Goal: Task Accomplishment & Management: Use online tool/utility

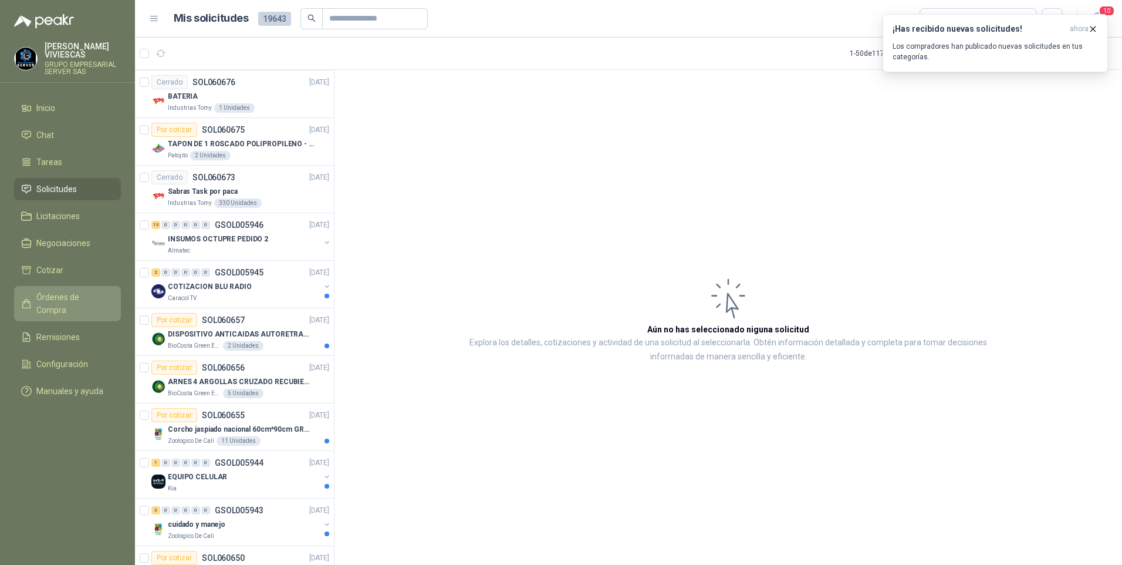
scroll to position [411, 0]
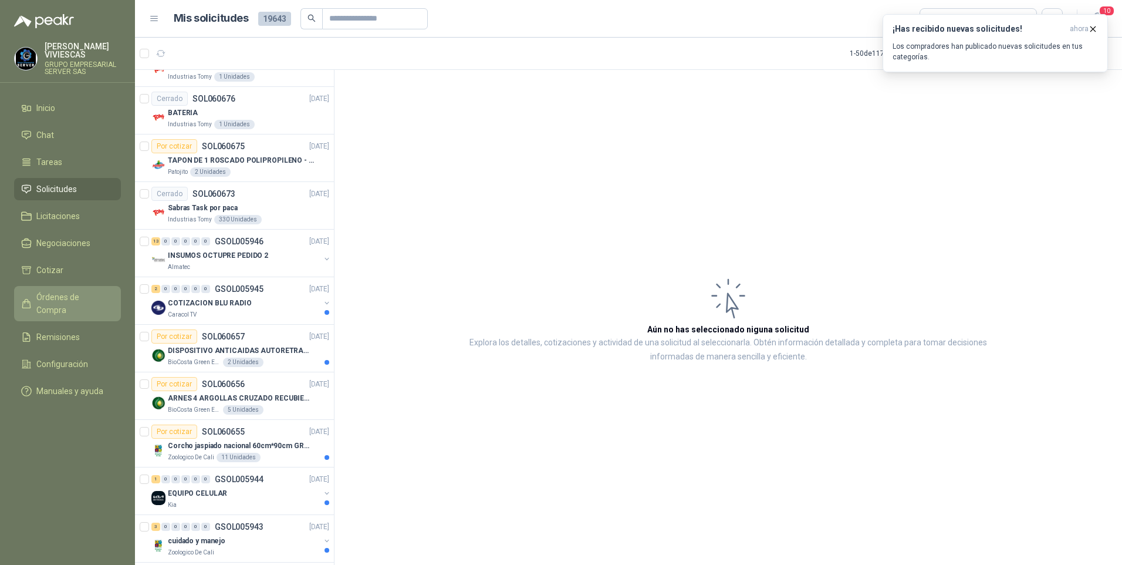
click at [73, 298] on span "Órdenes de Compra" at bounding box center [72, 304] width 73 height 26
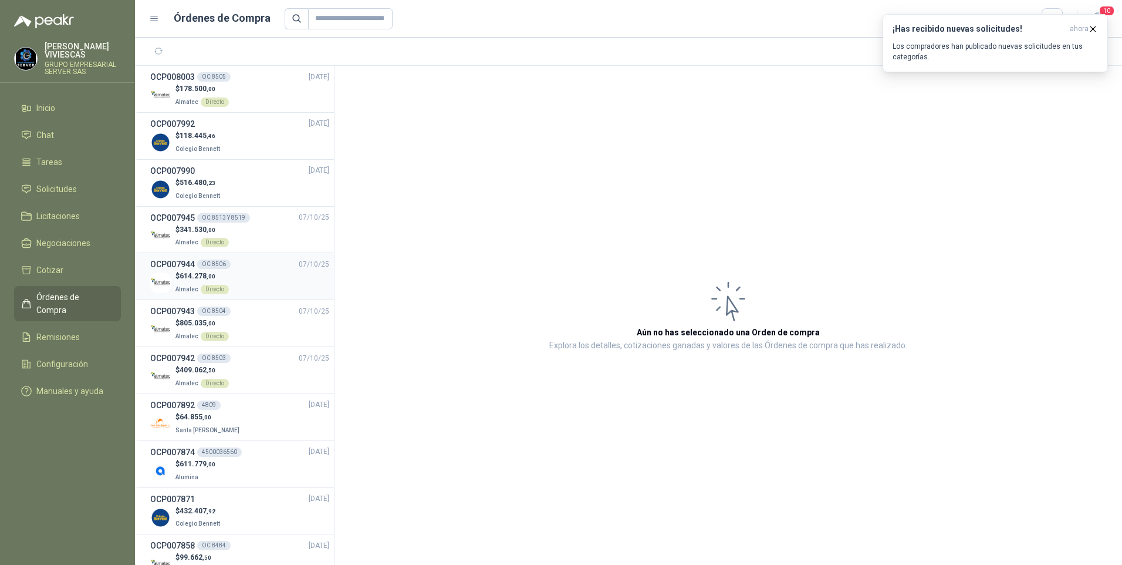
click at [188, 275] on span "614.278 ,00" at bounding box center [198, 276] width 36 height 8
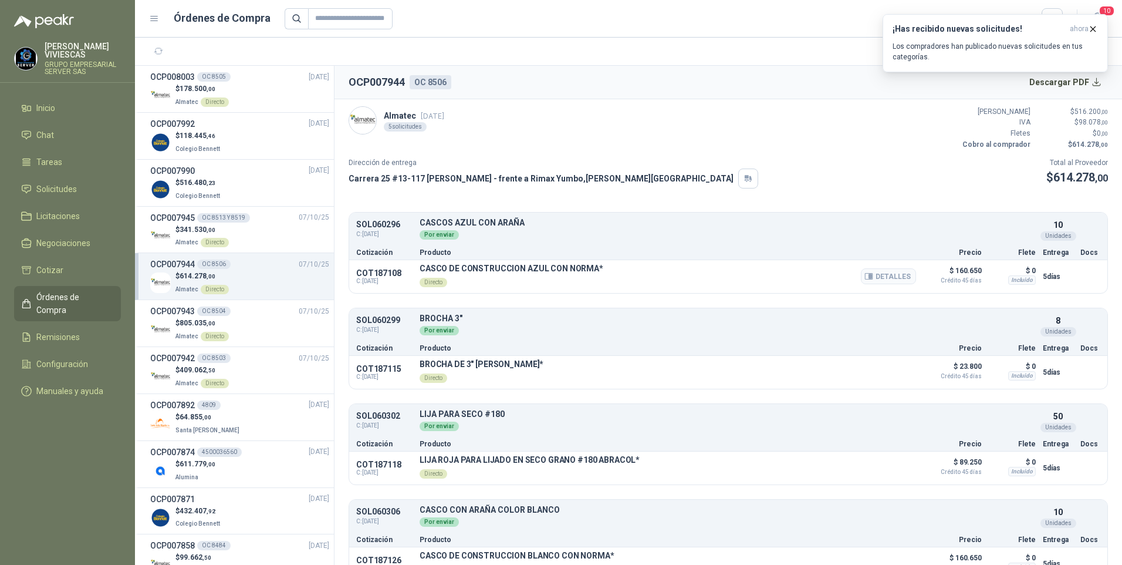
scroll to position [121, 0]
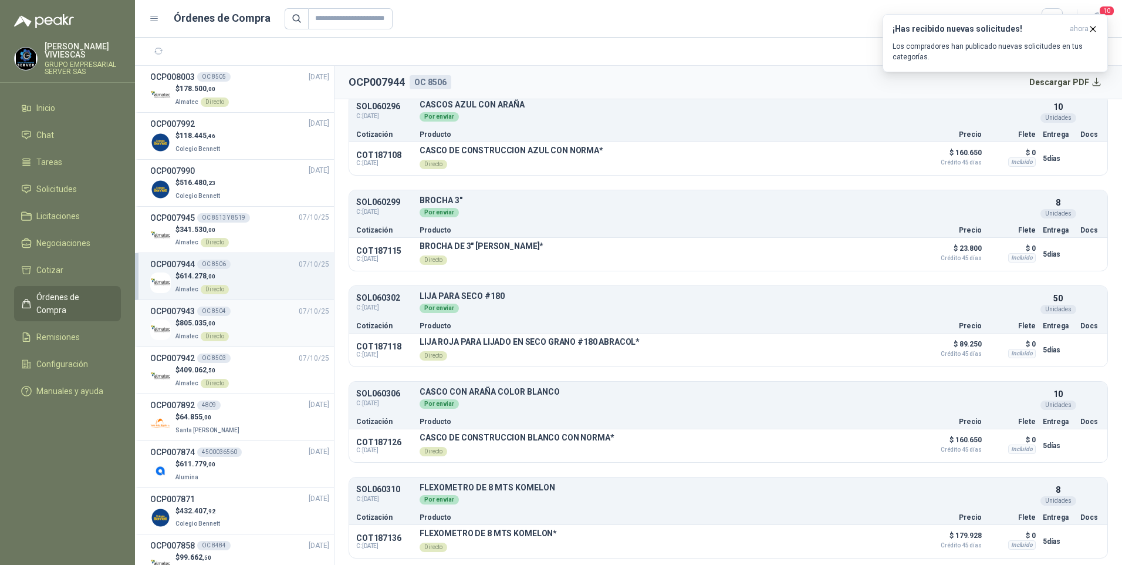
click at [174, 310] on h3 "OCP007943" at bounding box center [172, 311] width 45 height 13
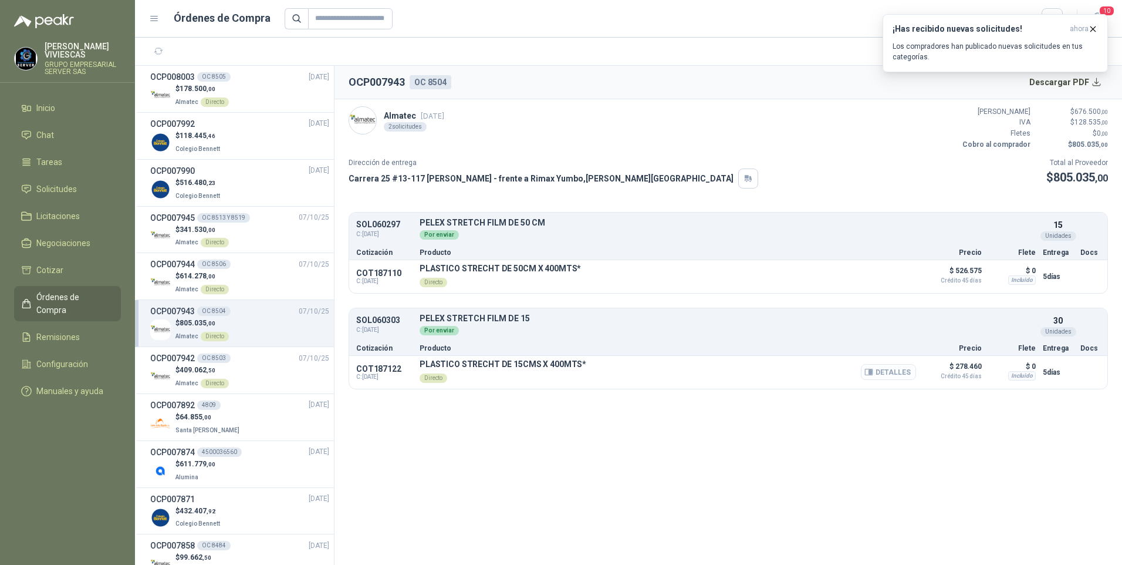
click at [901, 377] on button "Detalles" at bounding box center [888, 372] width 55 height 16
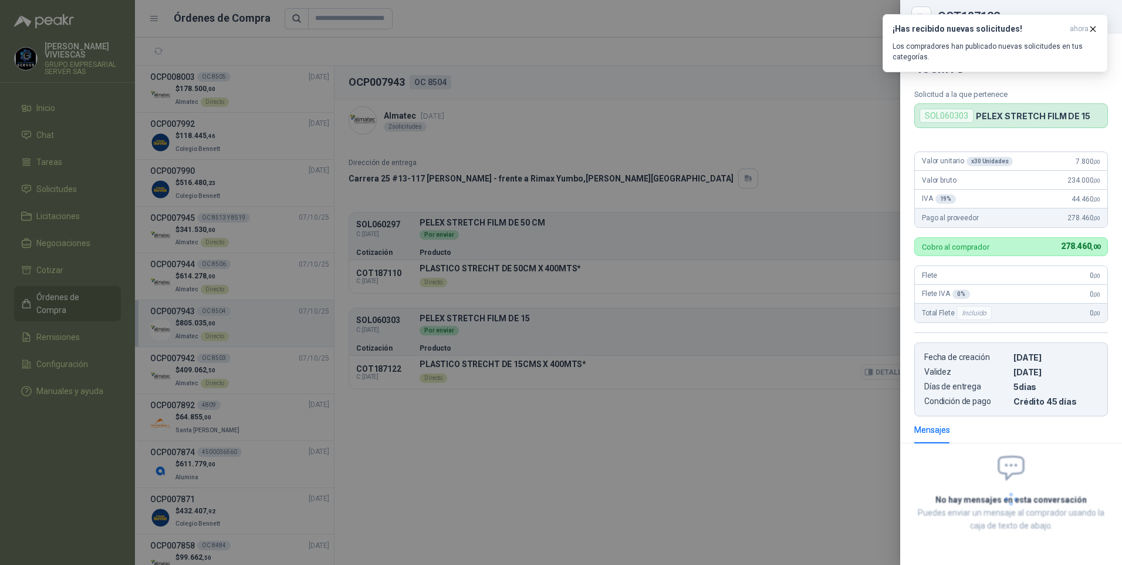
scroll to position [4, 0]
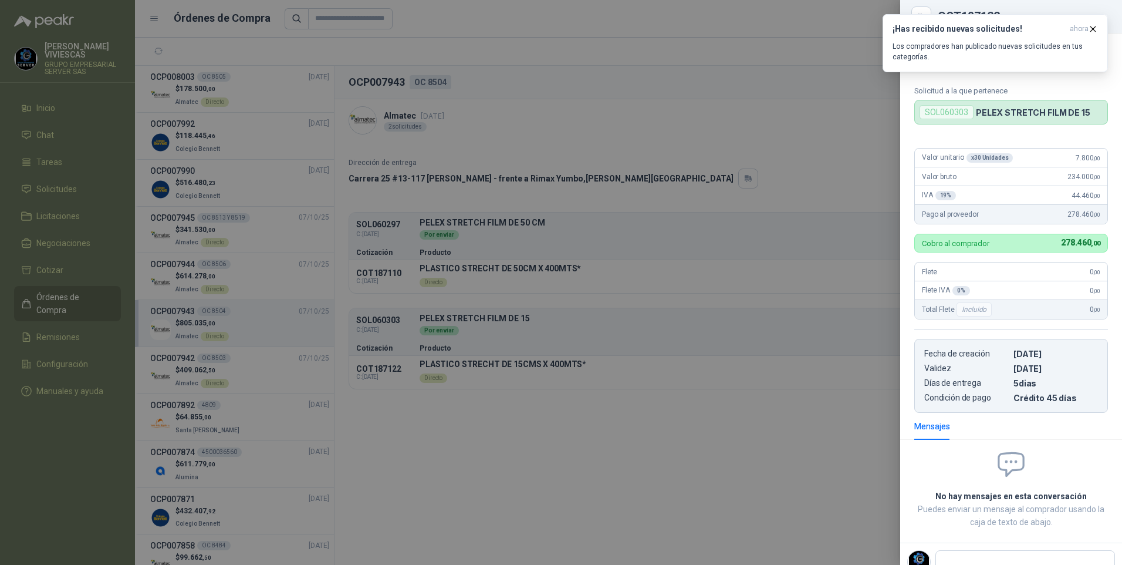
drag, startPoint x: 109, startPoint y: 491, endPoint x: 353, endPoint y: 536, distance: 247.7
click at [375, 536] on div at bounding box center [561, 282] width 1122 height 565
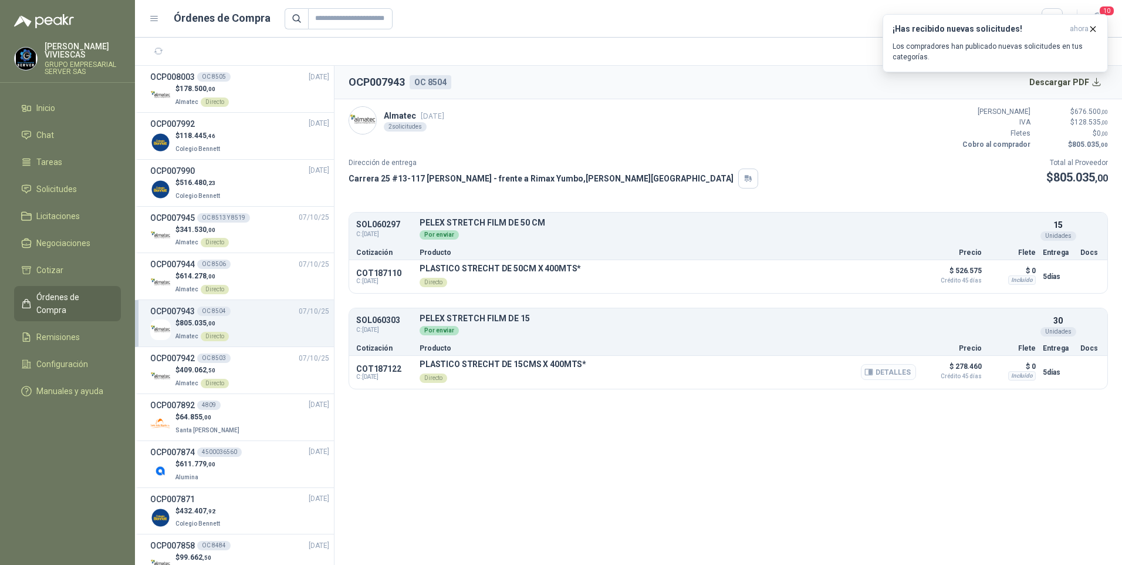
click at [883, 372] on button "Detalles" at bounding box center [888, 372] width 55 height 16
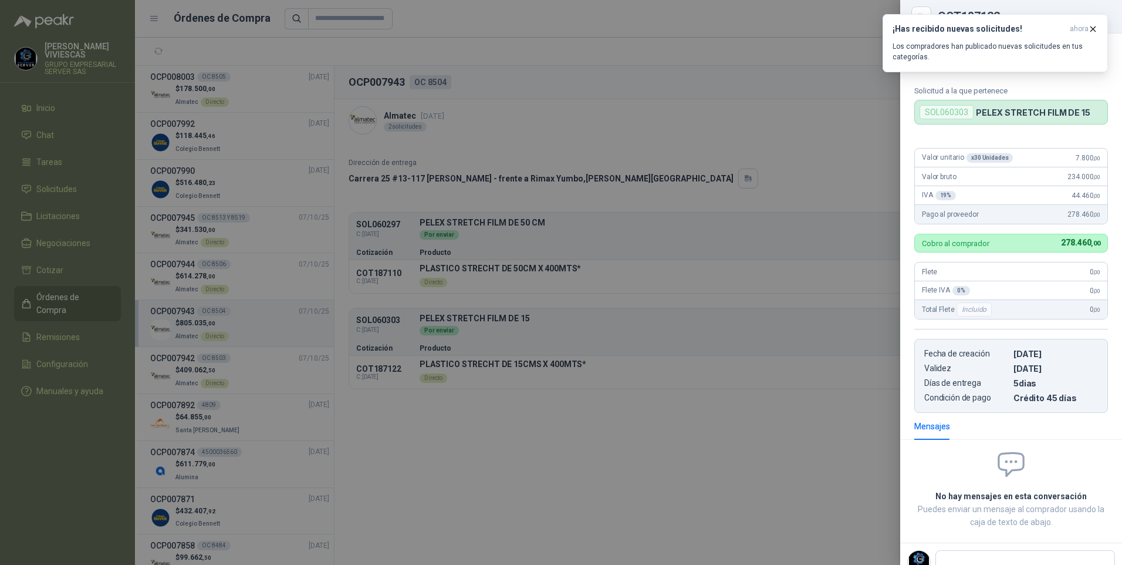
click at [808, 437] on div at bounding box center [561, 282] width 1122 height 565
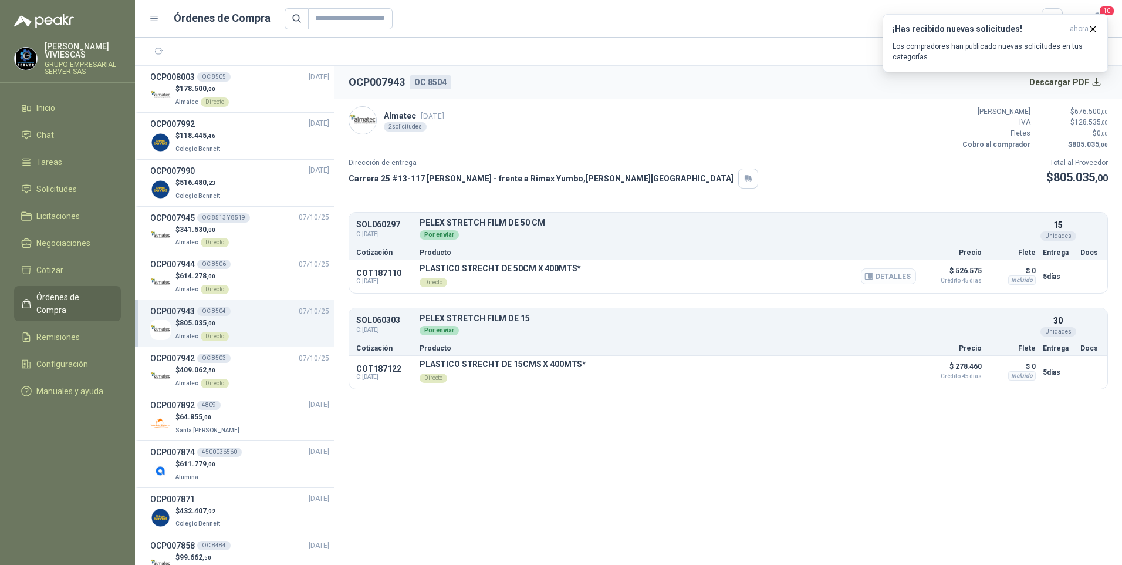
click at [896, 275] on button "Detalles" at bounding box center [888, 276] width 55 height 16
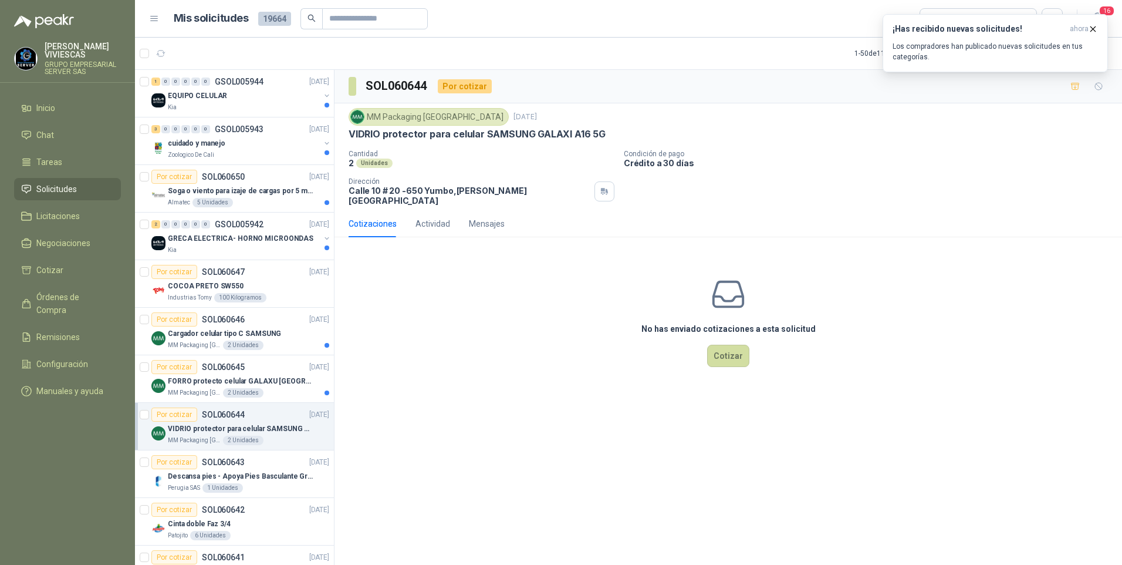
click at [58, 188] on span "Solicitudes" at bounding box center [56, 189] width 40 height 13
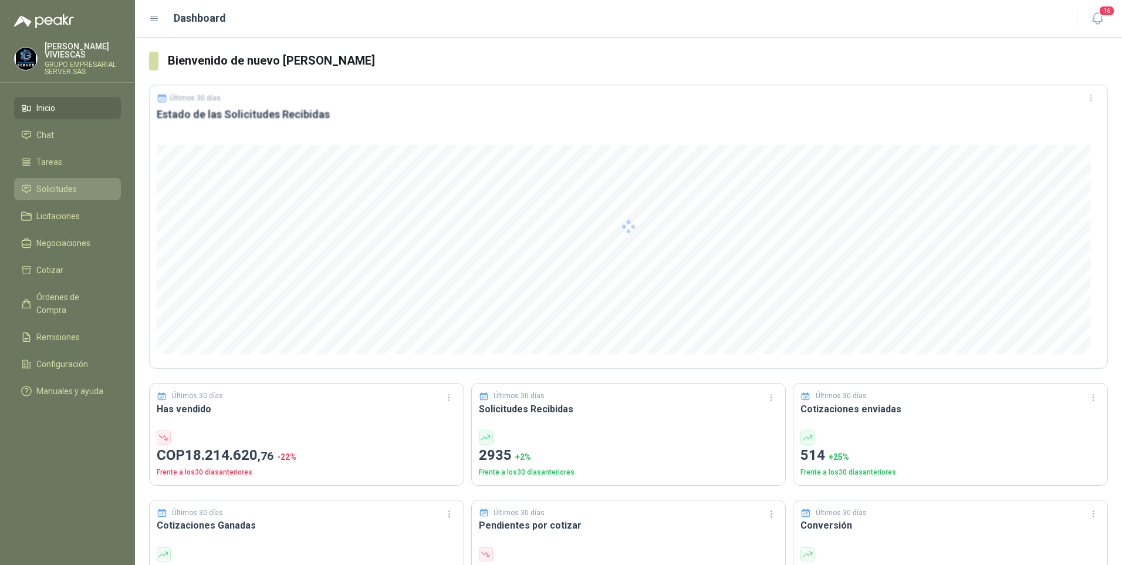
click at [77, 185] on li "Solicitudes" at bounding box center [67, 189] width 93 height 13
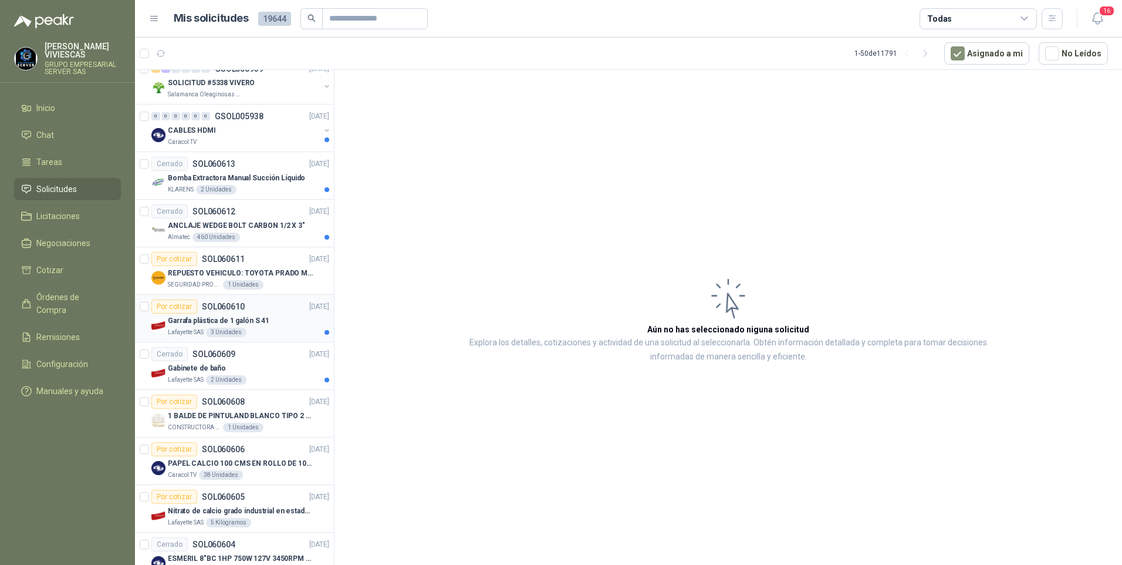
scroll to position [1904, 0]
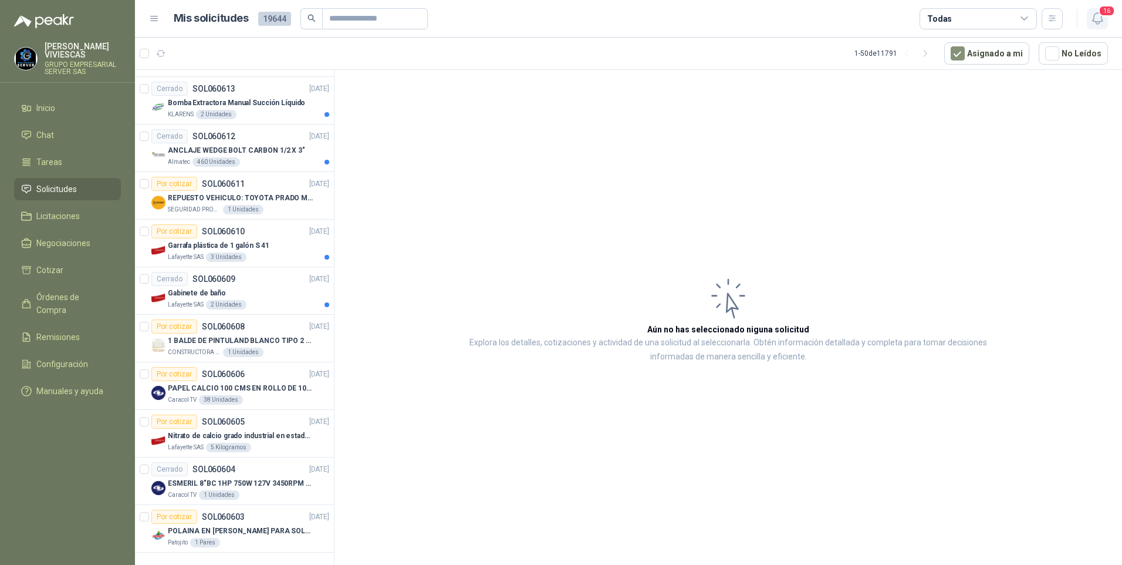
click at [1102, 20] on icon "button" at bounding box center [1097, 18] width 10 height 11
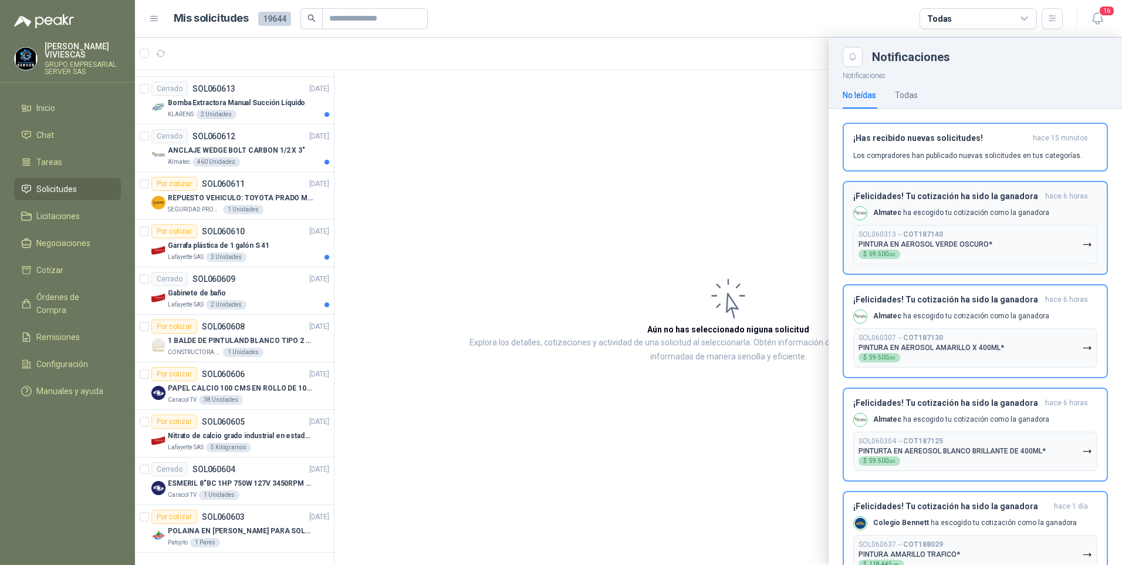
click at [1082, 249] on icon "button" at bounding box center [1087, 244] width 10 height 10
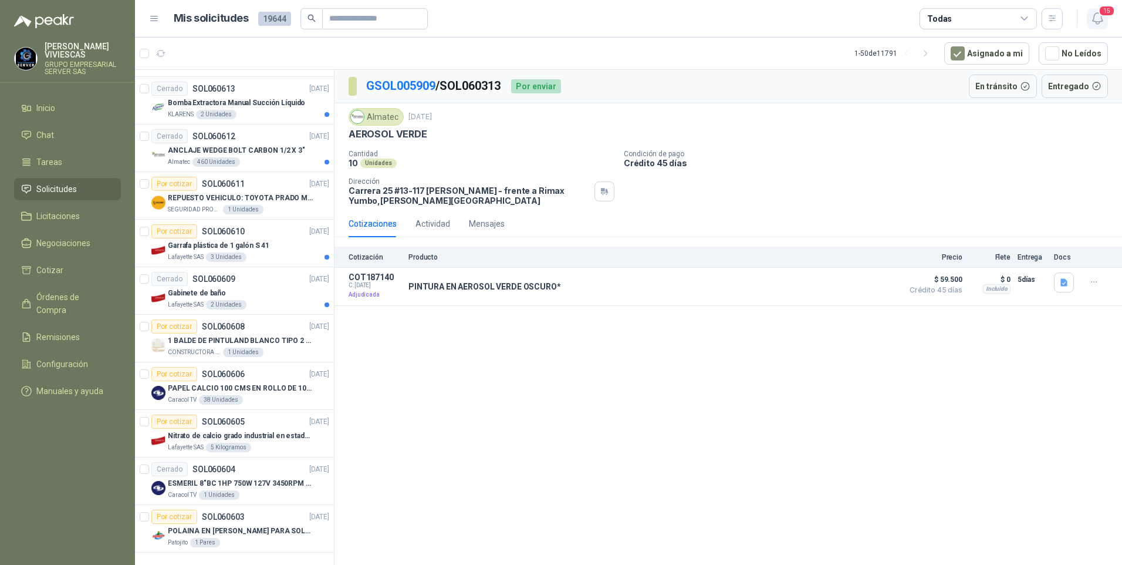
click at [1092, 19] on icon "button" at bounding box center [1098, 18] width 15 height 15
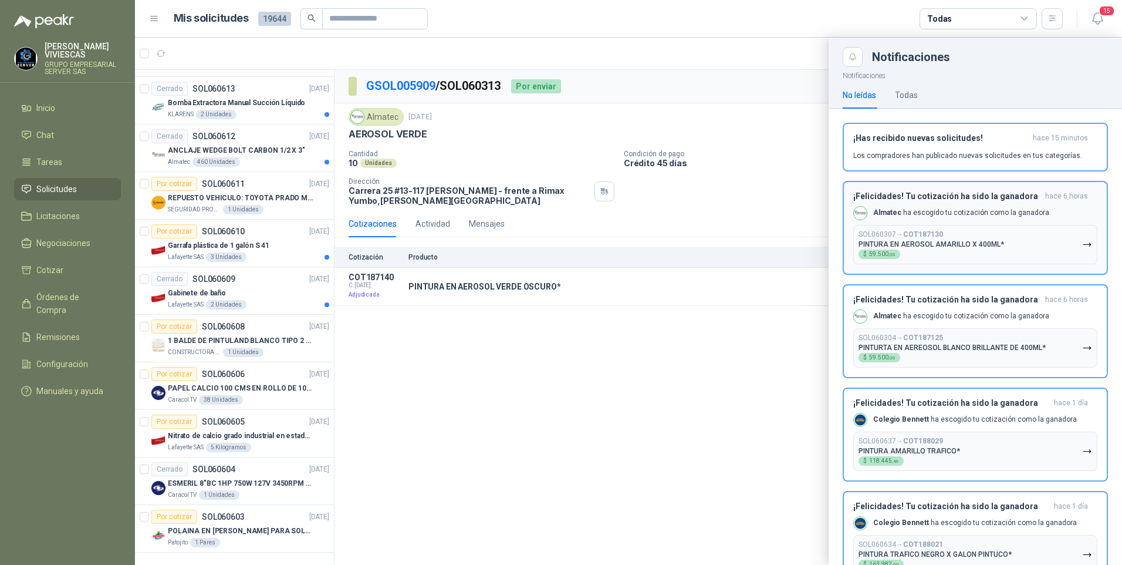
click at [1083, 245] on icon "button" at bounding box center [1086, 244] width 7 height 3
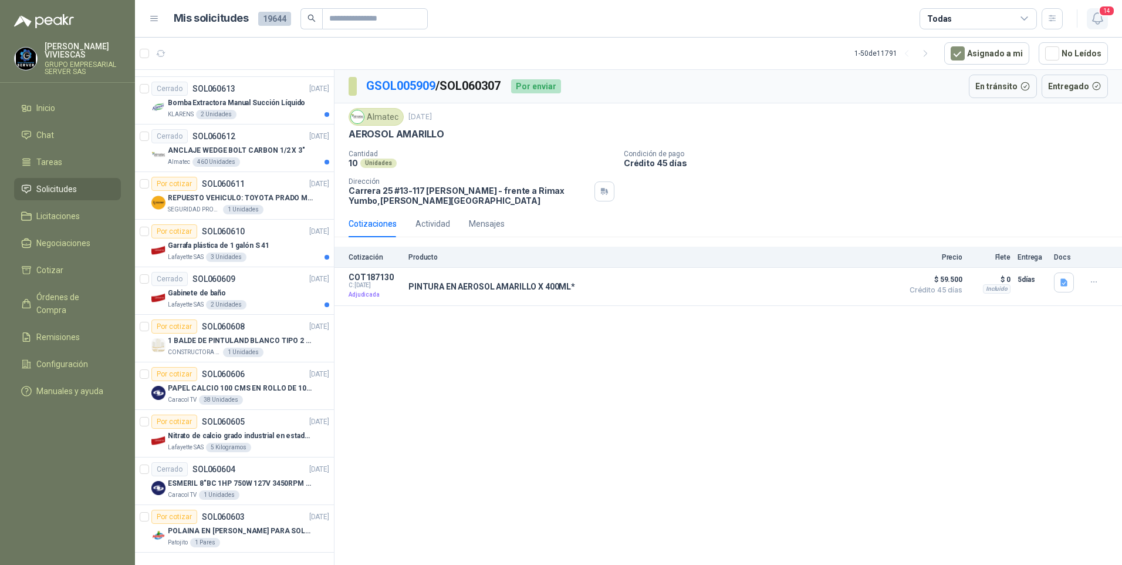
click at [1098, 18] on icon "button" at bounding box center [1098, 18] width 15 height 15
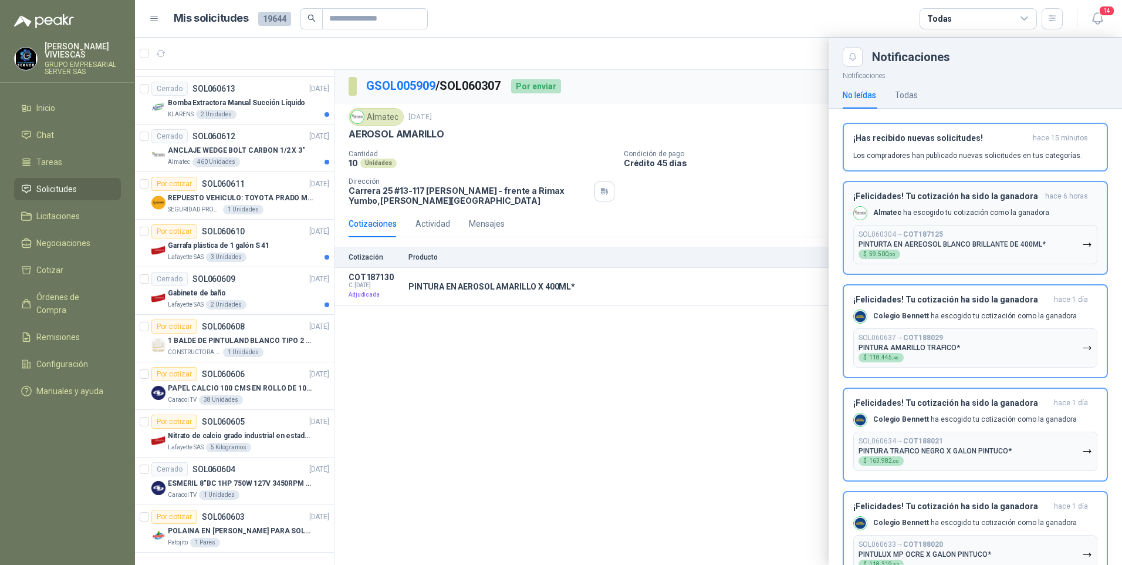
click at [1082, 240] on icon "button" at bounding box center [1087, 244] width 10 height 10
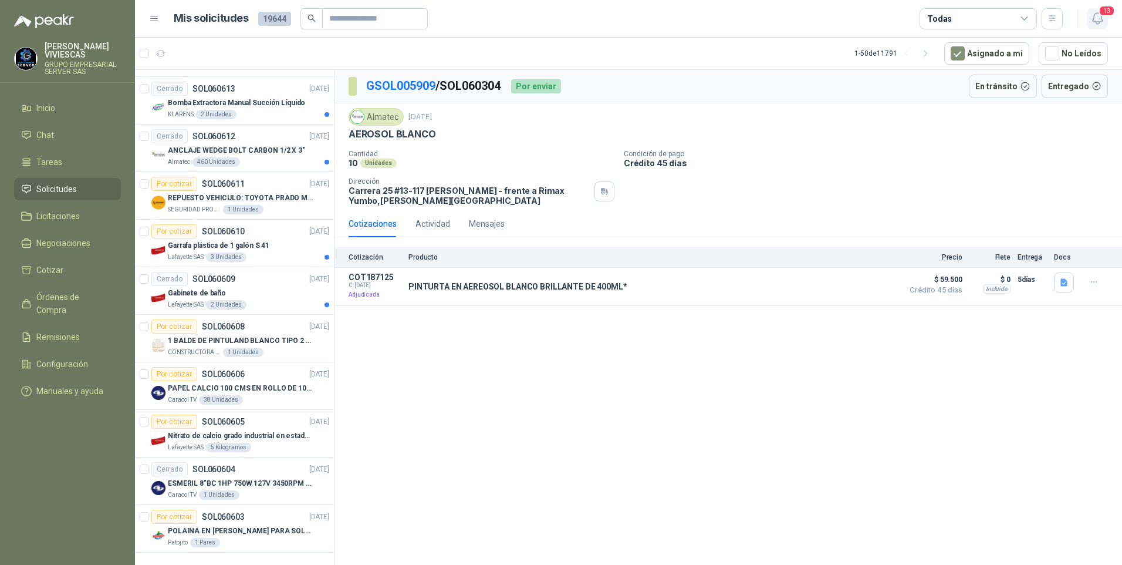
click at [1100, 19] on icon "button" at bounding box center [1098, 18] width 15 height 15
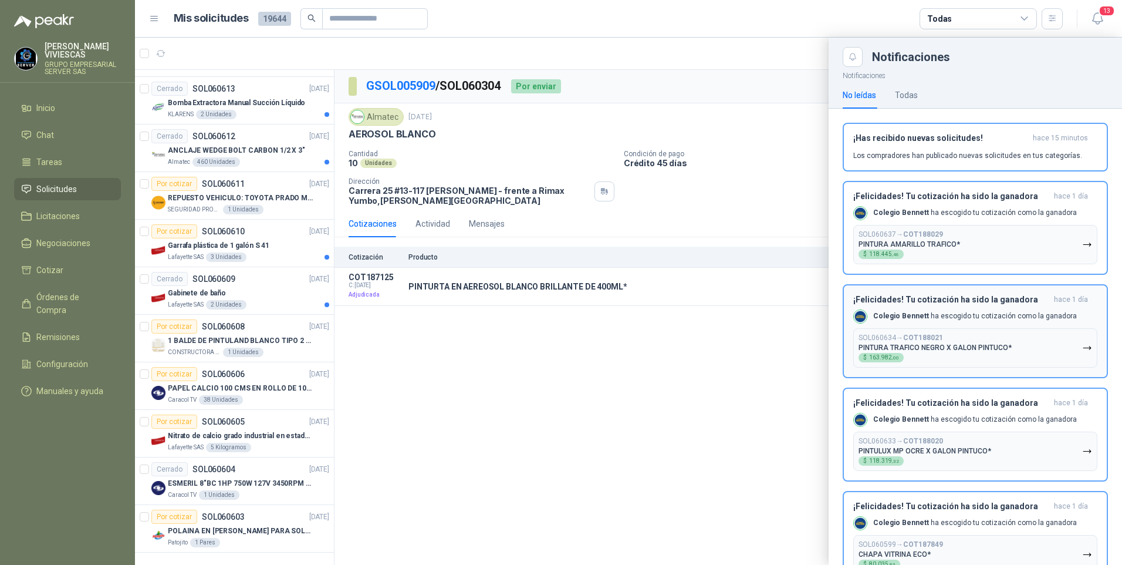
click at [1082, 244] on icon "button" at bounding box center [1087, 244] width 10 height 10
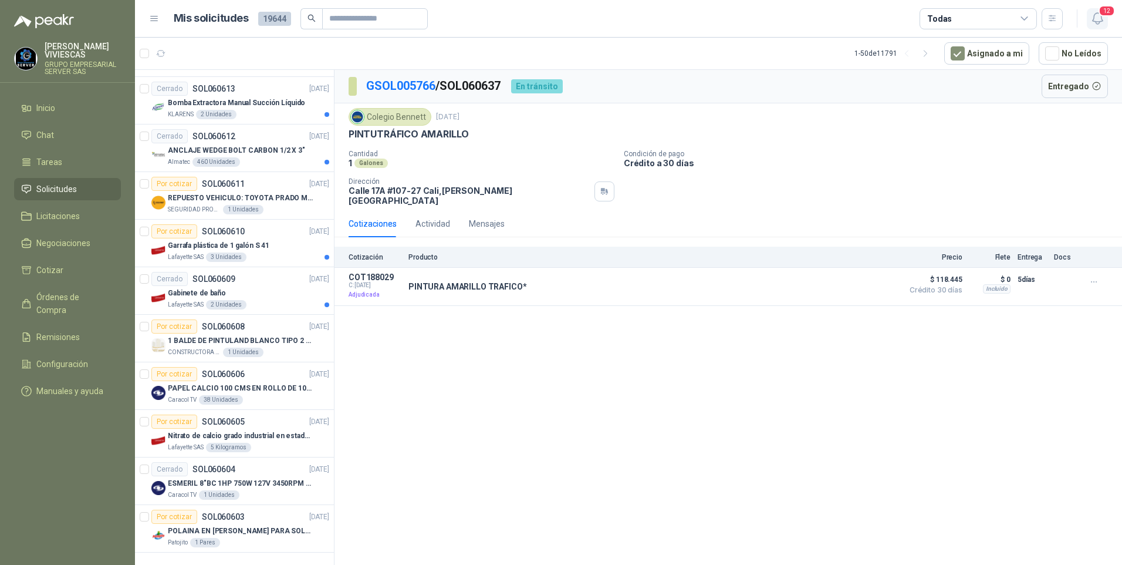
click at [1095, 17] on icon "button" at bounding box center [1098, 18] width 15 height 15
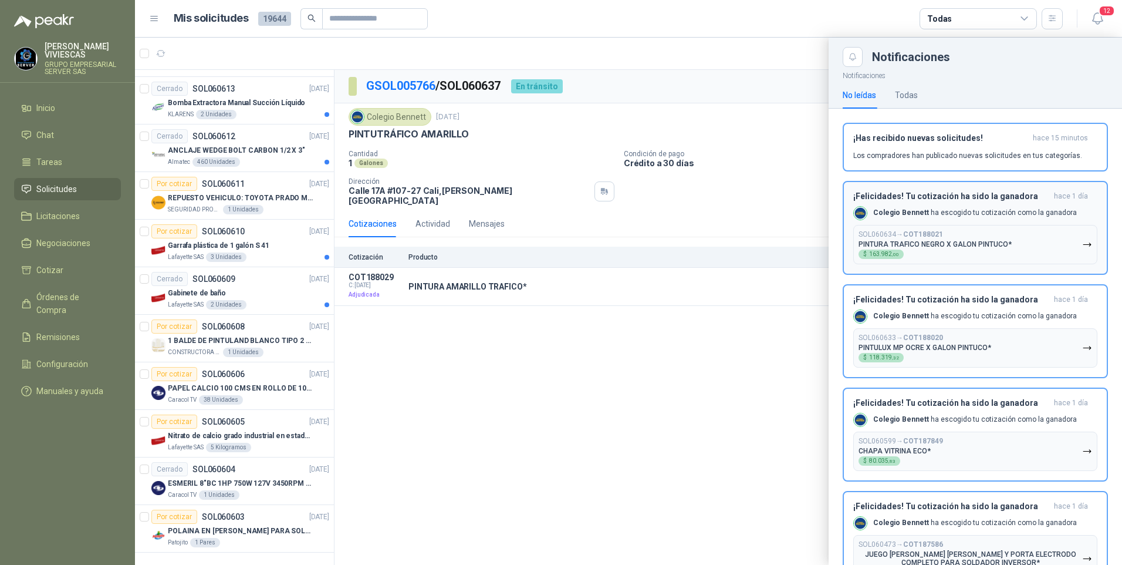
click at [1082, 245] on icon "button" at bounding box center [1087, 244] width 10 height 10
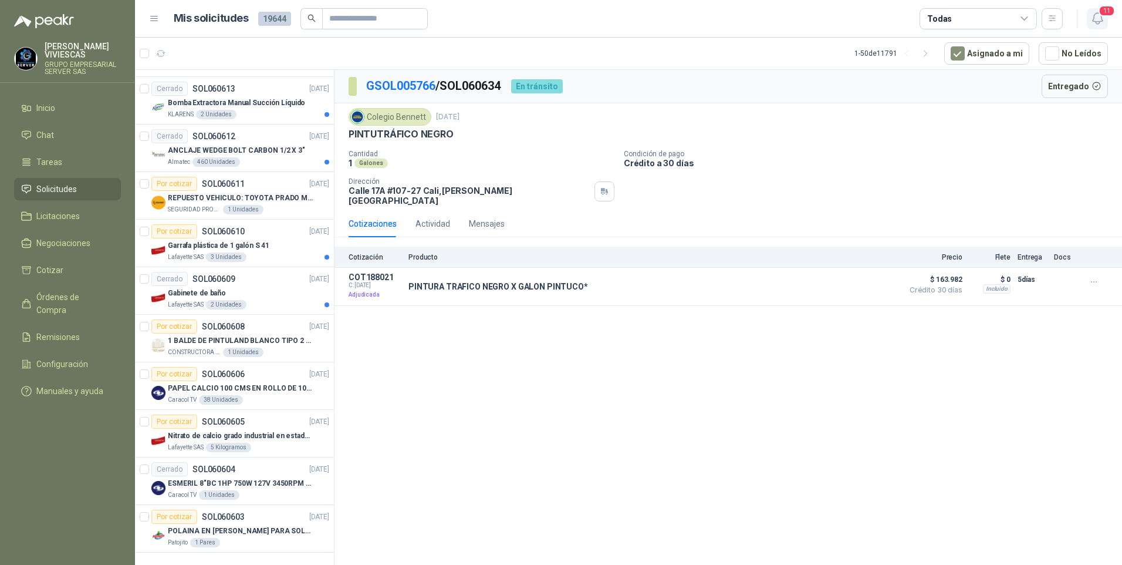
click at [1096, 17] on icon "button" at bounding box center [1098, 18] width 15 height 15
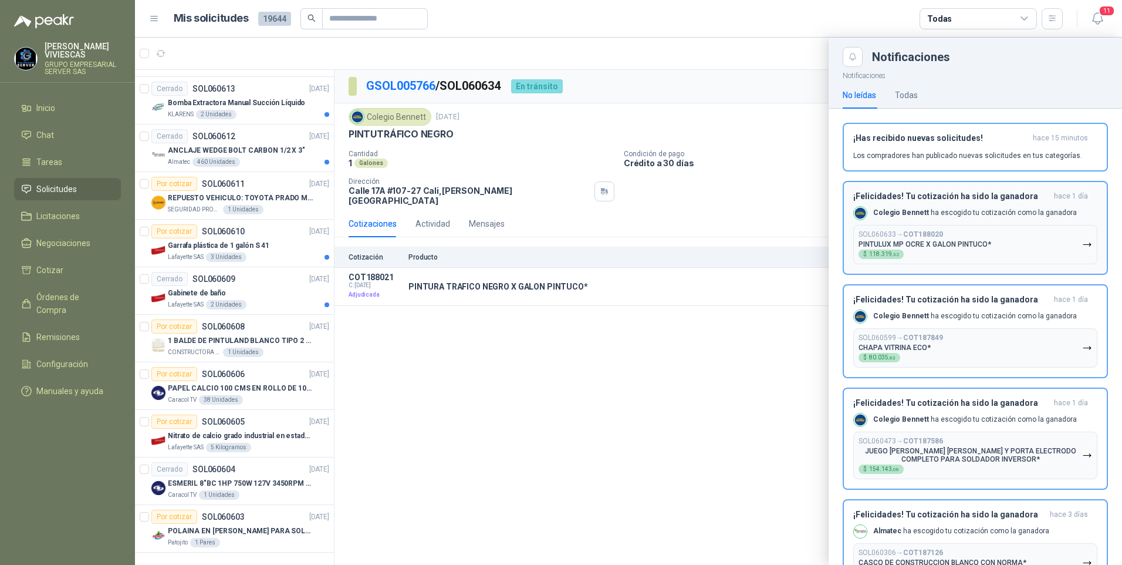
click at [1084, 245] on button "SOL060633 → COT188020 PINTULUX MP OCRE X GALON PINTUCO* $ 118.319 ,32" at bounding box center [975, 244] width 244 height 39
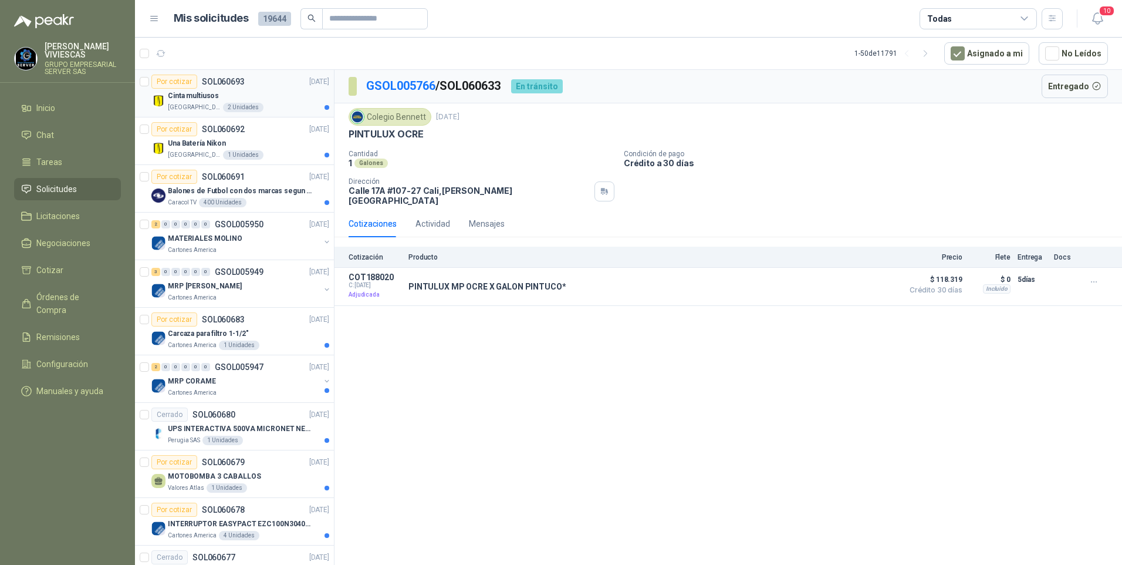
click at [187, 94] on p "Cinta multiusos" at bounding box center [193, 95] width 51 height 11
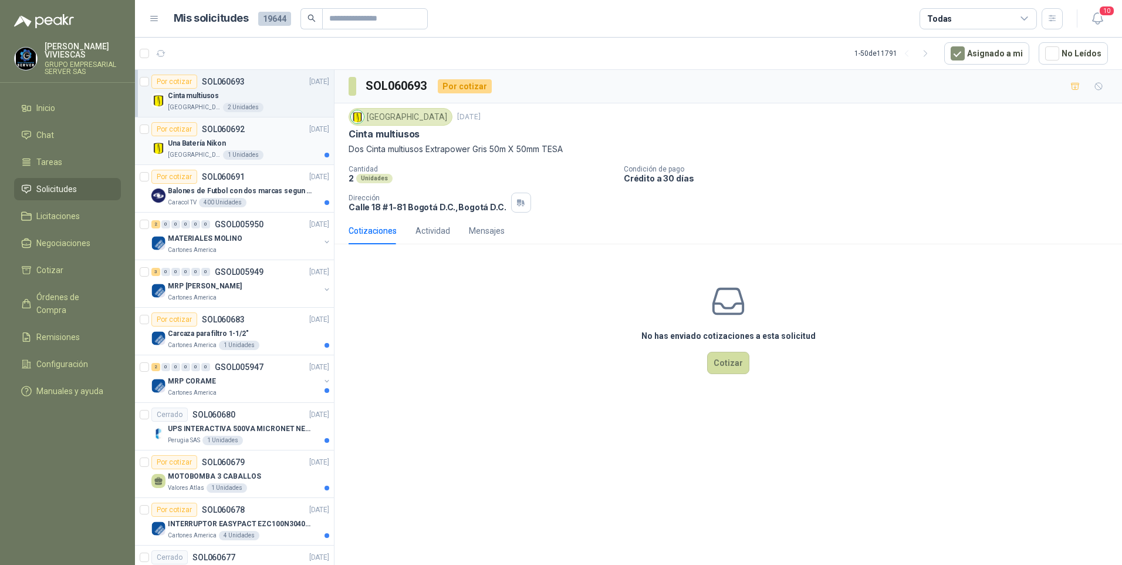
click at [196, 146] on p "Una Batería Nikon" at bounding box center [197, 143] width 58 height 11
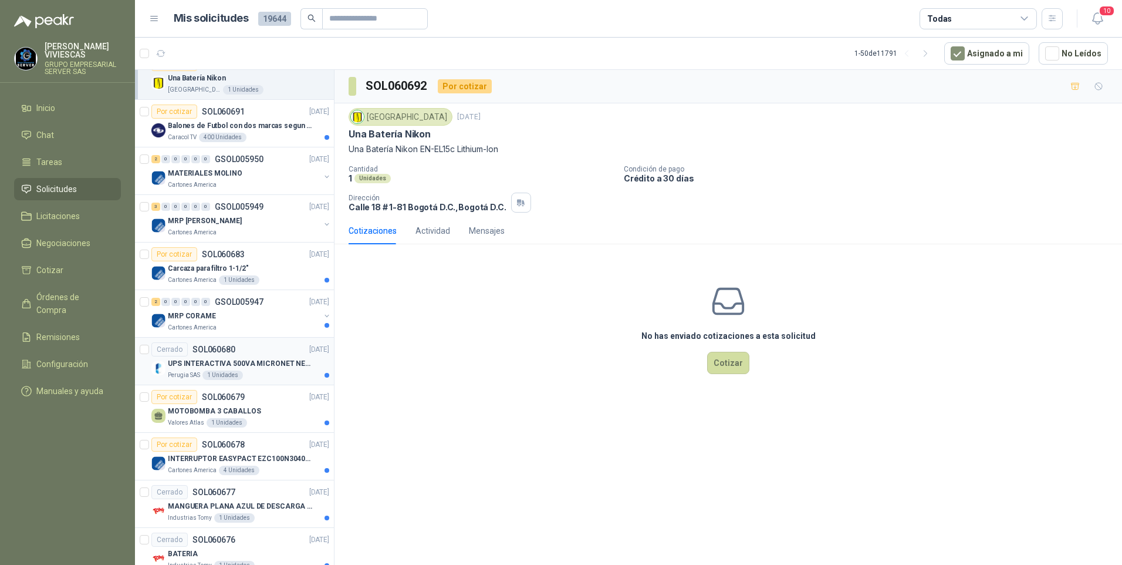
scroll to position [117, 0]
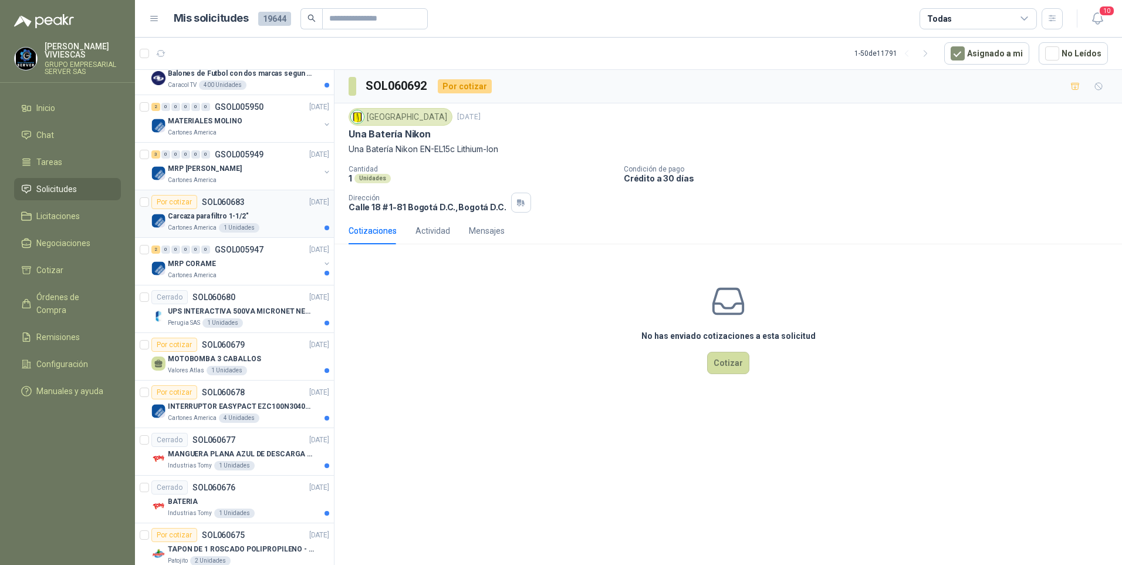
click at [200, 213] on p "Carcaza para filtro 1-1/2"" at bounding box center [208, 216] width 81 height 11
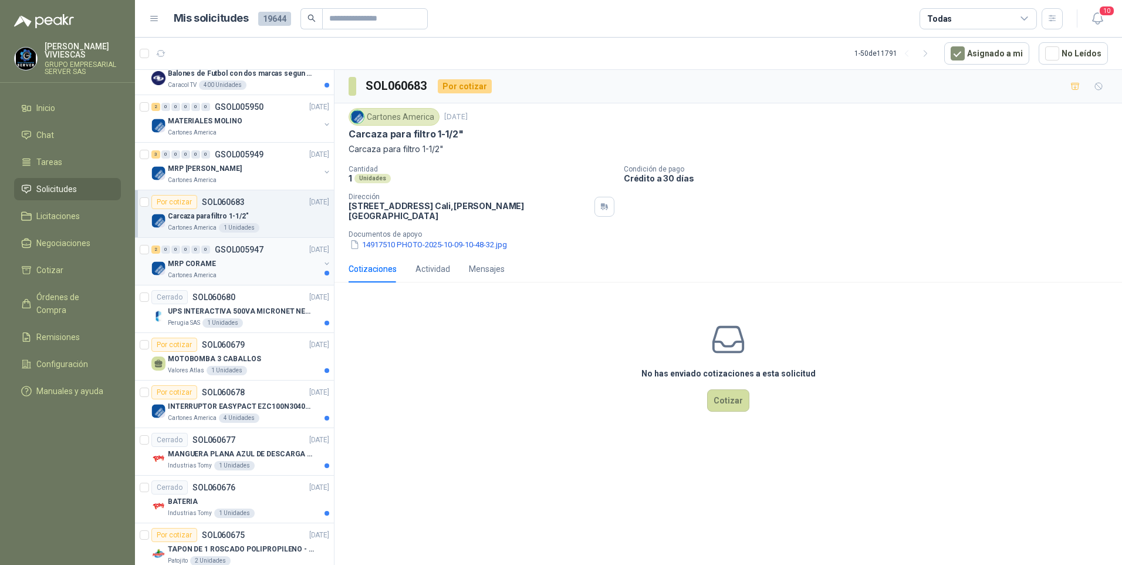
click at [196, 269] on div "MRP CORAME" at bounding box center [244, 263] width 152 height 14
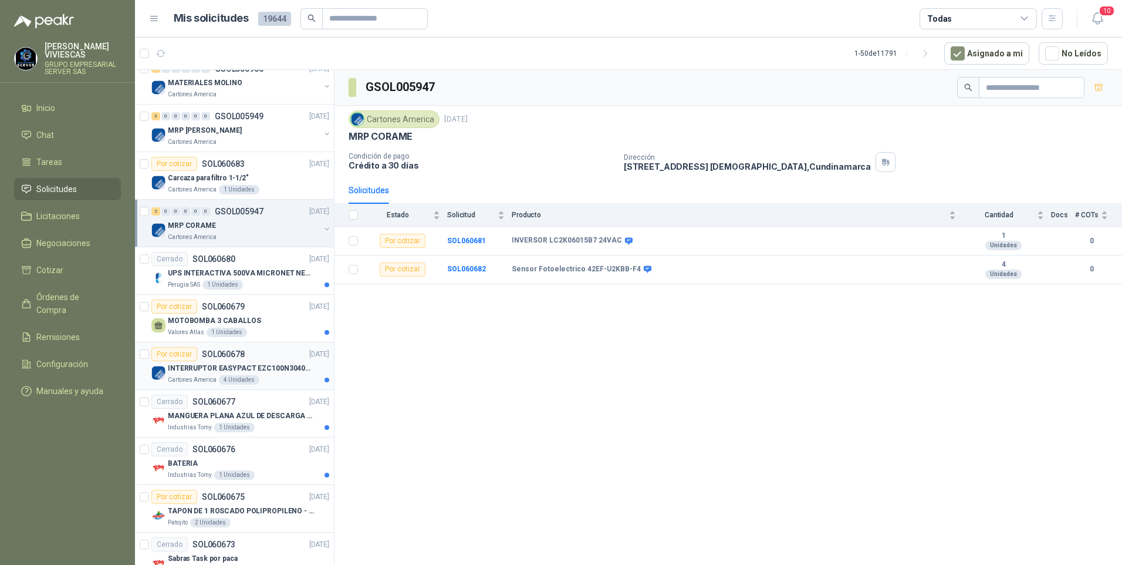
scroll to position [176, 0]
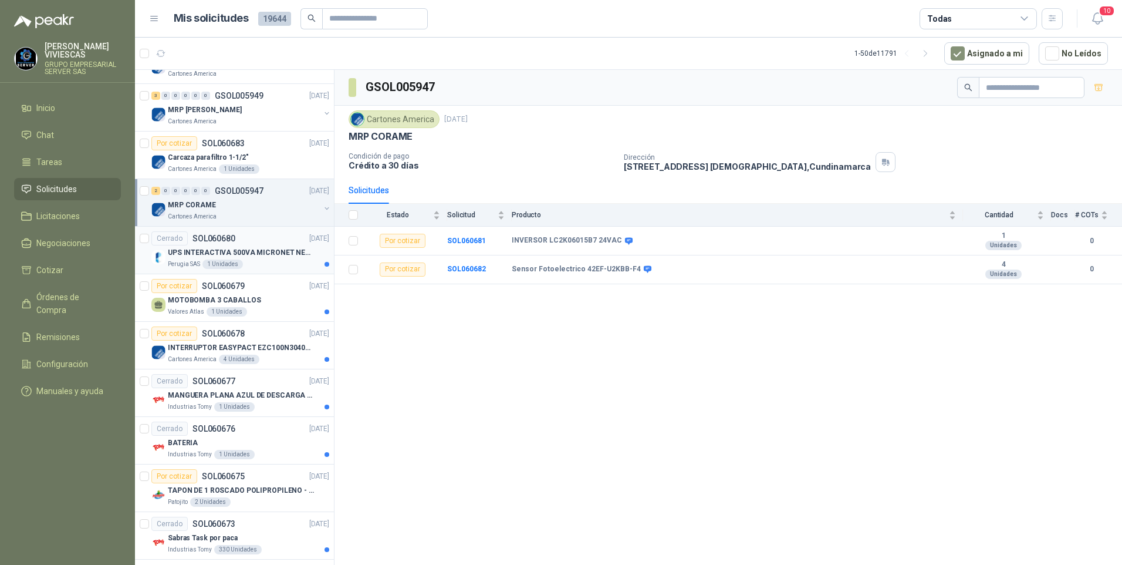
click at [278, 263] on div "Perugia SAS 1 Unidades" at bounding box center [248, 263] width 161 height 9
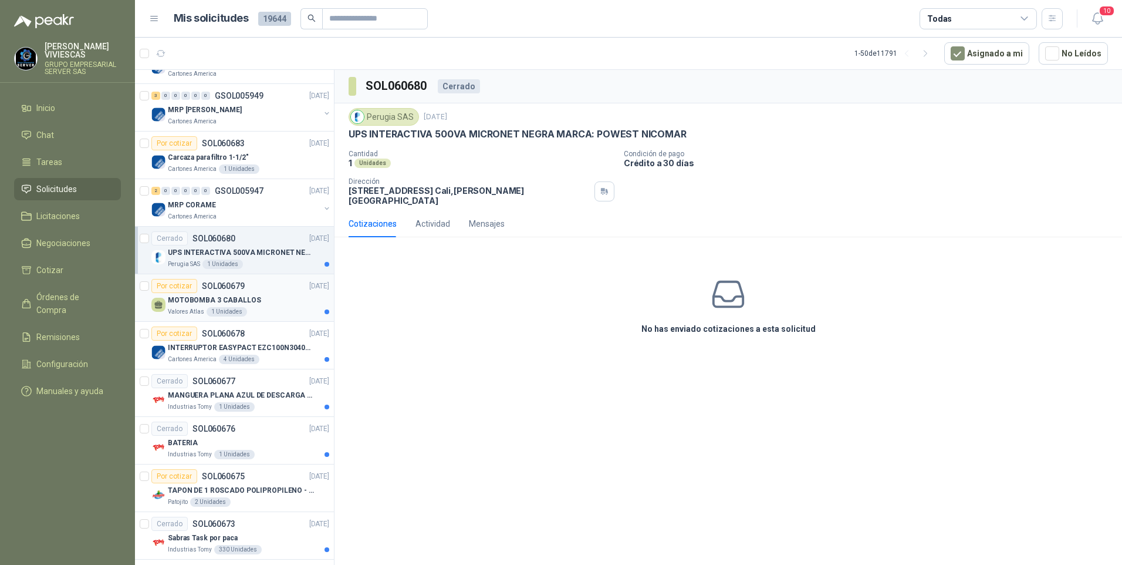
click at [259, 299] on div "MOTOBOMBA 3 CABALLOS" at bounding box center [248, 300] width 161 height 14
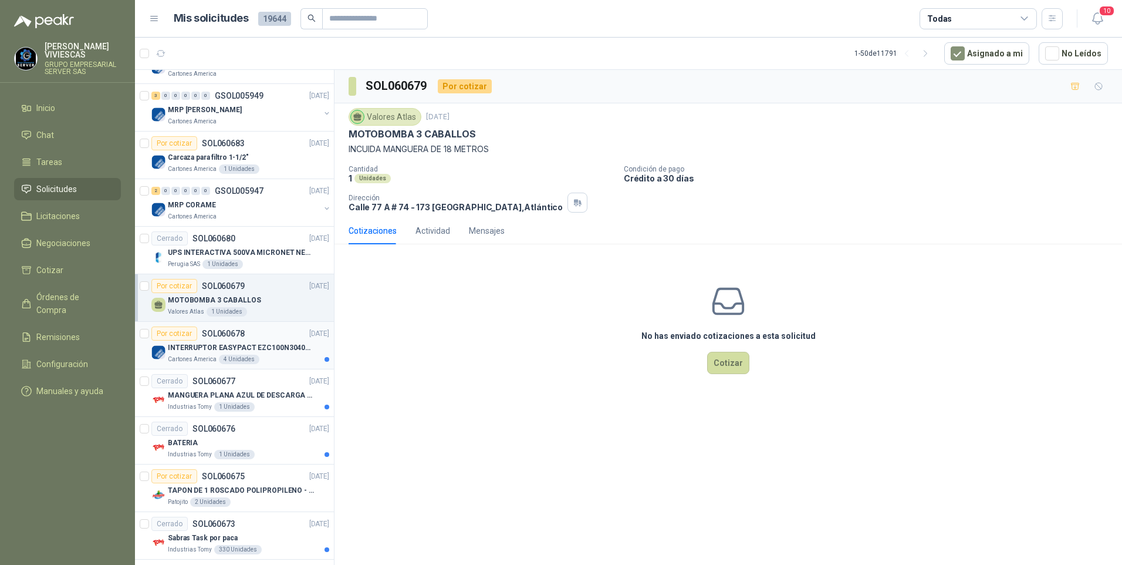
click at [264, 348] on p "INTERRUPTOR EASYPACT EZC100N3040C 40AMP 25K SCHNEIDER" at bounding box center [241, 347] width 146 height 11
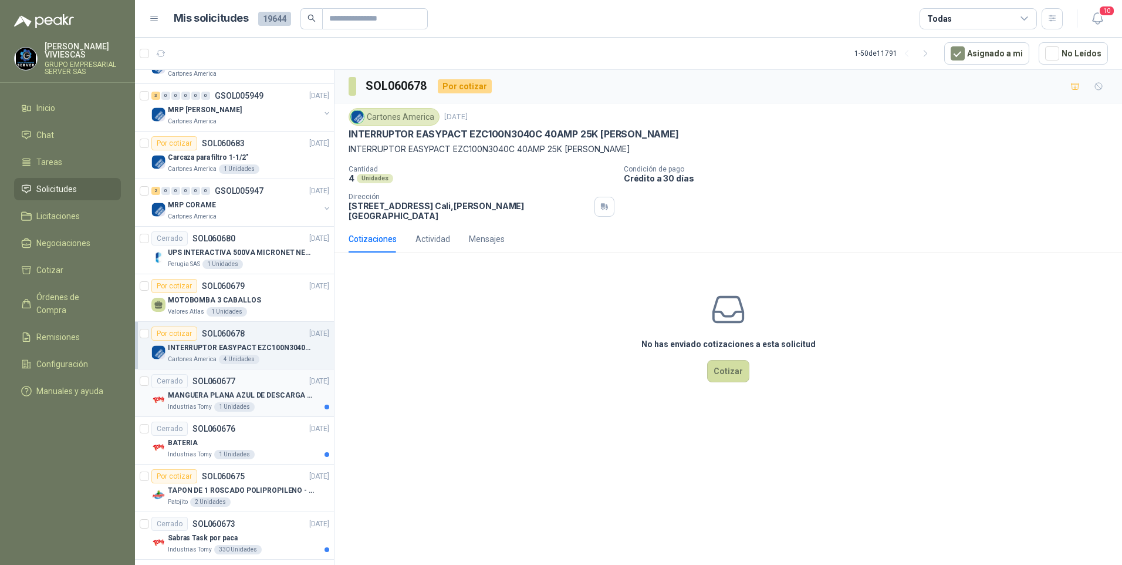
click at [239, 413] on article "Cerrado SOL060677 10/10/25 MANGUERA PLANA AZUL DE DESCARGA 60 PSI X 20 METROS C…" at bounding box center [234, 393] width 199 height 48
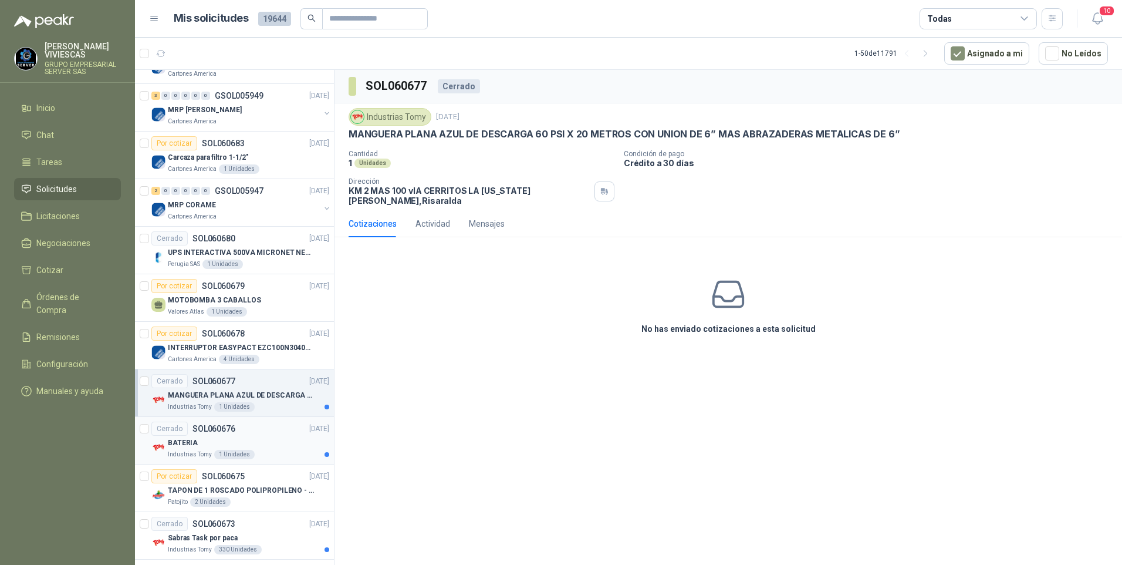
drag, startPoint x: 257, startPoint y: 440, endPoint x: 277, endPoint y: 442, distance: 20.1
click at [257, 441] on div "BATERIA" at bounding box center [248, 443] width 161 height 14
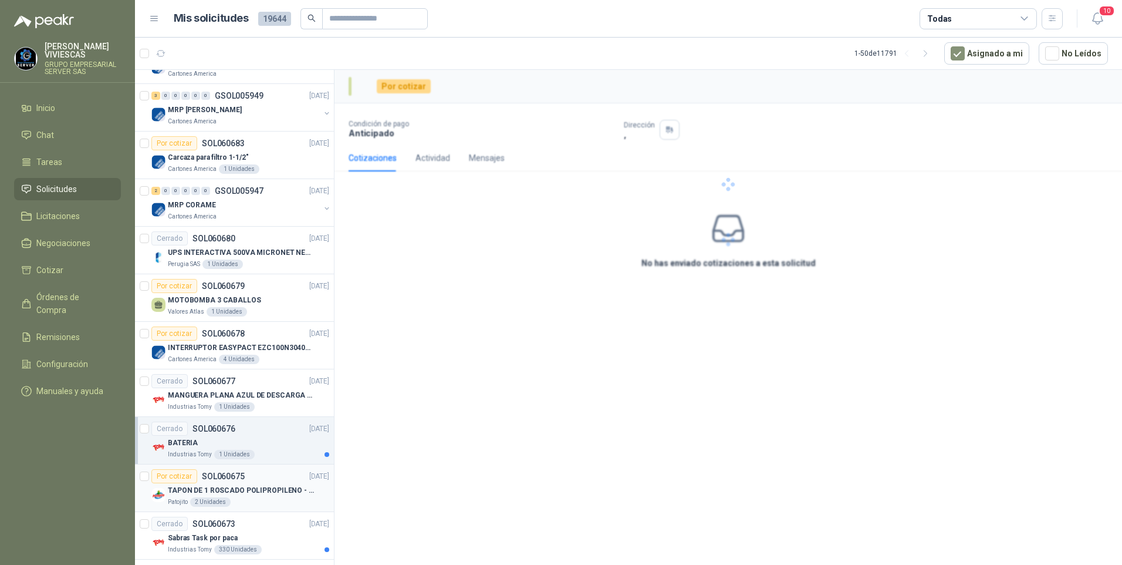
scroll to position [352, 0]
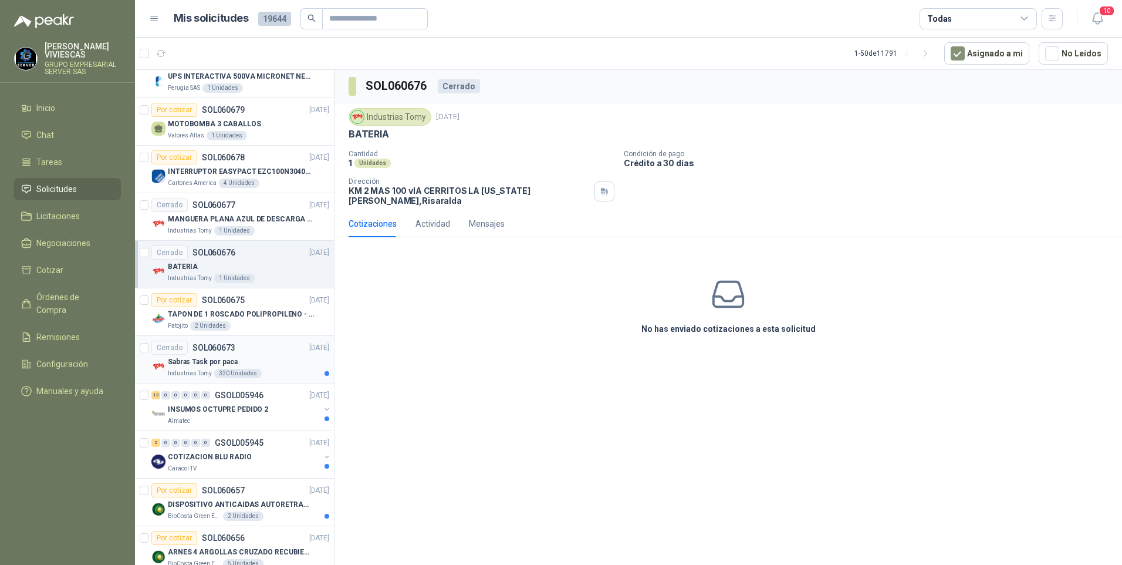
click at [303, 365] on div "Sabras Task por paca" at bounding box center [248, 362] width 161 height 14
click at [266, 420] on div "Almatec" at bounding box center [244, 420] width 152 height 9
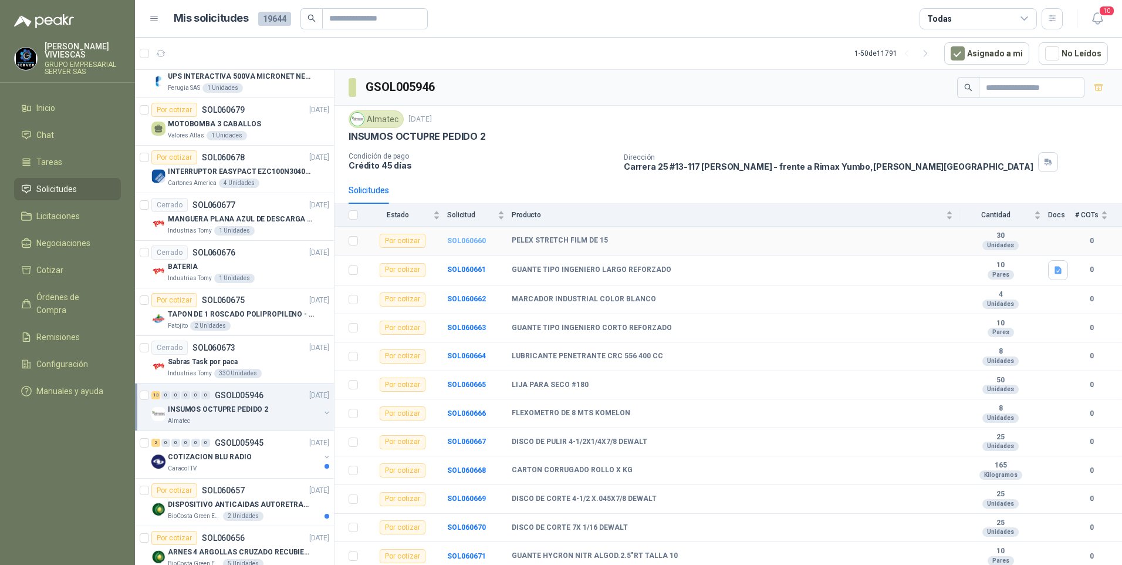
click at [463, 239] on b "SOL060660" at bounding box center [466, 241] width 39 height 8
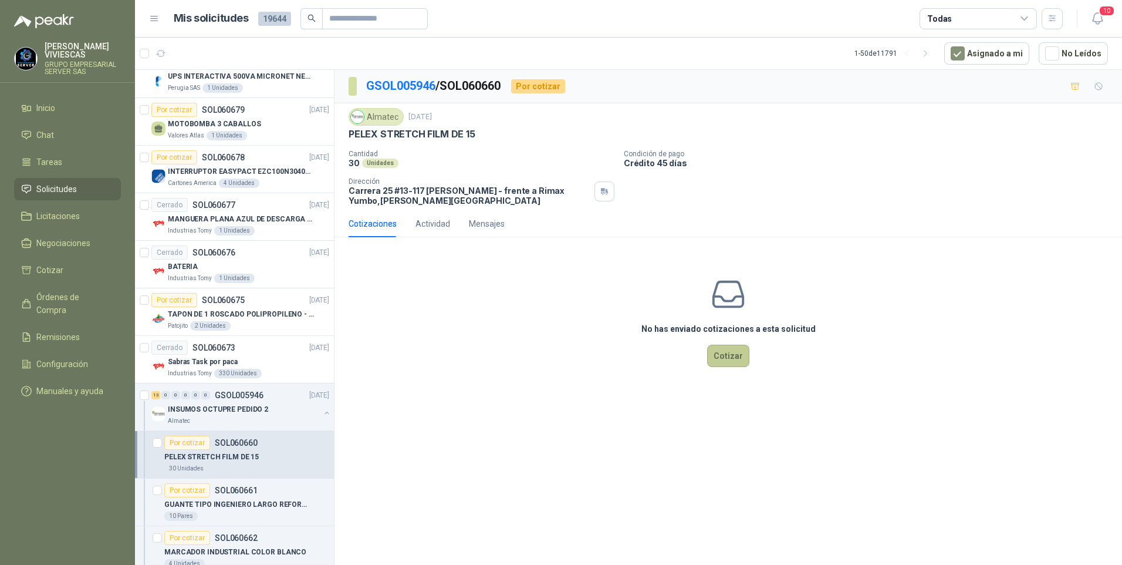
click at [724, 353] on button "Cotizar" at bounding box center [728, 356] width 42 height 22
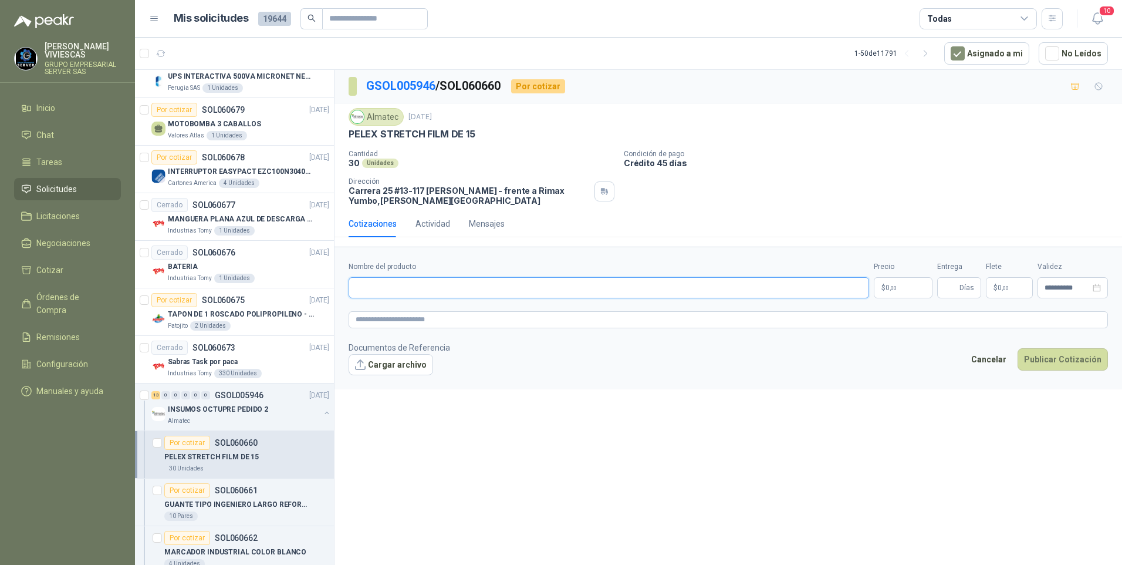
click at [365, 278] on input "Nombre del producto" at bounding box center [609, 287] width 521 height 21
type input "*"
type input "**********"
click at [885, 292] on p "$ 0 ,00" at bounding box center [903, 287] width 59 height 21
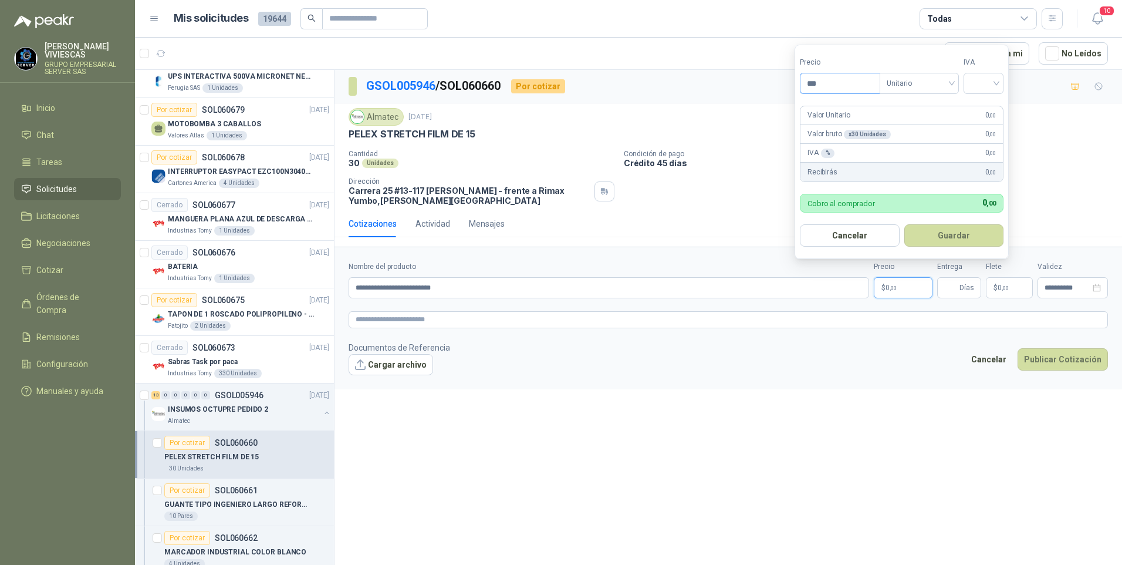
click at [838, 80] on input "***" at bounding box center [840, 83] width 79 height 20
type input "*******"
click at [977, 85] on input "search" at bounding box center [984, 82] width 26 height 18
drag, startPoint x: 984, startPoint y: 96, endPoint x: 984, endPoint y: 105, distance: 9.4
click at [984, 96] on div "19 5 19% 5% 0%" at bounding box center [986, 126] width 40 height 61
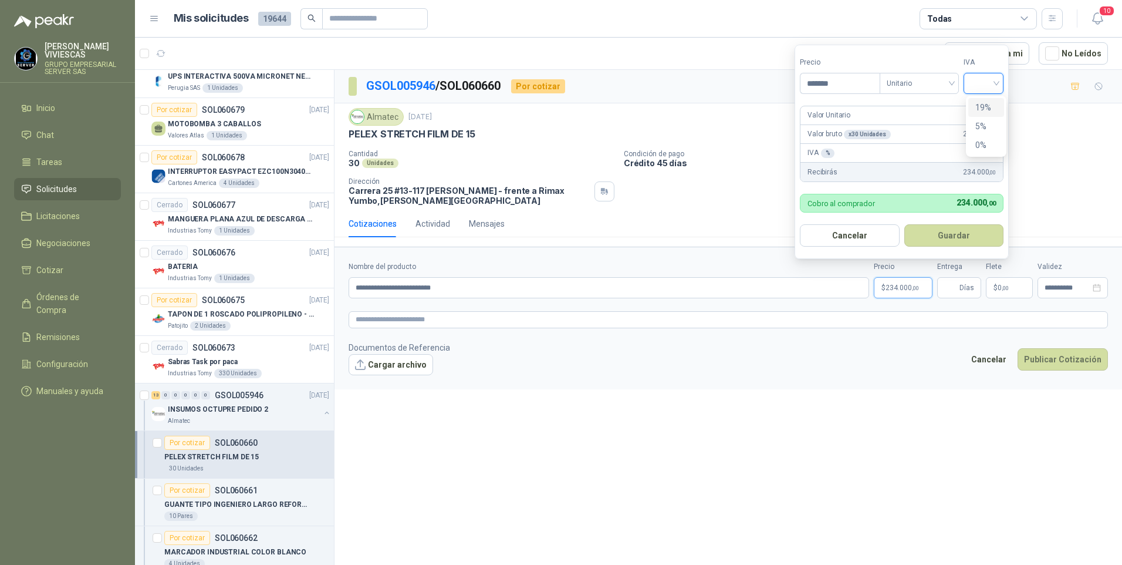
drag, startPoint x: 984, startPoint y: 106, endPoint x: 978, endPoint y: 112, distance: 8.3
click at [983, 105] on div "19%" at bounding box center [986, 107] width 22 height 13
click at [959, 238] on button "Guardar" at bounding box center [956, 235] width 101 height 22
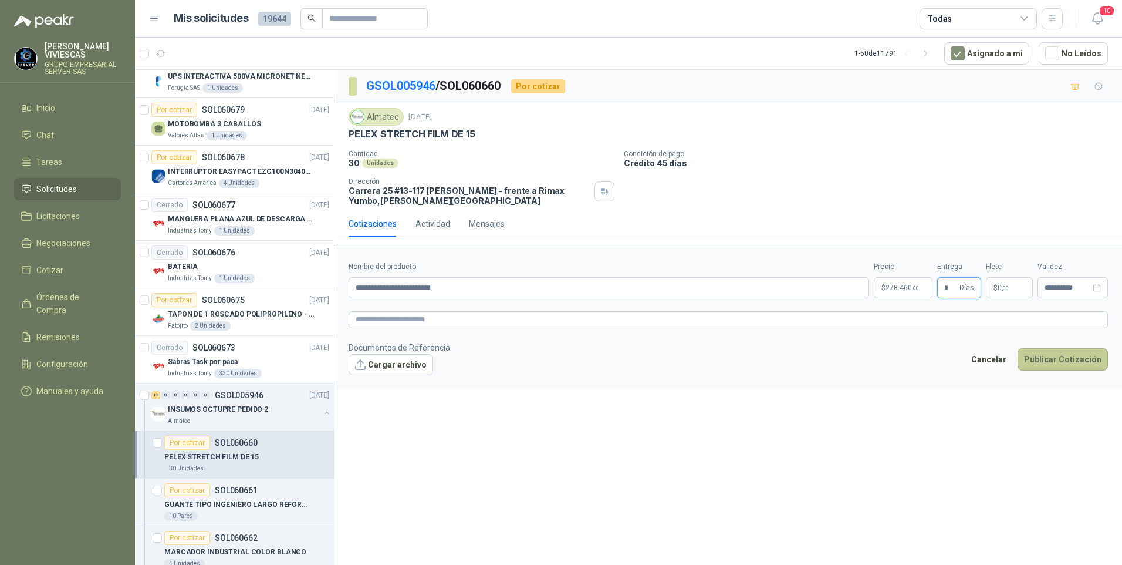
type input "*"
click at [1060, 355] on button "Publicar Cotización" at bounding box center [1063, 359] width 90 height 22
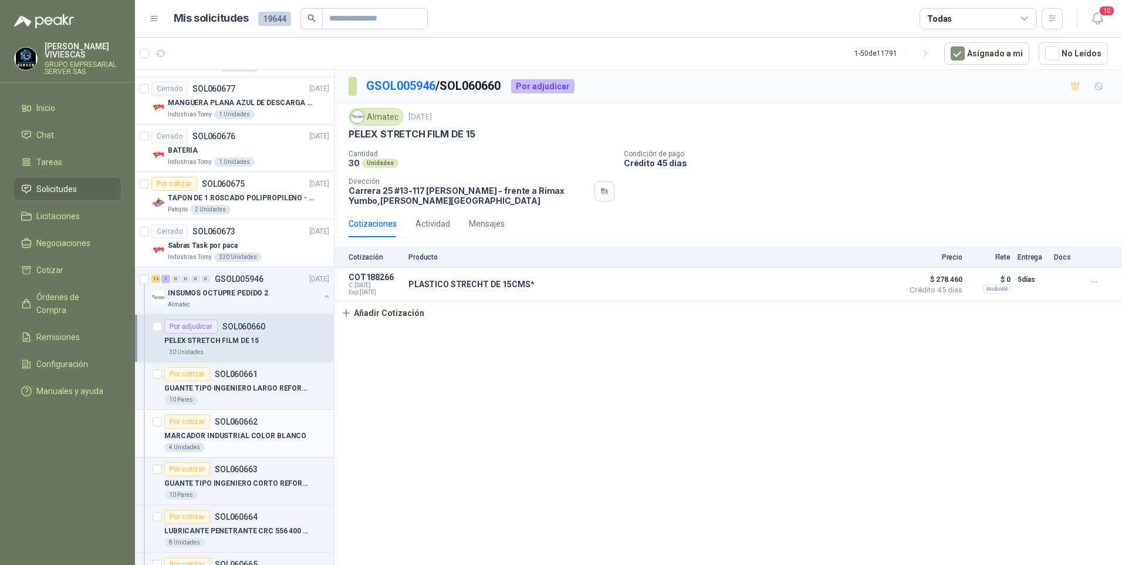
scroll to position [470, 0]
click at [232, 389] on p "GUANTE TIPO INGENIERO LARGO REFORZADO" at bounding box center [237, 387] width 146 height 11
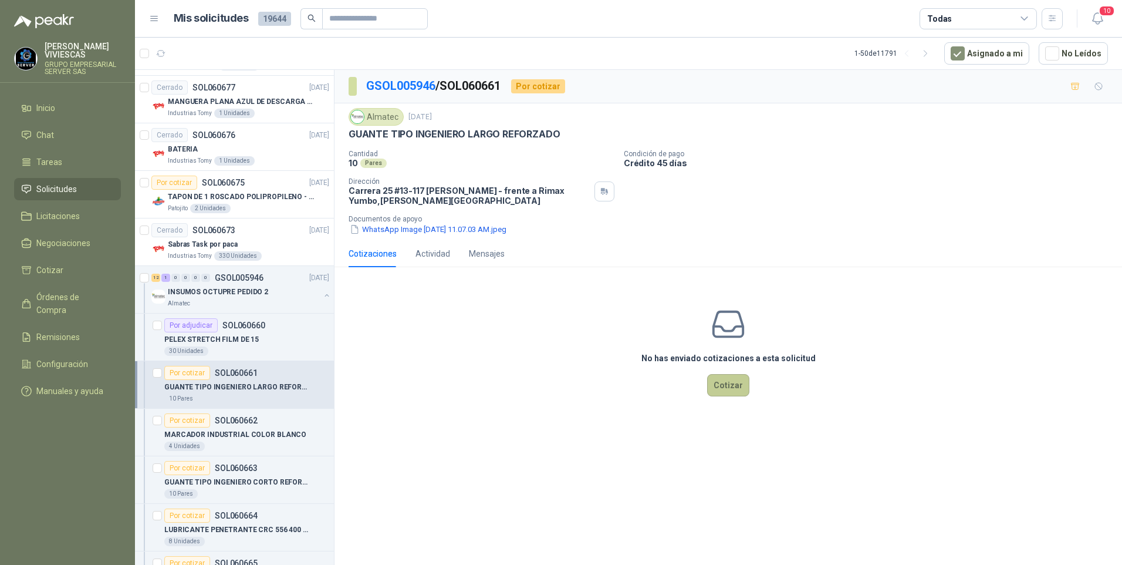
click at [729, 390] on button "Cotizar" at bounding box center [728, 385] width 42 height 22
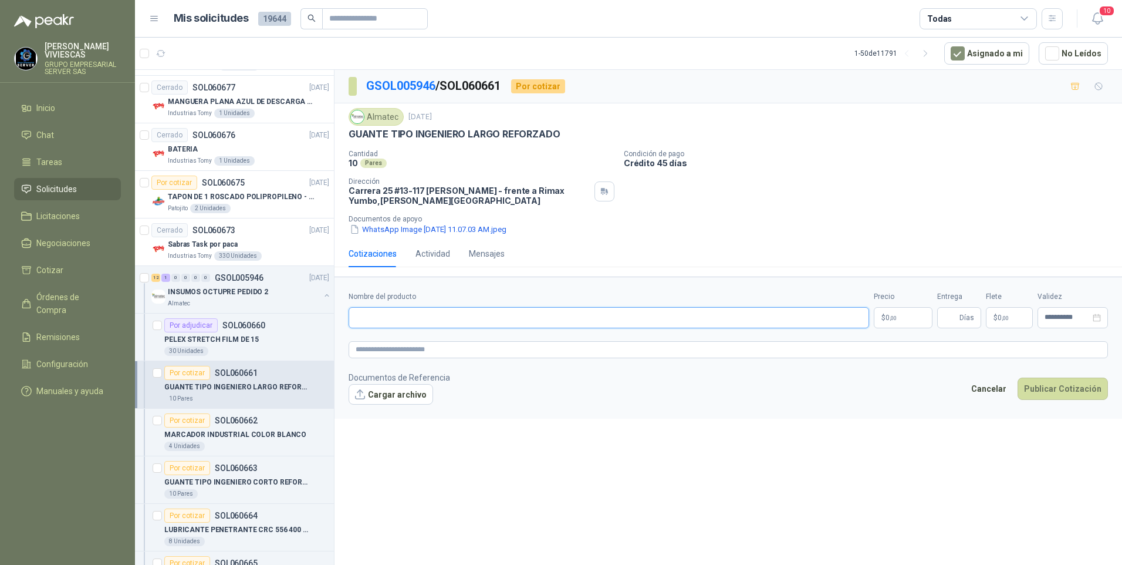
click at [359, 309] on input "Nombre del producto" at bounding box center [609, 317] width 521 height 21
click at [409, 227] on button "WhatsApp Image 2025-09-10 at 11.07.03 AM.jpeg" at bounding box center [428, 229] width 159 height 12
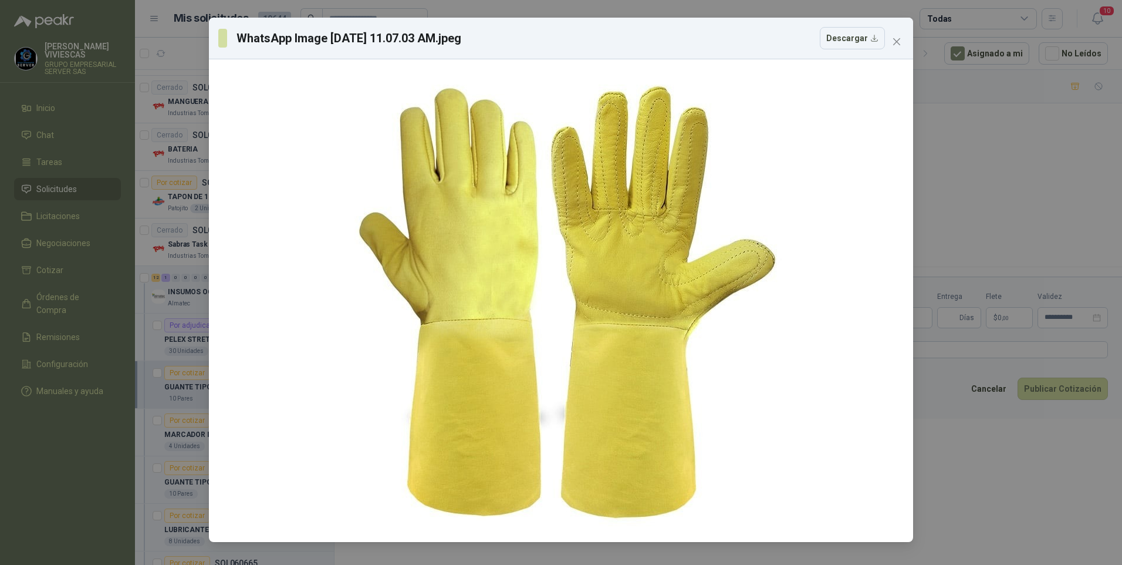
drag, startPoint x: 1040, startPoint y: 483, endPoint x: 1021, endPoint y: 457, distance: 32.8
click at [1039, 482] on div "WhatsApp Image 2025-09-10 at 11.07.03 AM.jpeg Descargar" at bounding box center [561, 282] width 1122 height 565
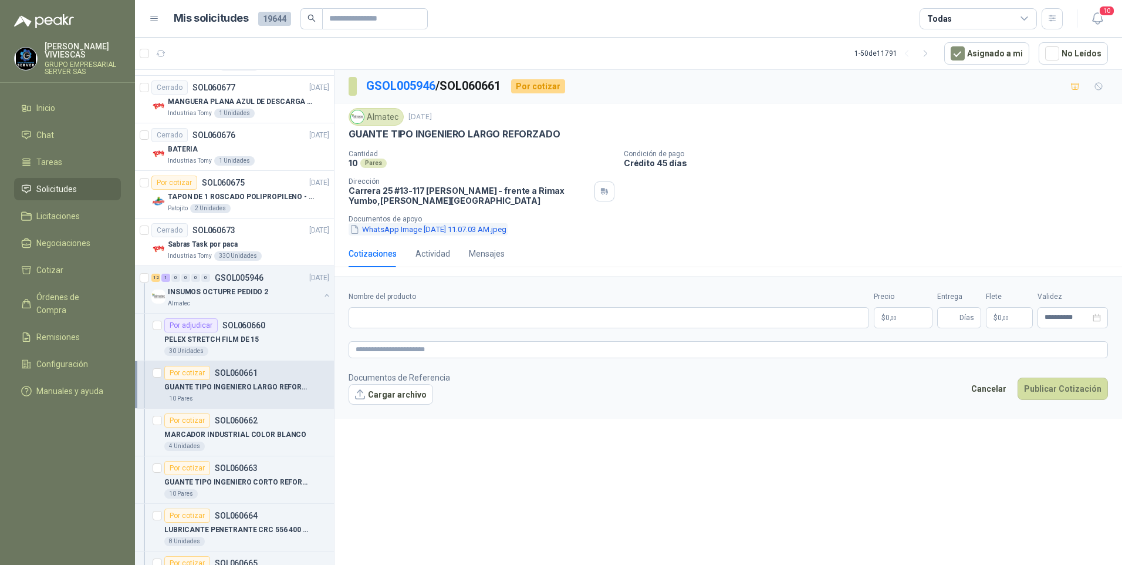
click at [418, 232] on button "WhatsApp Image 2025-09-10 at 11.07.03 AM.jpeg" at bounding box center [428, 229] width 159 height 12
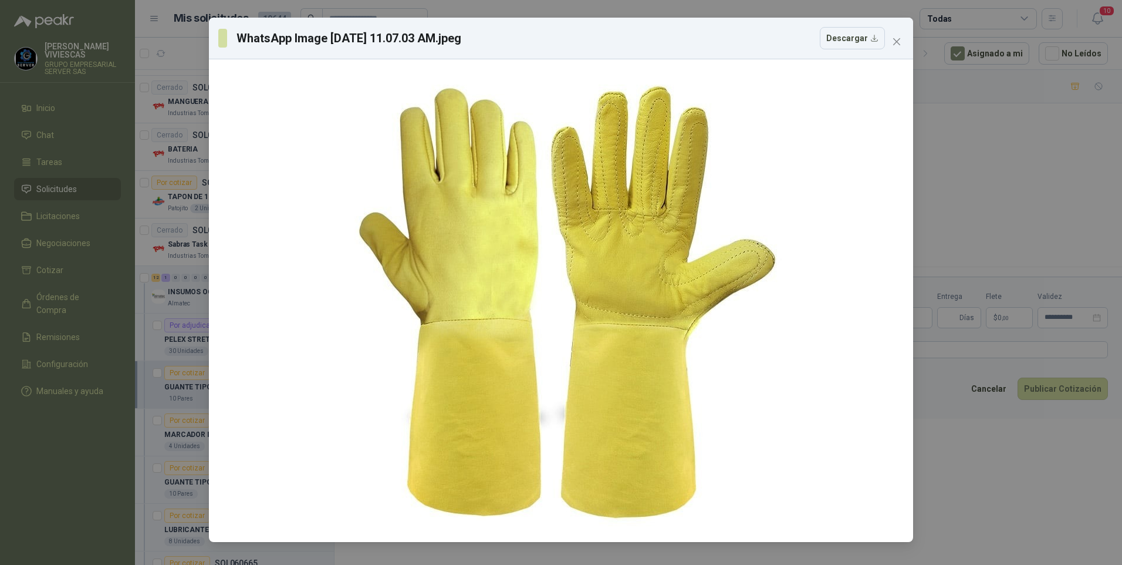
click at [1001, 490] on div "WhatsApp Image 2025-09-10 at 11.07.03 AM.jpeg Descargar" at bounding box center [561, 282] width 1122 height 565
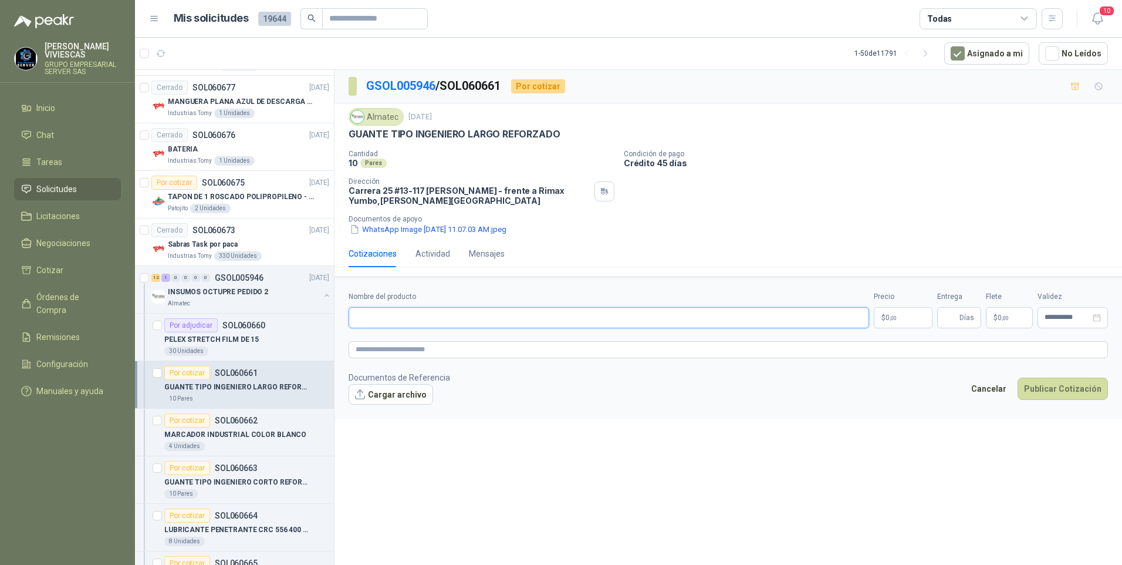
click at [382, 319] on input "Nombre del producto" at bounding box center [609, 317] width 521 height 21
type input "**********"
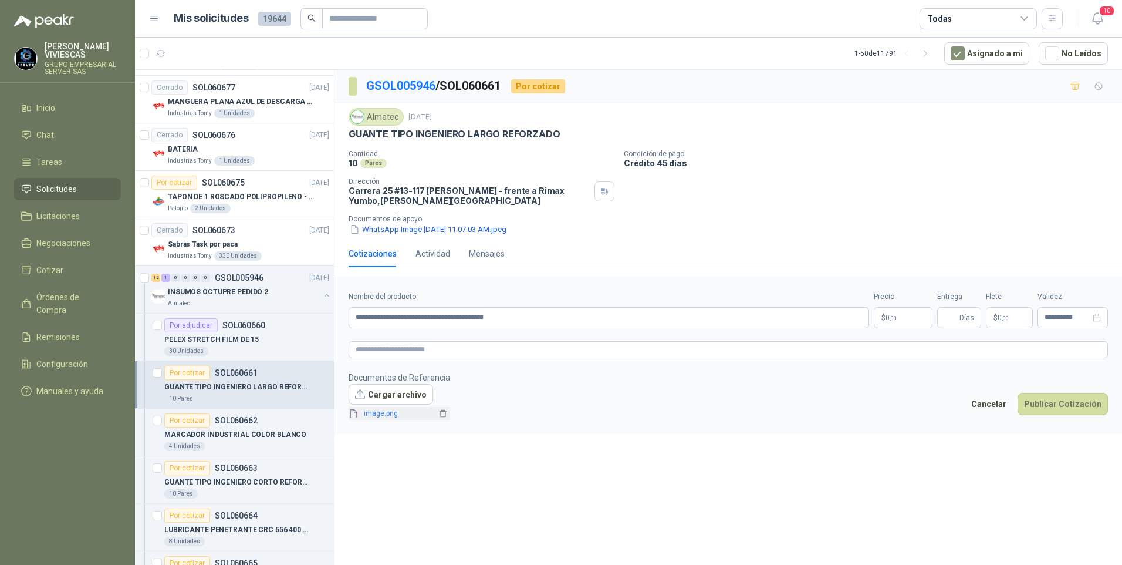
click at [384, 413] on span "image.png" at bounding box center [397, 413] width 77 height 11
click at [384, 413] on link "image.png" at bounding box center [397, 413] width 77 height 11
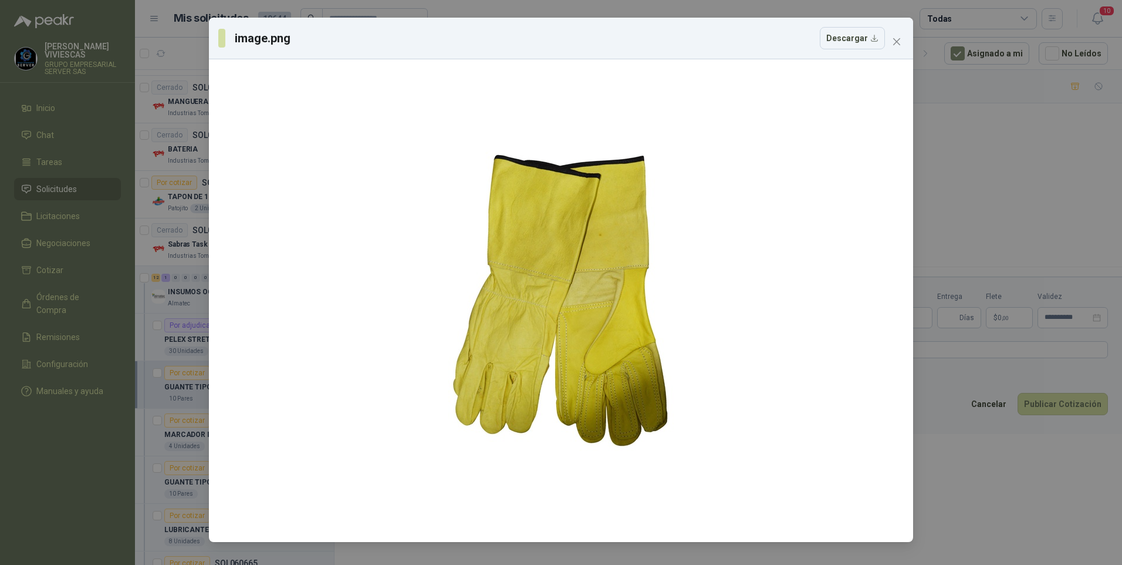
drag, startPoint x: 977, startPoint y: 194, endPoint x: 874, endPoint y: 201, distance: 103.6
click at [977, 194] on div "image.png Descargar" at bounding box center [561, 282] width 1122 height 565
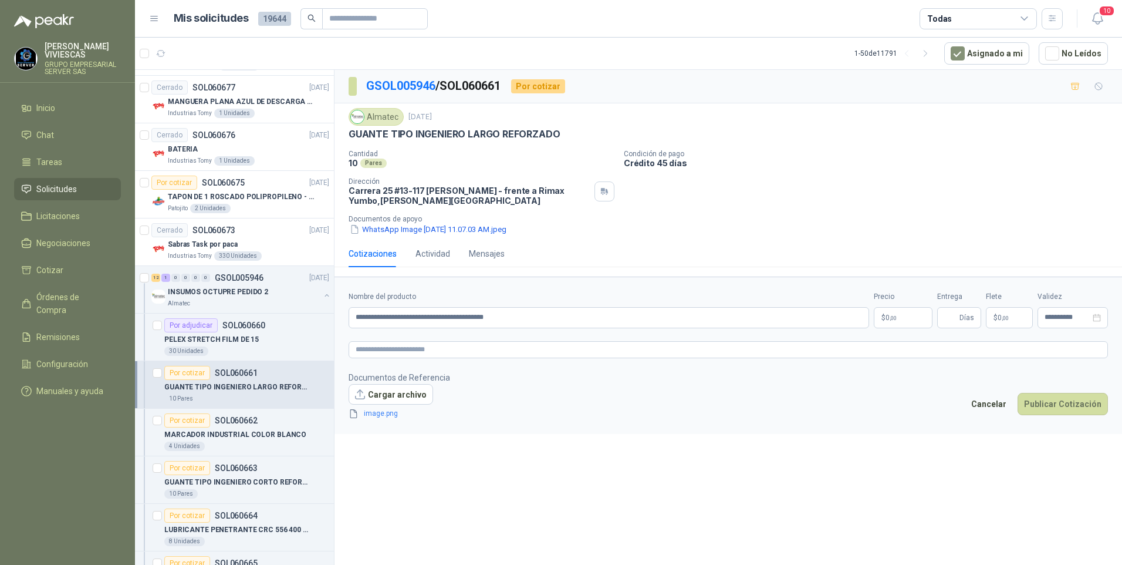
click at [899, 321] on p "$ 0 ,00" at bounding box center [903, 317] width 59 height 21
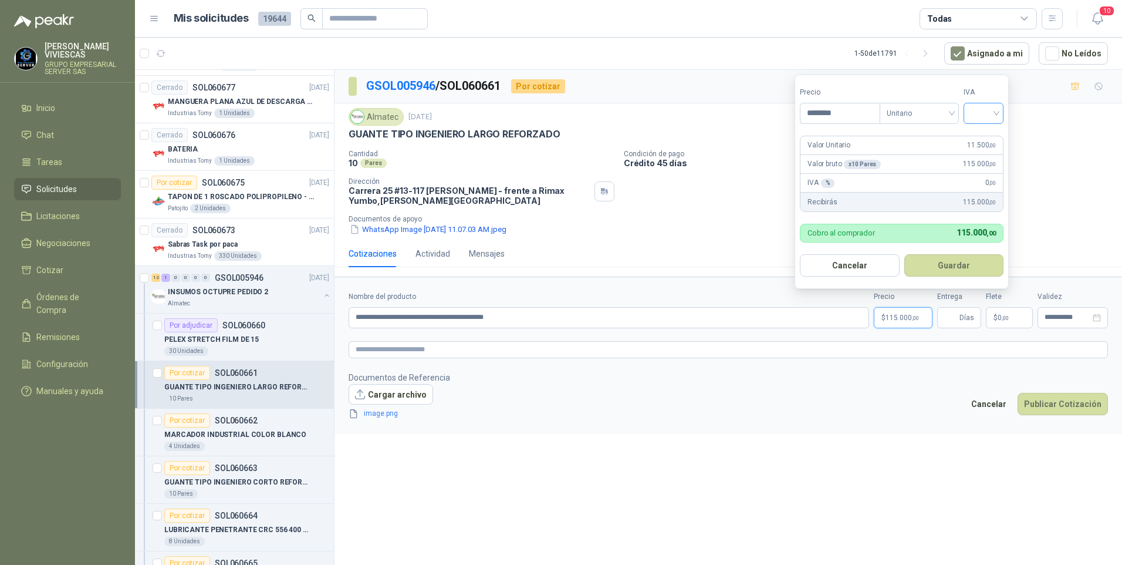
type input "********"
click at [990, 112] on input "search" at bounding box center [984, 112] width 26 height 18
click at [980, 134] on div "19%" at bounding box center [986, 137] width 22 height 13
click at [953, 271] on button "Guardar" at bounding box center [956, 265] width 101 height 22
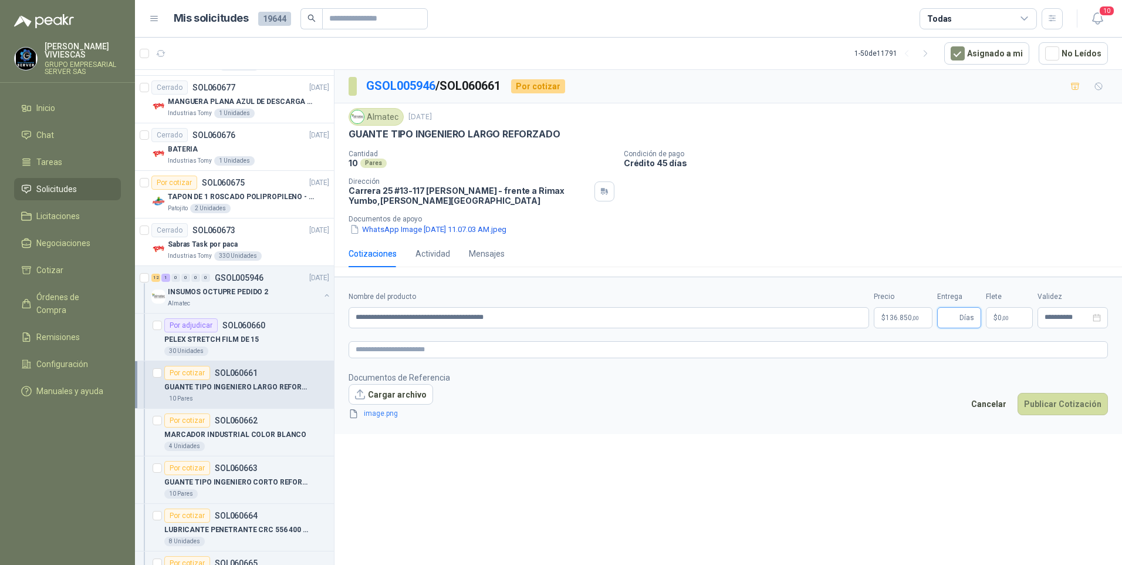
click at [950, 319] on input "Entrega" at bounding box center [950, 318] width 13 height 20
type input "*"
click at [1062, 393] on button "Publicar Cotización" at bounding box center [1063, 404] width 90 height 22
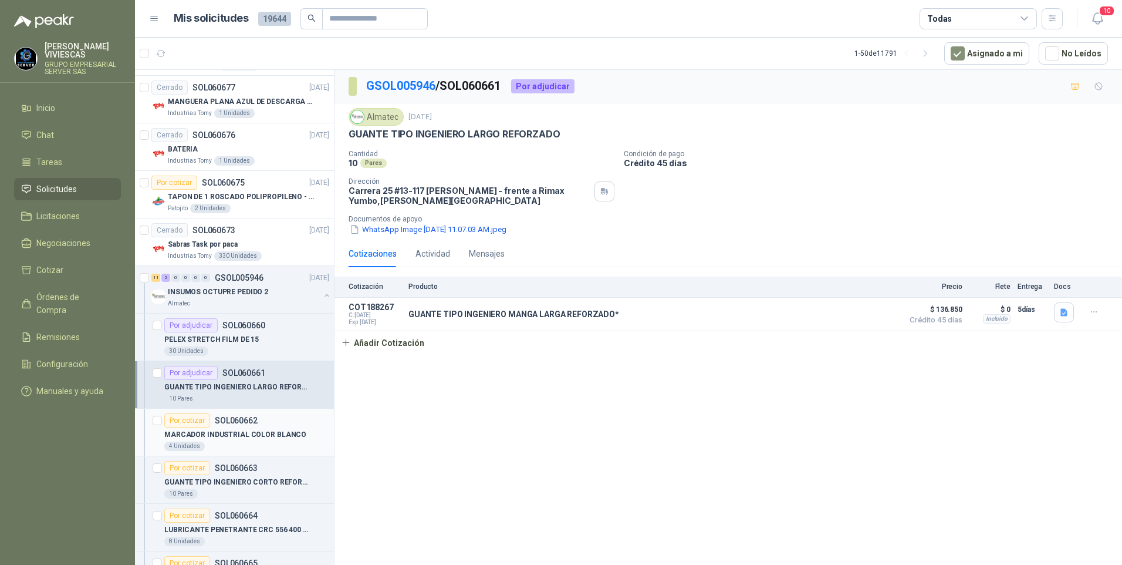
click at [213, 437] on p "MARCADOR INDUSTRIAL COLOR BLANCO" at bounding box center [235, 434] width 142 height 11
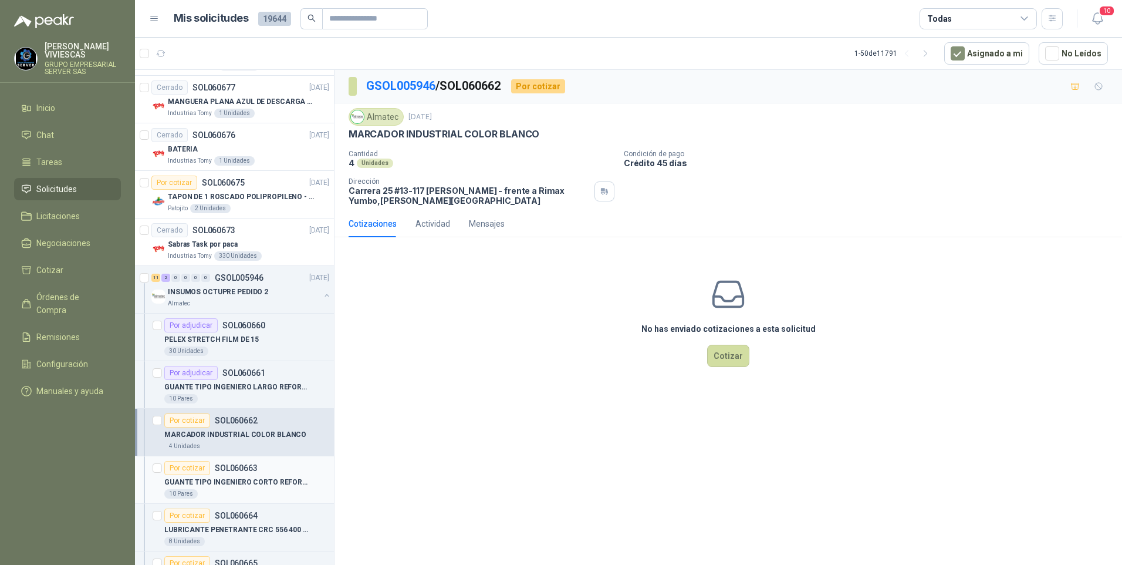
click at [221, 484] on p "GUANTE TIPO INGENIERO CORTO REFORZADO" at bounding box center [237, 482] width 146 height 11
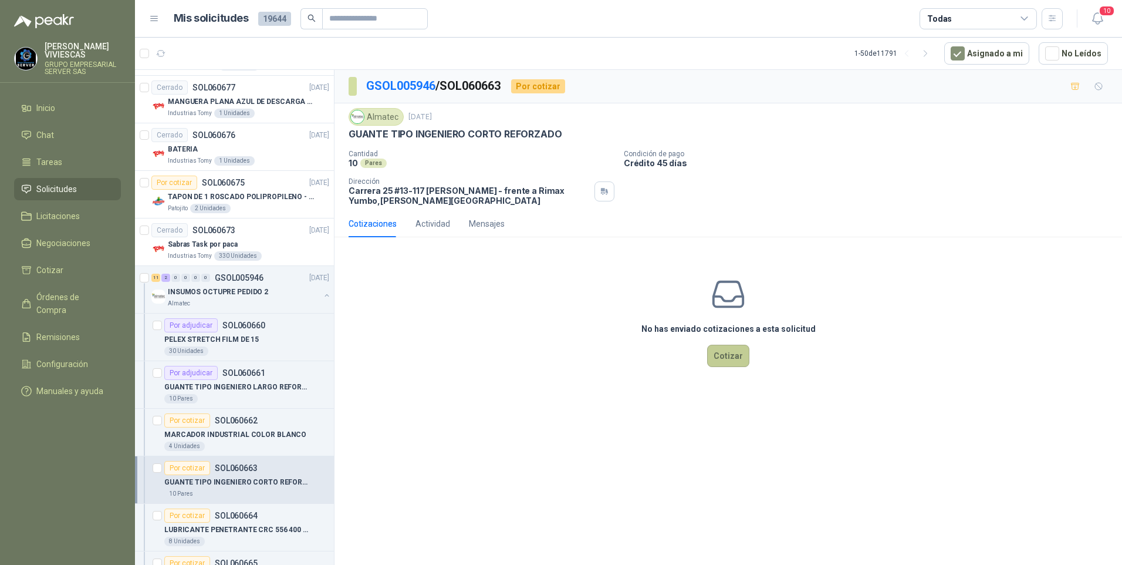
click at [731, 355] on button "Cotizar" at bounding box center [728, 356] width 42 height 22
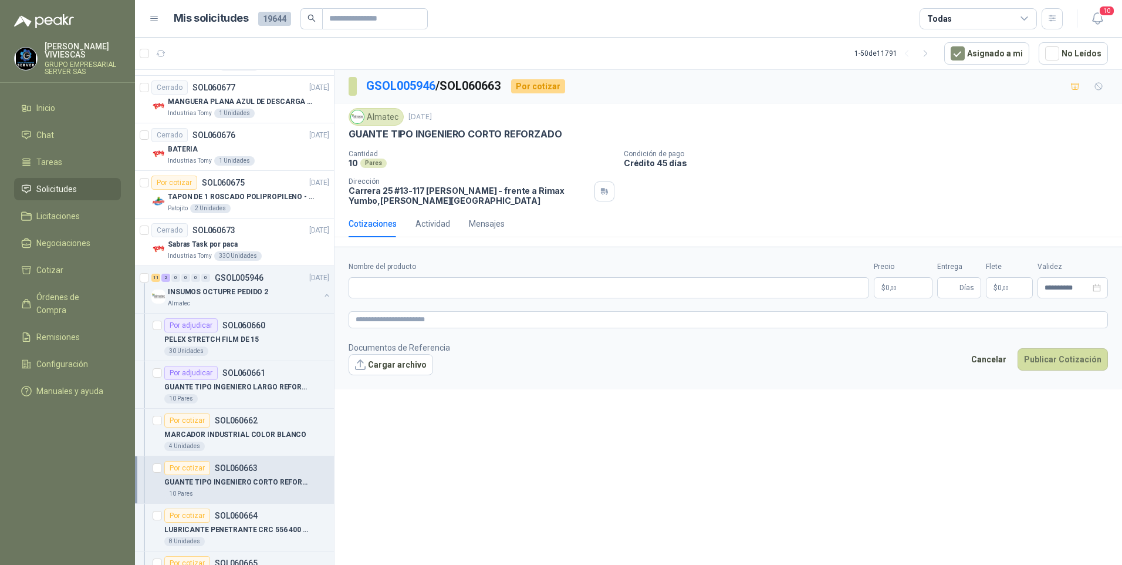
click at [360, 275] on div "Nombre del producto" at bounding box center [609, 279] width 521 height 37
click at [366, 285] on input "Nombre del producto" at bounding box center [609, 287] width 521 height 21
type input "*"
type input "**********"
click at [903, 283] on p "$ 0 ,00" at bounding box center [903, 287] width 59 height 21
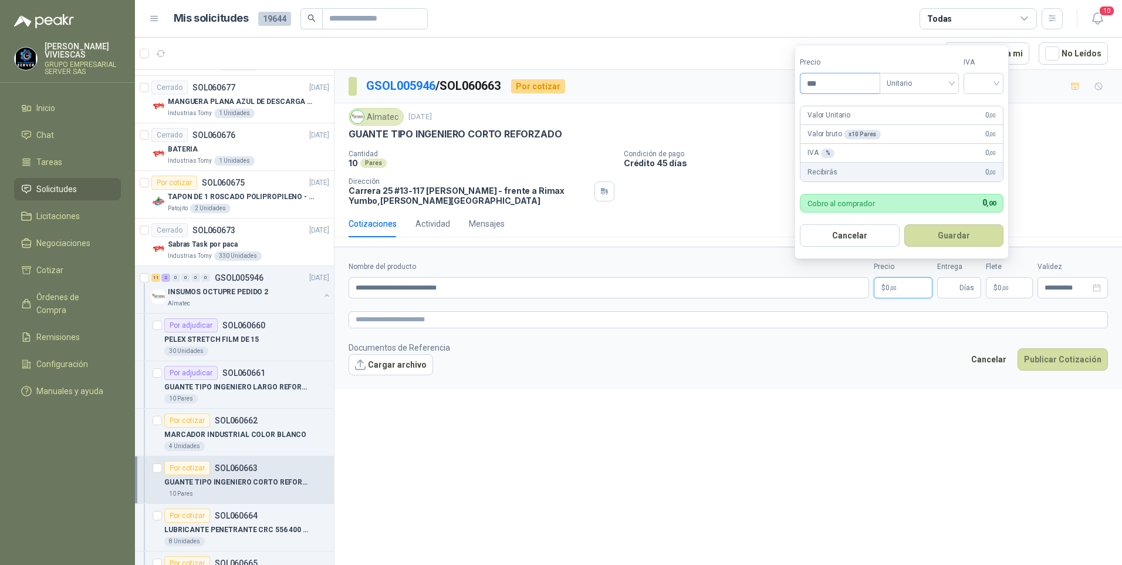
click at [831, 81] on input "***" at bounding box center [840, 83] width 79 height 20
click at [1002, 86] on div at bounding box center [984, 83] width 40 height 21
type input "*******"
click at [982, 103] on div "19%" at bounding box center [986, 107] width 22 height 13
drag, startPoint x: 958, startPoint y: 231, endPoint x: 950, endPoint y: 231, distance: 8.8
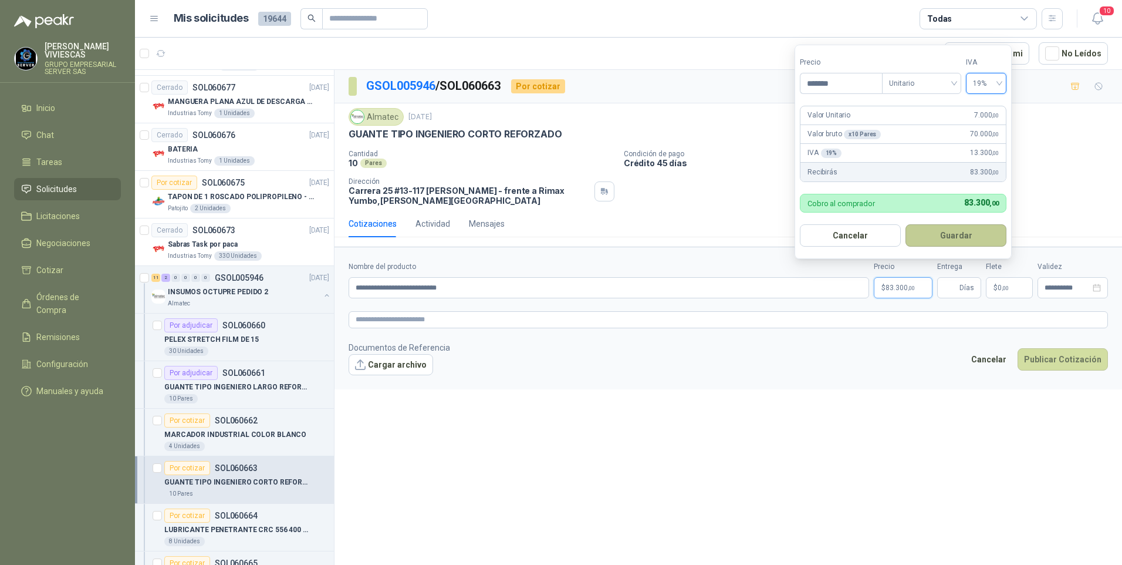
click at [956, 231] on button "Guardar" at bounding box center [956, 235] width 101 height 22
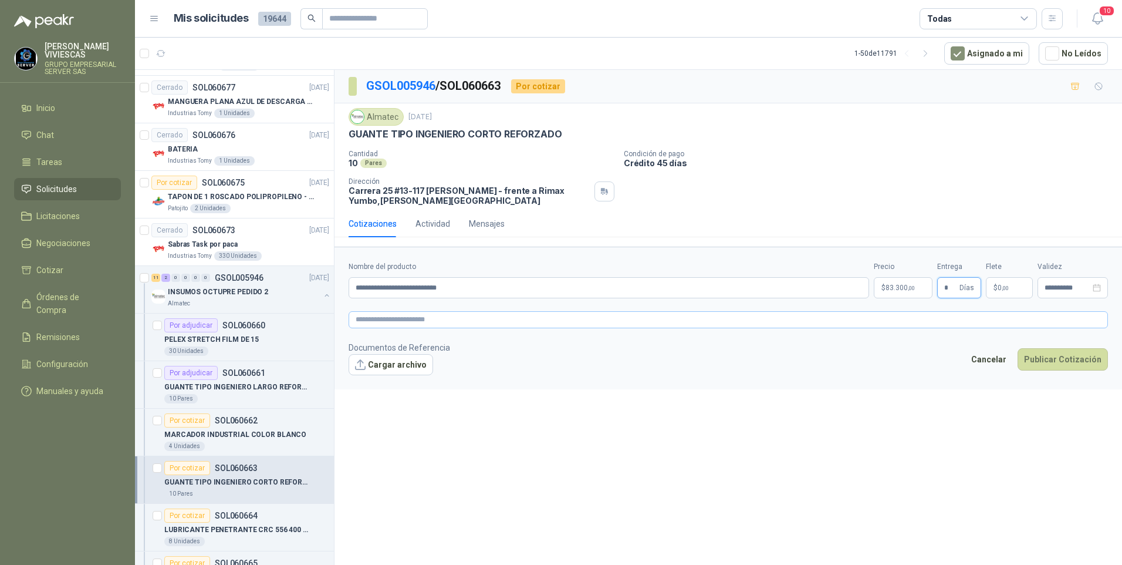
type input "*"
click at [380, 384] on span "image.png" at bounding box center [397, 383] width 77 height 11
click at [380, 384] on link "image.png" at bounding box center [397, 383] width 77 height 11
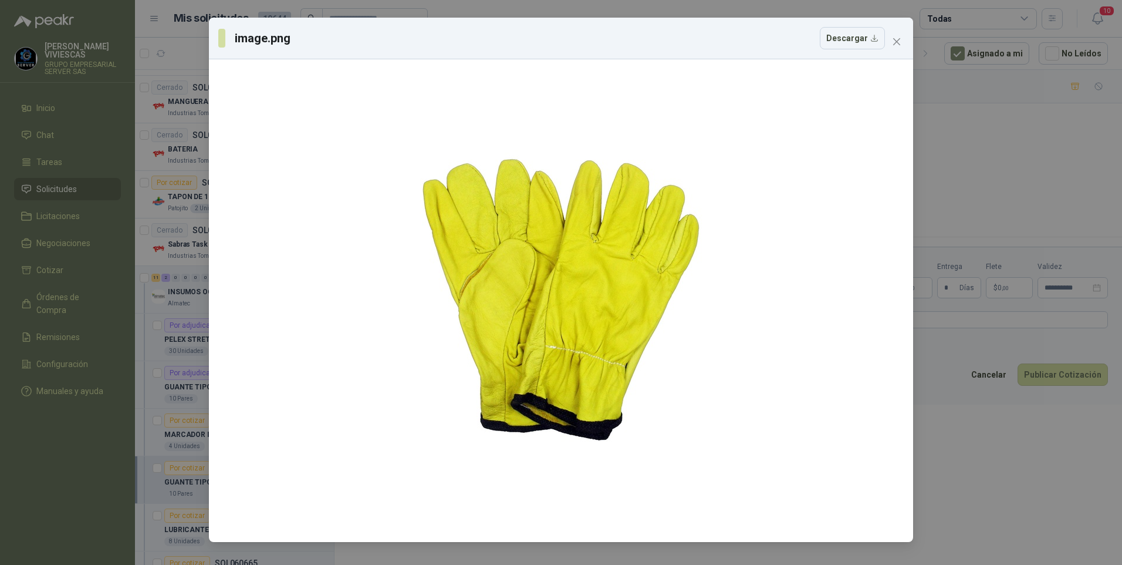
click at [1033, 525] on div "image.png Descargar" at bounding box center [561, 282] width 1122 height 565
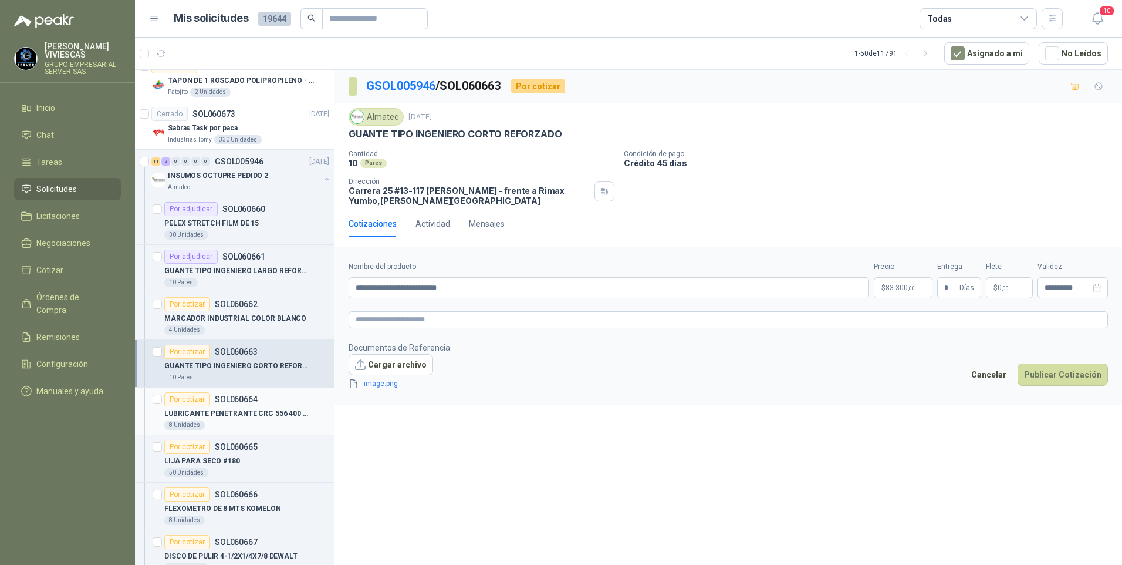
scroll to position [587, 0]
click at [1053, 383] on button "Publicar Cotización" at bounding box center [1063, 374] width 90 height 22
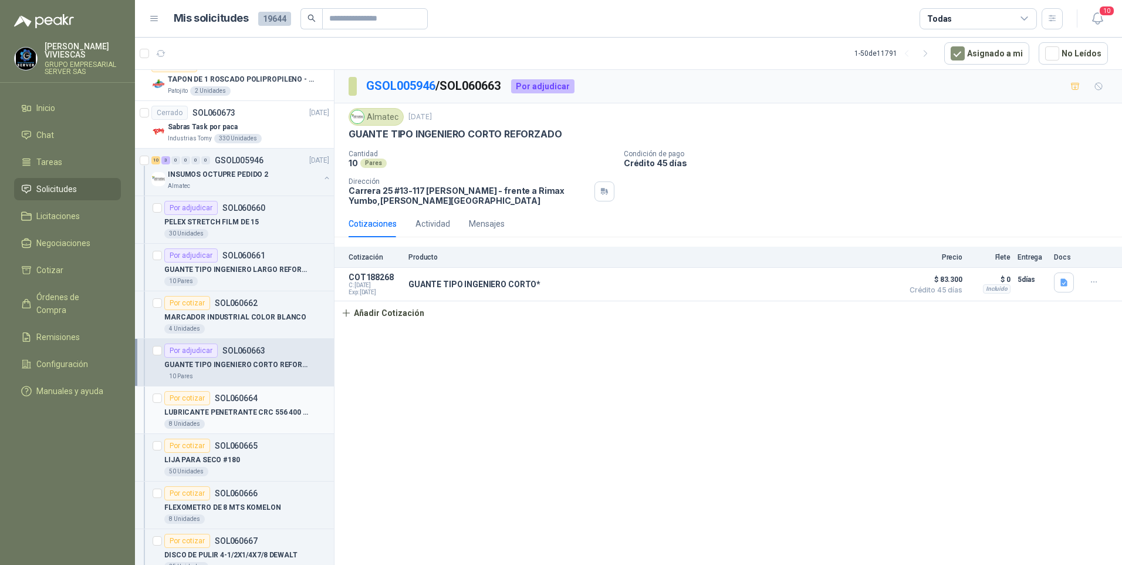
click at [238, 408] on p "LUBRICANTE PENETRANTE CRC 556 400 CC" at bounding box center [237, 412] width 146 height 11
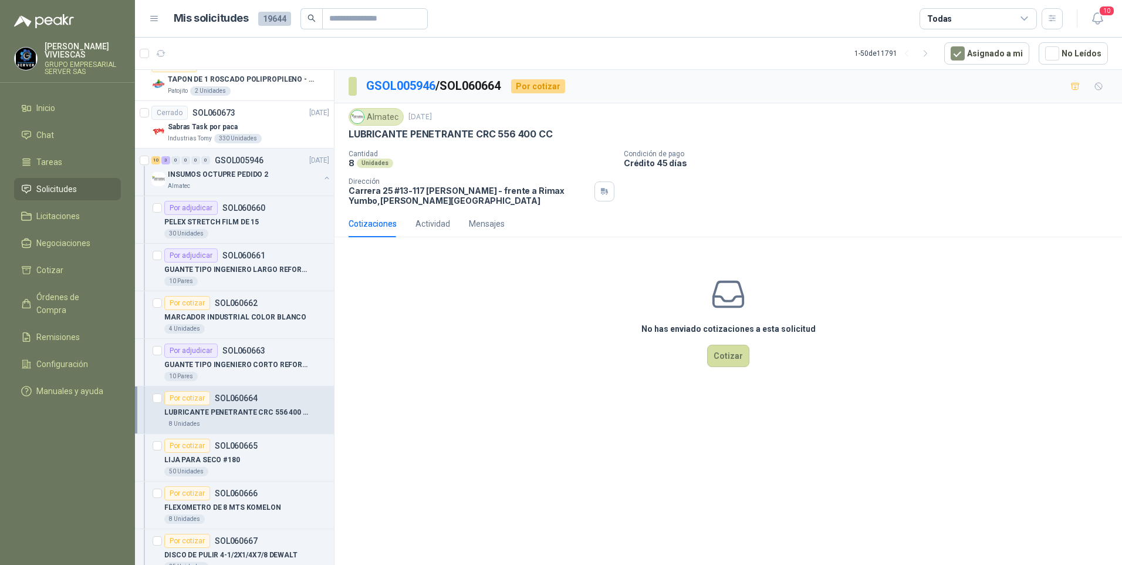
click at [731, 367] on div "No has enviado cotizaciones a esta solicitud Cotizar" at bounding box center [729, 322] width 788 height 150
click at [721, 362] on button "Cotizar" at bounding box center [728, 356] width 42 height 22
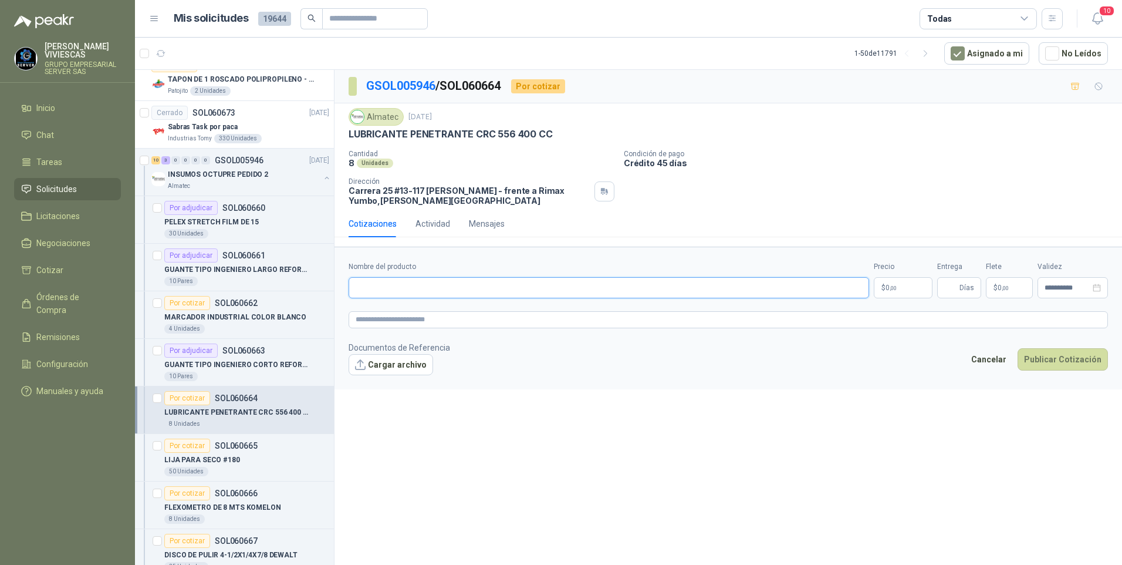
click at [369, 290] on input "Nombre del producto" at bounding box center [609, 287] width 521 height 21
click at [906, 285] on p "$ 0 ,00" at bounding box center [903, 287] width 59 height 21
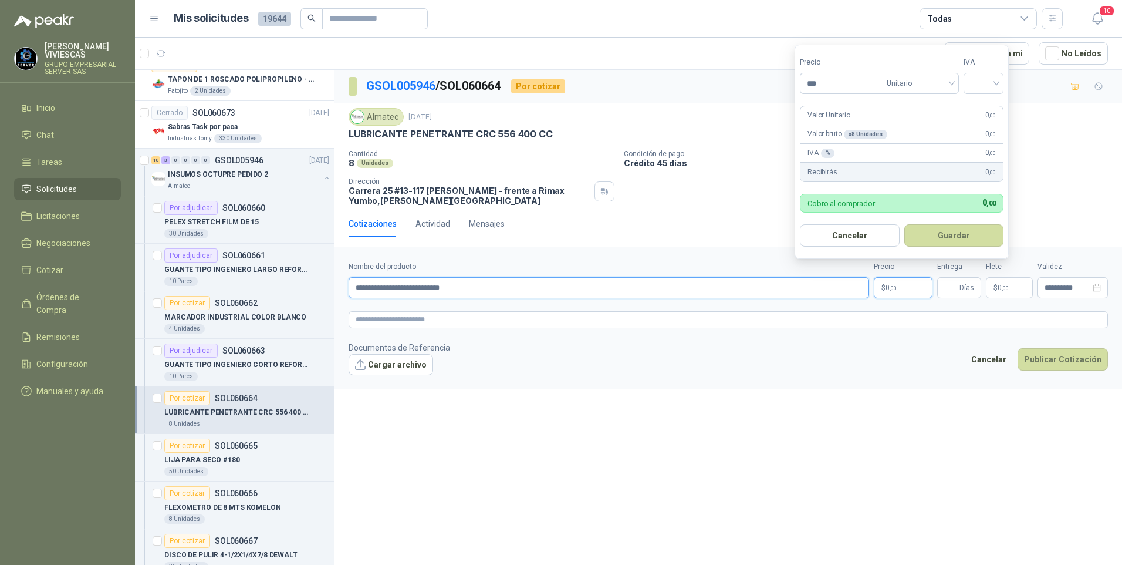
click at [397, 286] on input "**********" at bounding box center [609, 287] width 521 height 21
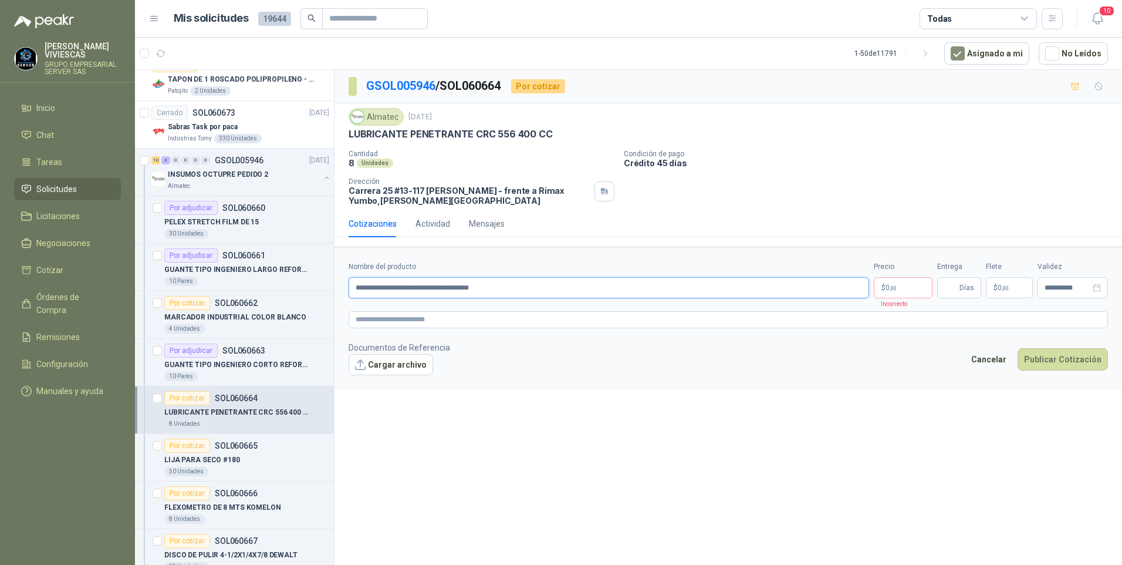
type input "**********"
click at [897, 288] on p "$ 0 ,00" at bounding box center [903, 287] width 59 height 21
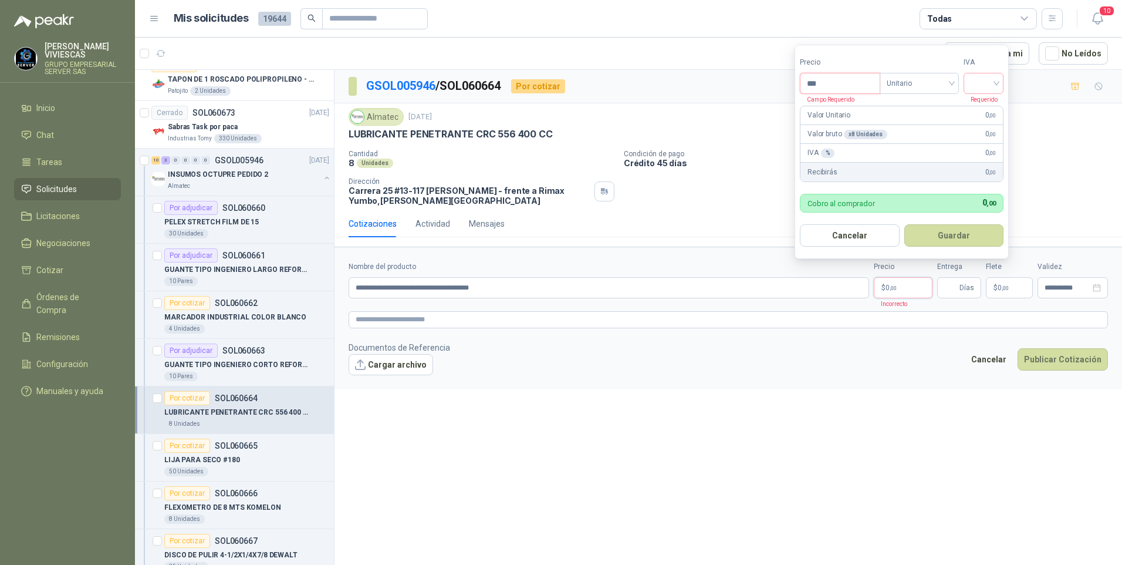
drag, startPoint x: 841, startPoint y: 76, endPoint x: 827, endPoint y: 79, distance: 14.5
click at [841, 76] on input "***" at bounding box center [840, 83] width 79 height 20
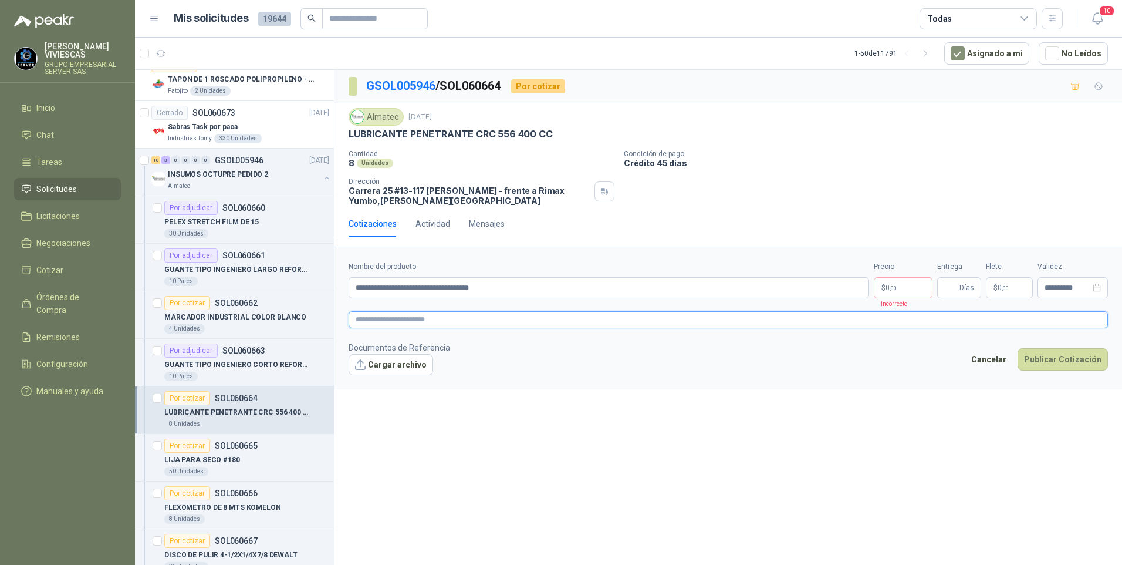
click at [358, 322] on textarea at bounding box center [728, 319] width 759 height 17
click at [892, 286] on span ",00" at bounding box center [893, 288] width 7 height 6
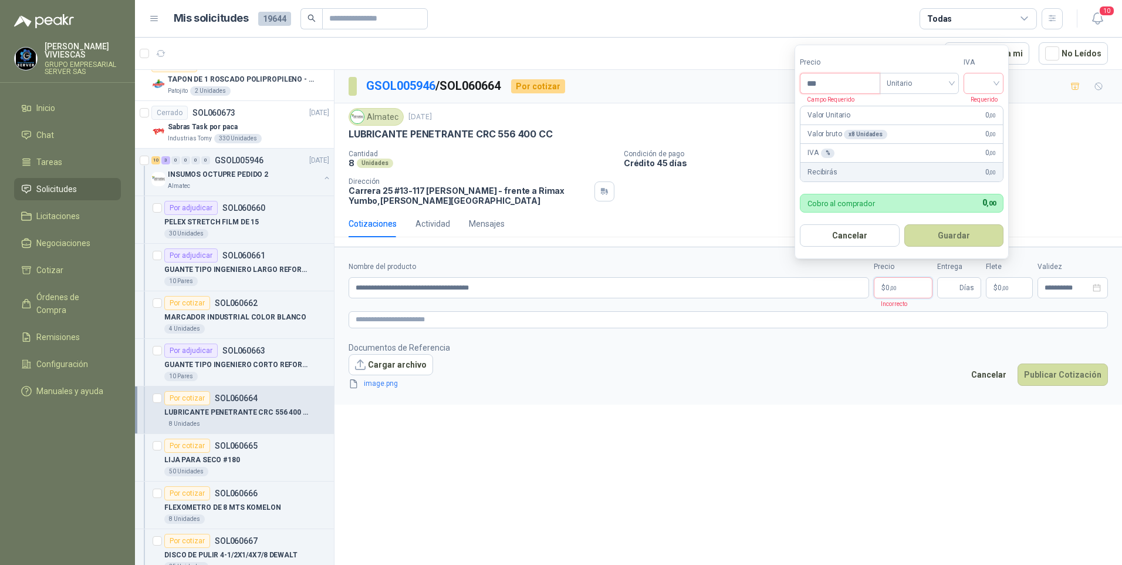
click at [838, 86] on input "***" at bounding box center [840, 83] width 79 height 20
type input "********"
click at [995, 81] on input "search" at bounding box center [984, 82] width 26 height 18
click at [987, 107] on div "19%" at bounding box center [986, 107] width 22 height 13
drag, startPoint x: 964, startPoint y: 238, endPoint x: 941, endPoint y: 275, distance: 44.3
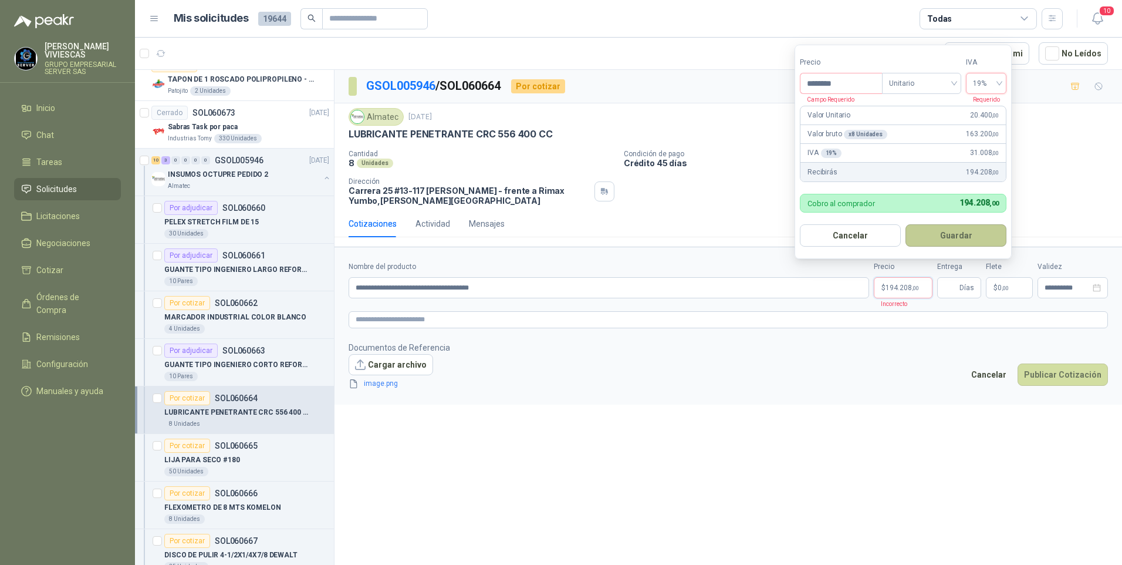
click at [963, 238] on button "Guardar" at bounding box center [956, 235] width 101 height 22
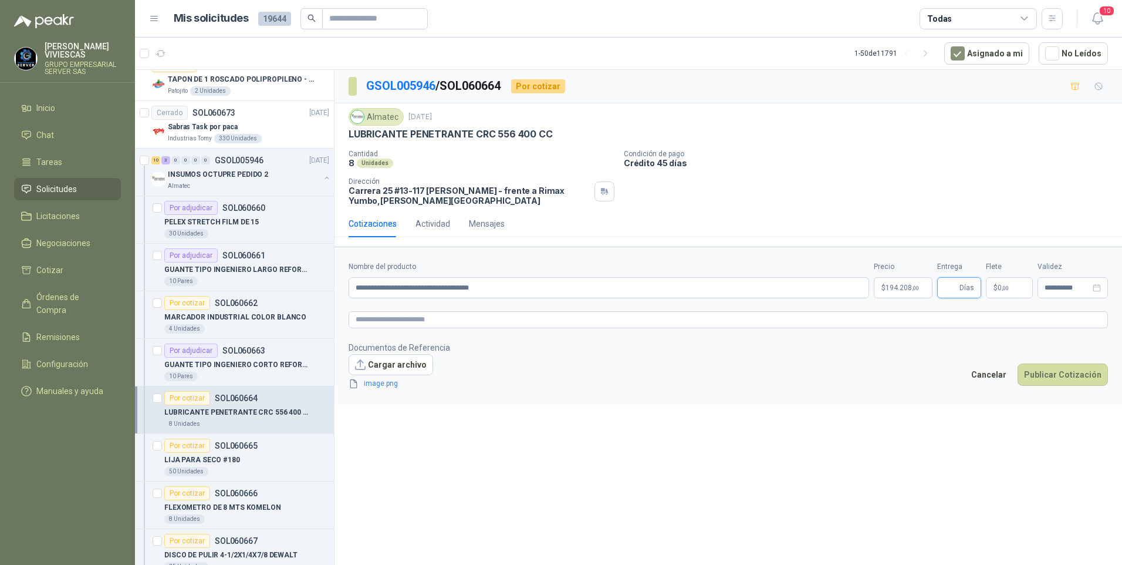
click at [946, 282] on input "Entrega" at bounding box center [950, 288] width 13 height 20
click at [947, 285] on input "Entrega" at bounding box center [950, 288] width 13 height 20
type input "*"
click at [1019, 369] on div "Cancelar Publicar Cotización" at bounding box center [1036, 376] width 143 height 27
click at [1063, 379] on button "Publicar Cotización" at bounding box center [1063, 374] width 90 height 22
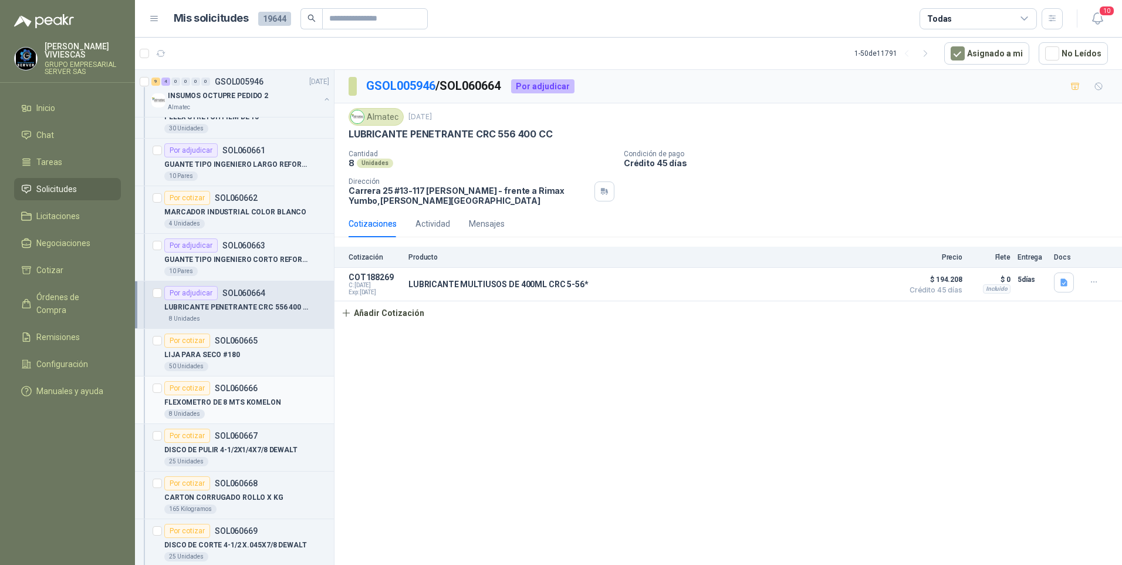
scroll to position [704, 0]
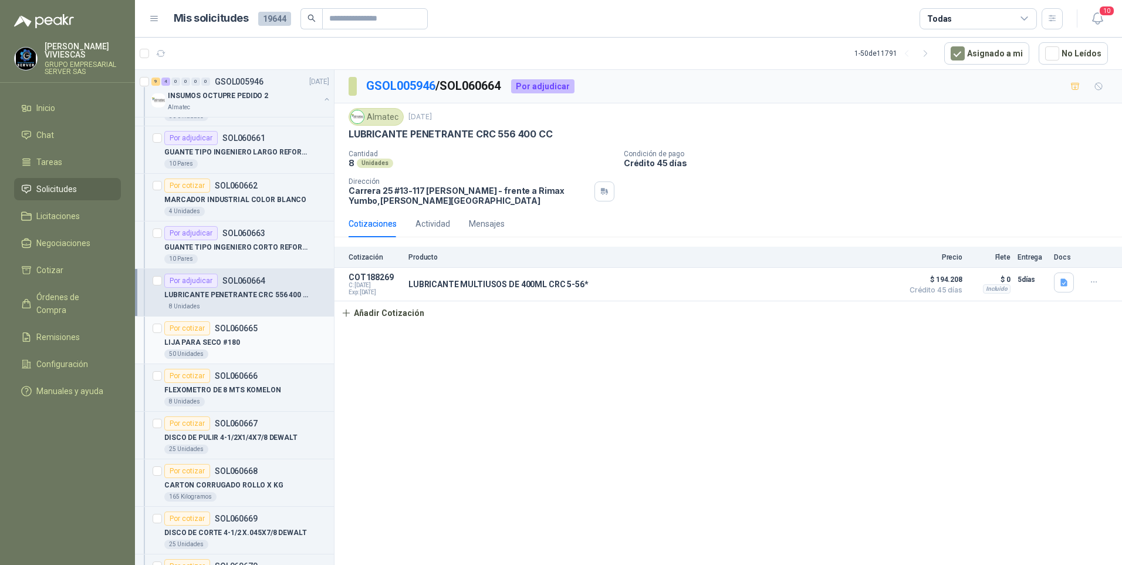
click at [217, 345] on p "LIJA PARA SECO #180" at bounding box center [202, 342] width 76 height 11
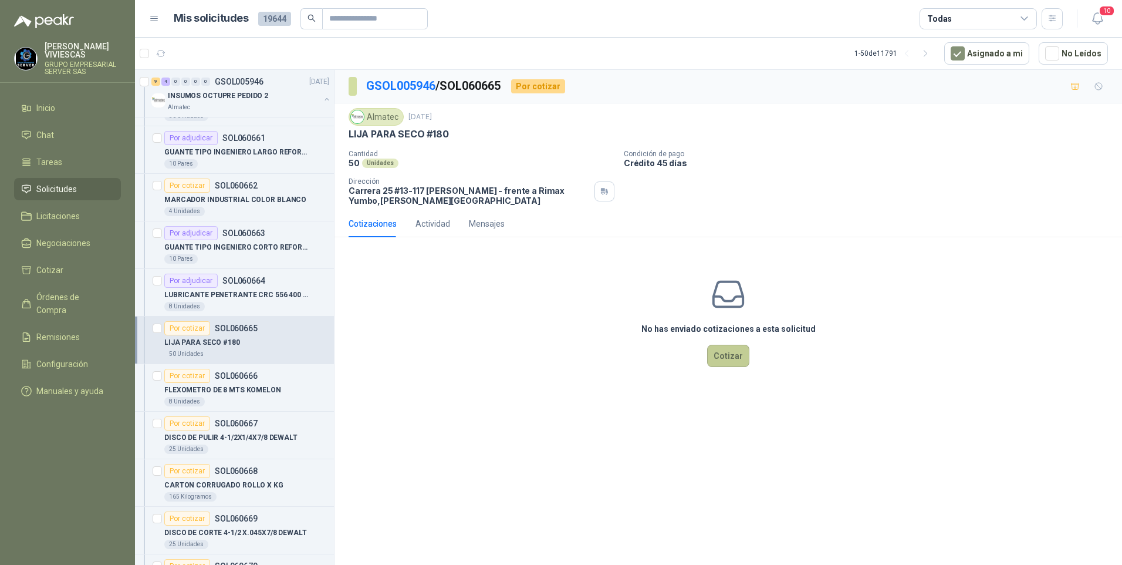
click at [715, 353] on button "Cotizar" at bounding box center [728, 356] width 42 height 22
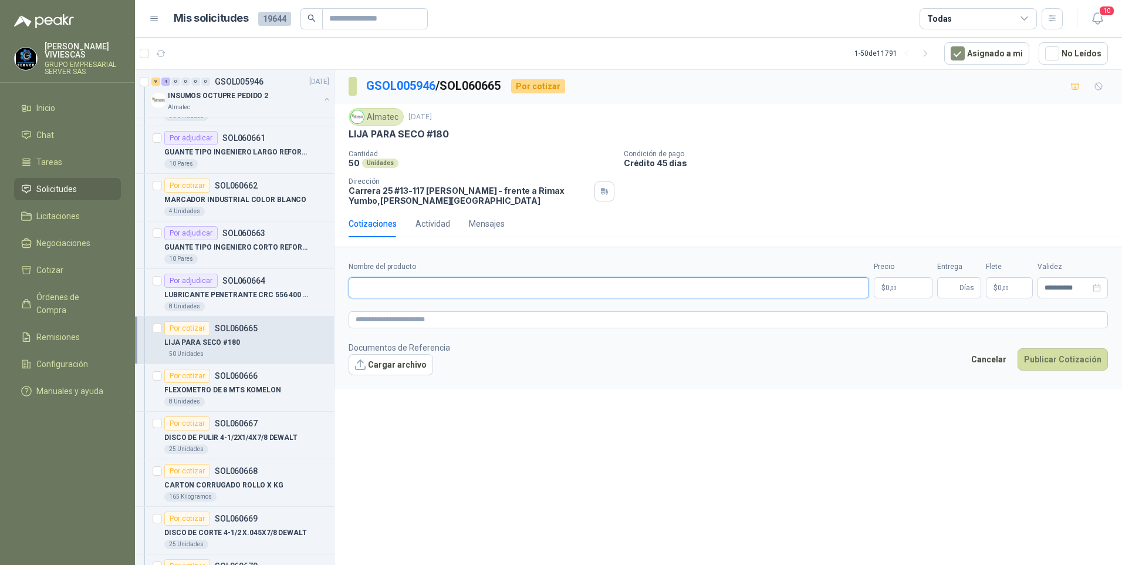
click at [380, 281] on input "Nombre del producto" at bounding box center [609, 287] width 521 height 21
click at [889, 279] on p "$ 0 ,00" at bounding box center [903, 287] width 59 height 21
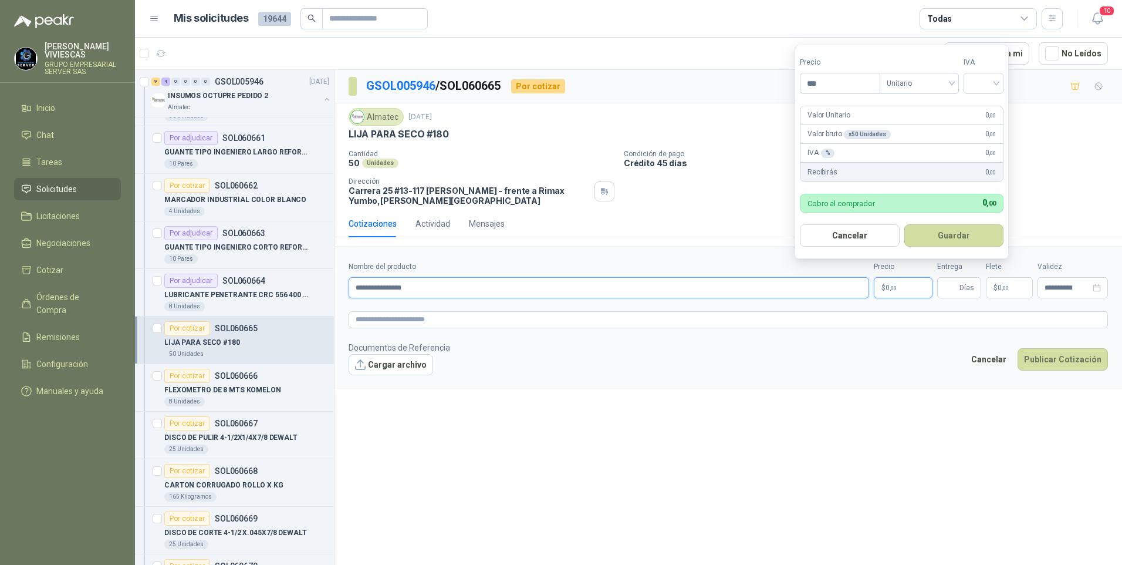
click at [458, 283] on input "**********" at bounding box center [609, 287] width 521 height 21
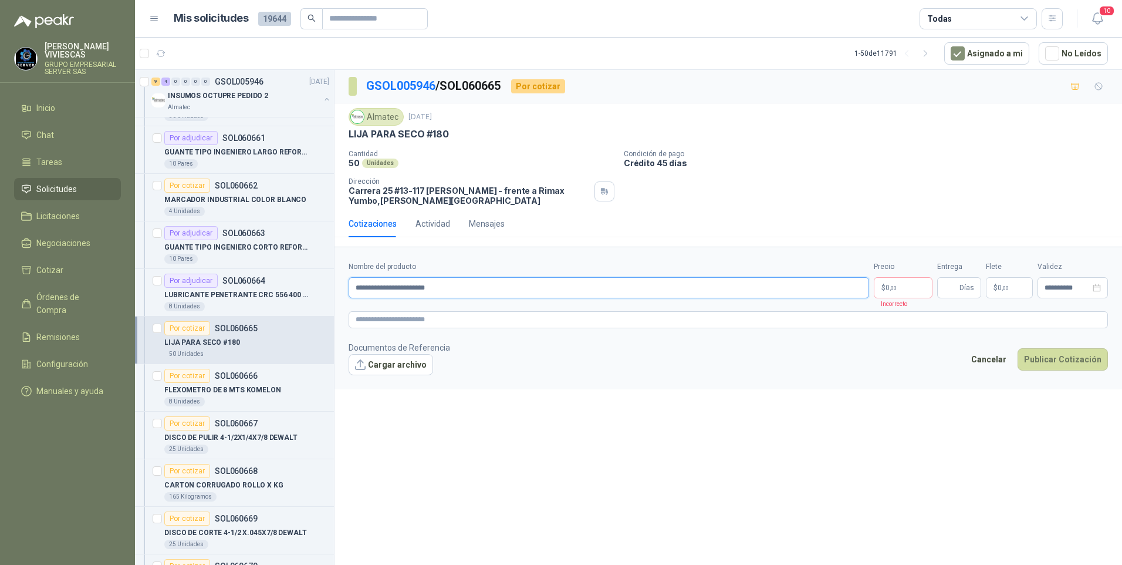
type input "**********"
click at [877, 281] on p "$ 0 ,00" at bounding box center [903, 287] width 59 height 21
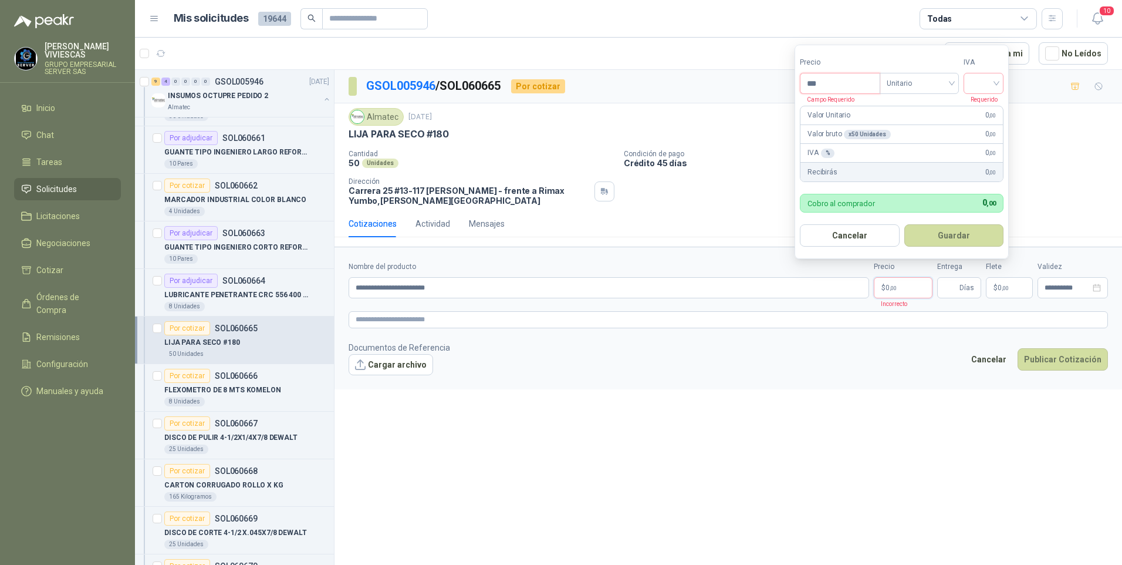
drag, startPoint x: 845, startPoint y: 91, endPoint x: 841, endPoint y: 85, distance: 7.2
click at [844, 89] on input "***" at bounding box center [840, 83] width 79 height 20
type input "*******"
click at [990, 83] on input "search" at bounding box center [984, 82] width 26 height 18
drag, startPoint x: 987, startPoint y: 109, endPoint x: 941, endPoint y: 244, distance: 143.1
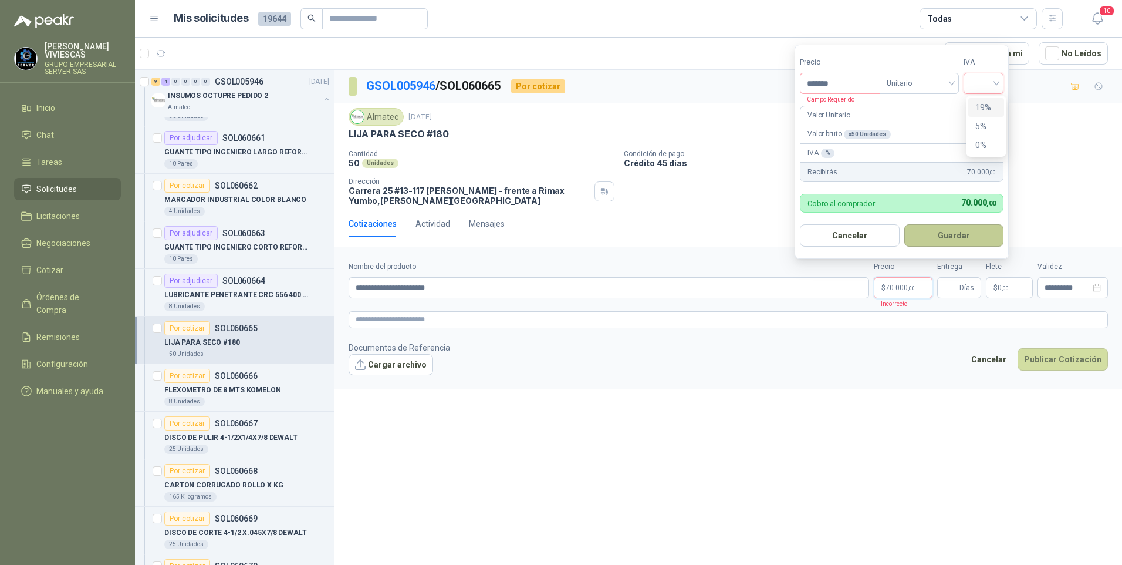
click at [986, 109] on div "19%" at bounding box center [986, 107] width 22 height 13
click at [956, 232] on button "Guardar" at bounding box center [956, 235] width 101 height 22
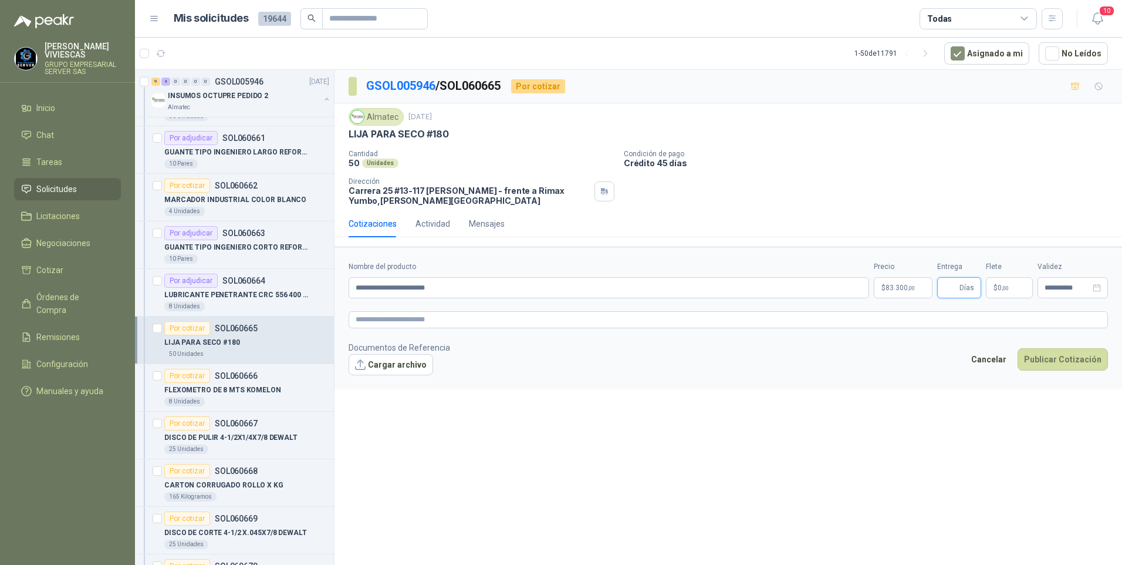
click at [950, 286] on input "Entrega" at bounding box center [950, 288] width 13 height 20
type input "*"
click at [1047, 358] on button "Publicar Cotización" at bounding box center [1063, 359] width 90 height 22
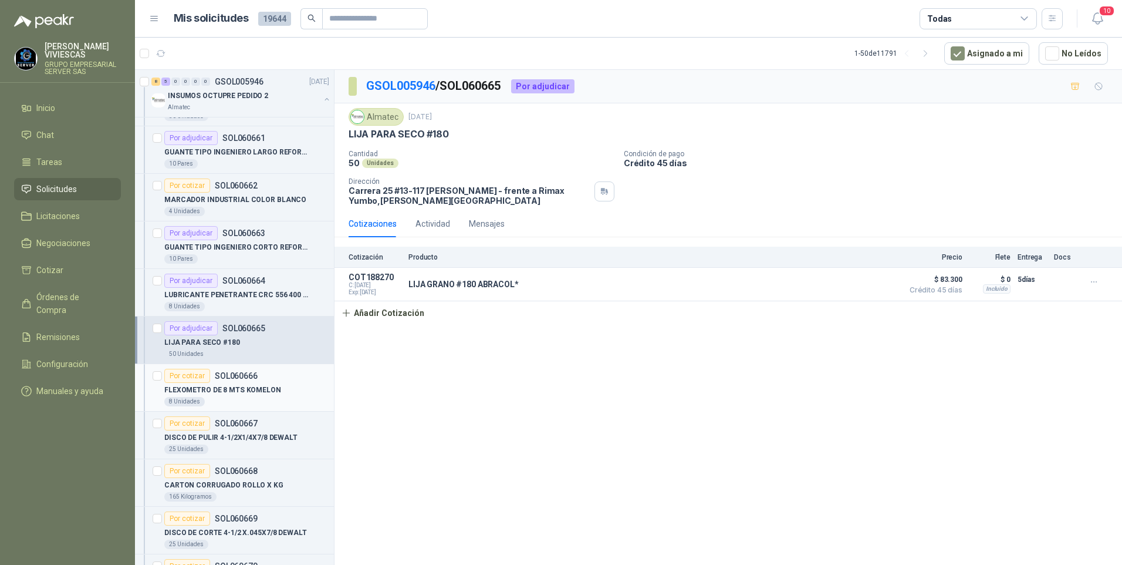
click at [236, 389] on p "FLEXOMETRO DE 8 MTS KOMELON" at bounding box center [222, 389] width 117 height 11
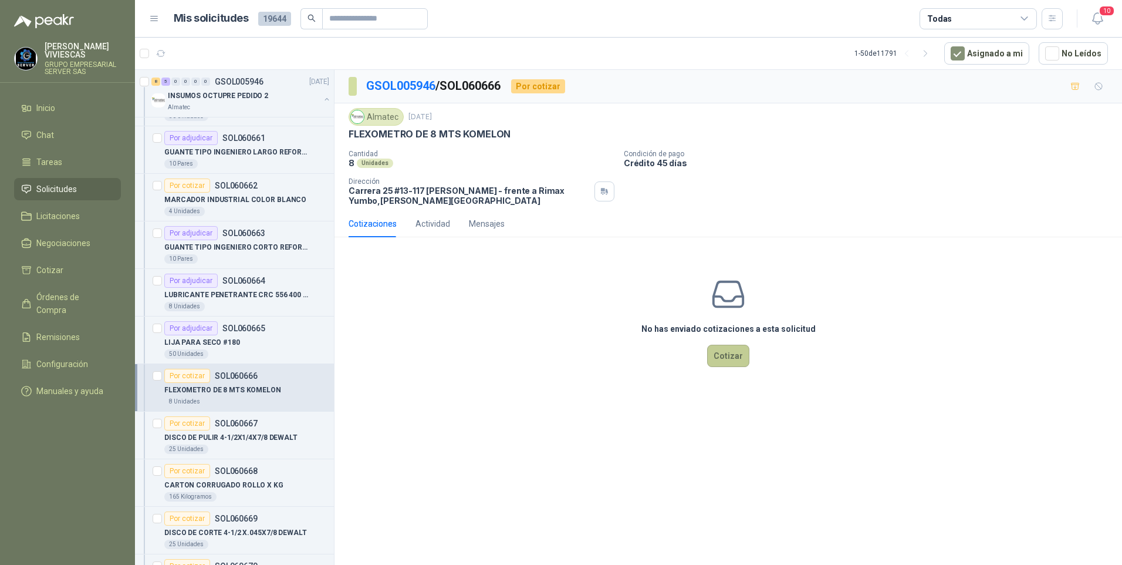
click at [728, 349] on button "Cotizar" at bounding box center [728, 356] width 42 height 22
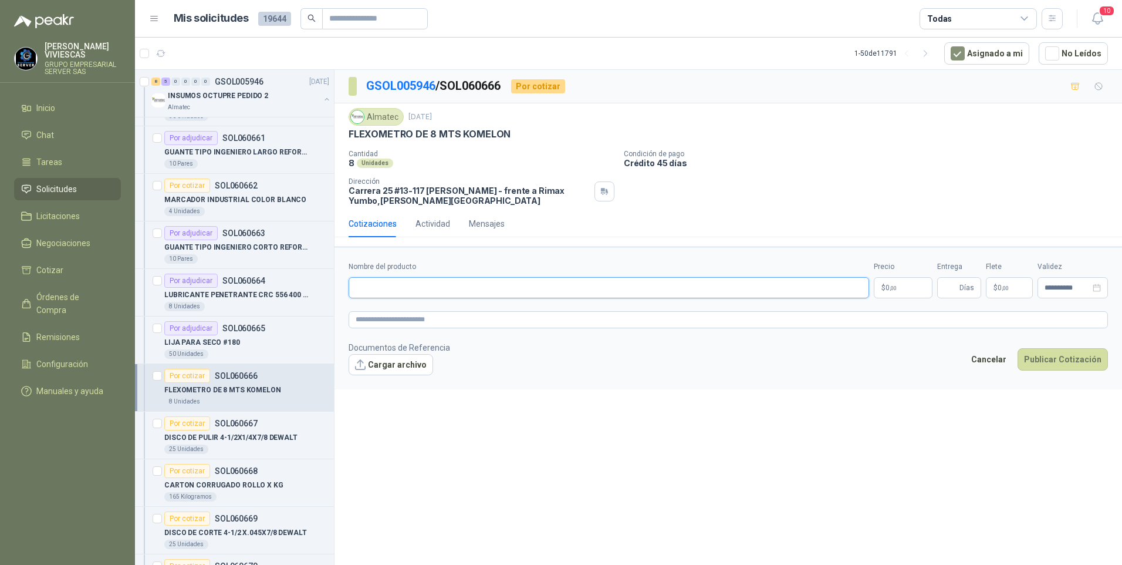
click at [397, 291] on input "Nombre del producto" at bounding box center [609, 287] width 521 height 21
type input "**********"
click at [899, 297] on p "$ 0 ,00" at bounding box center [903, 287] width 59 height 21
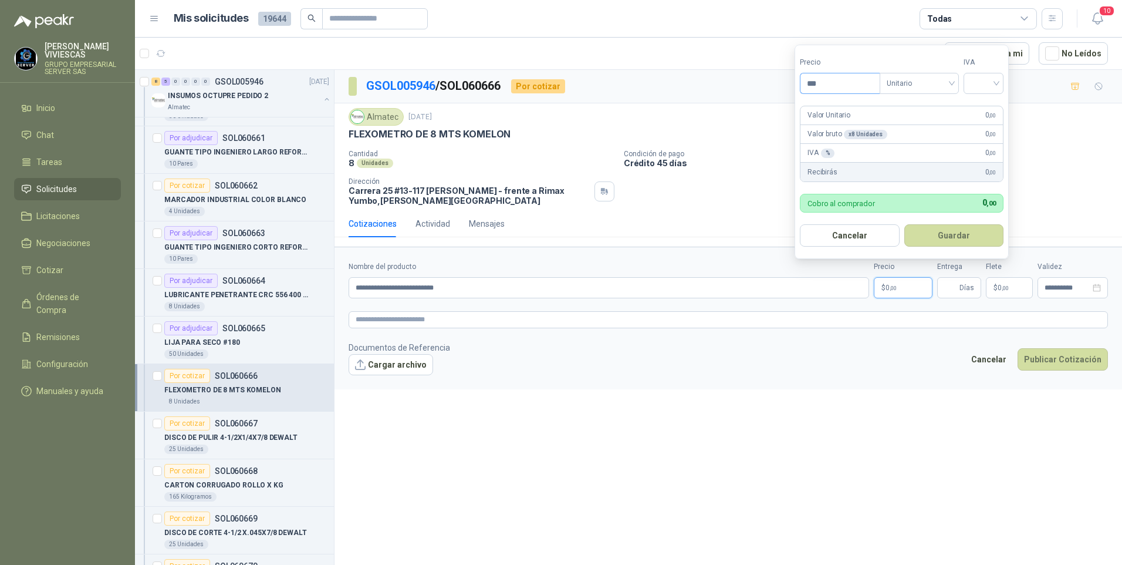
click at [838, 79] on input "***" at bounding box center [840, 83] width 79 height 20
type input "********"
click at [997, 79] on input "search" at bounding box center [984, 82] width 26 height 18
click at [978, 110] on div "19%" at bounding box center [986, 107] width 22 height 13
click at [947, 235] on button "Guardar" at bounding box center [956, 235] width 101 height 22
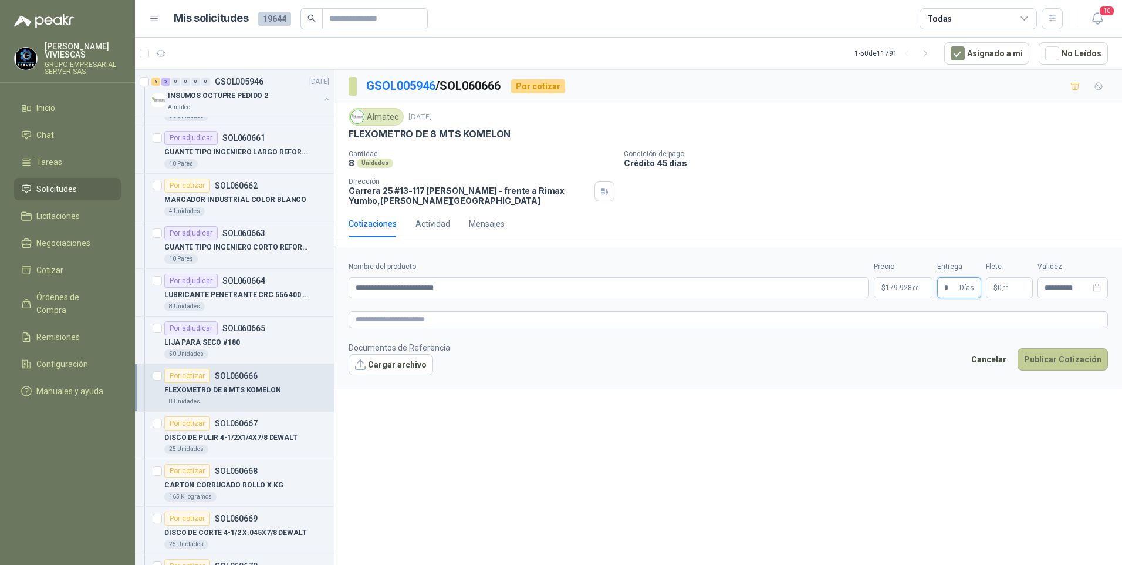
type input "*"
click at [1065, 353] on button "Publicar Cotización" at bounding box center [1063, 359] width 90 height 22
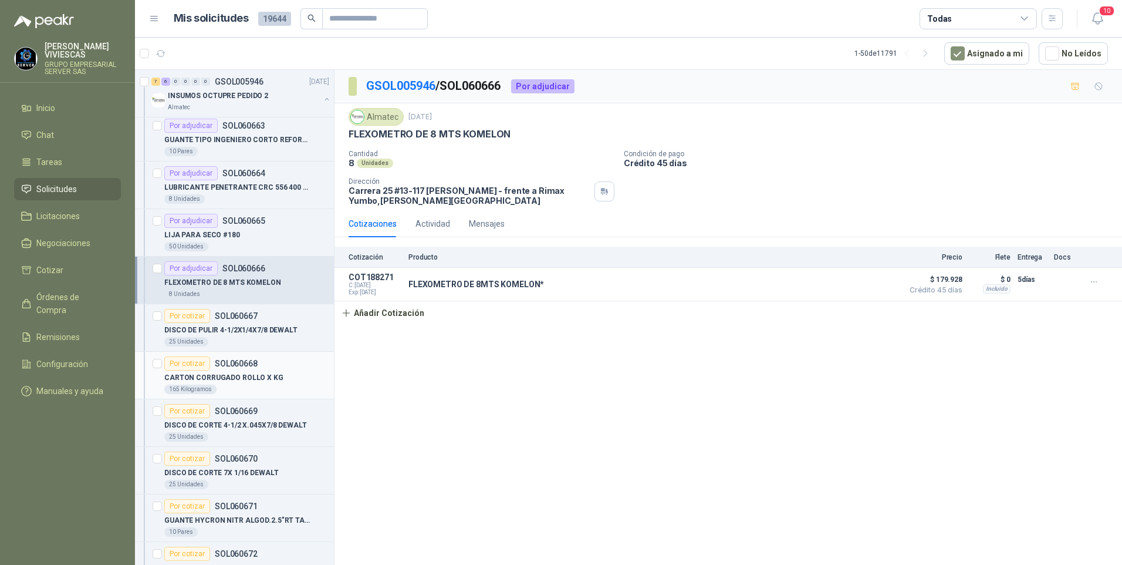
scroll to position [822, 0]
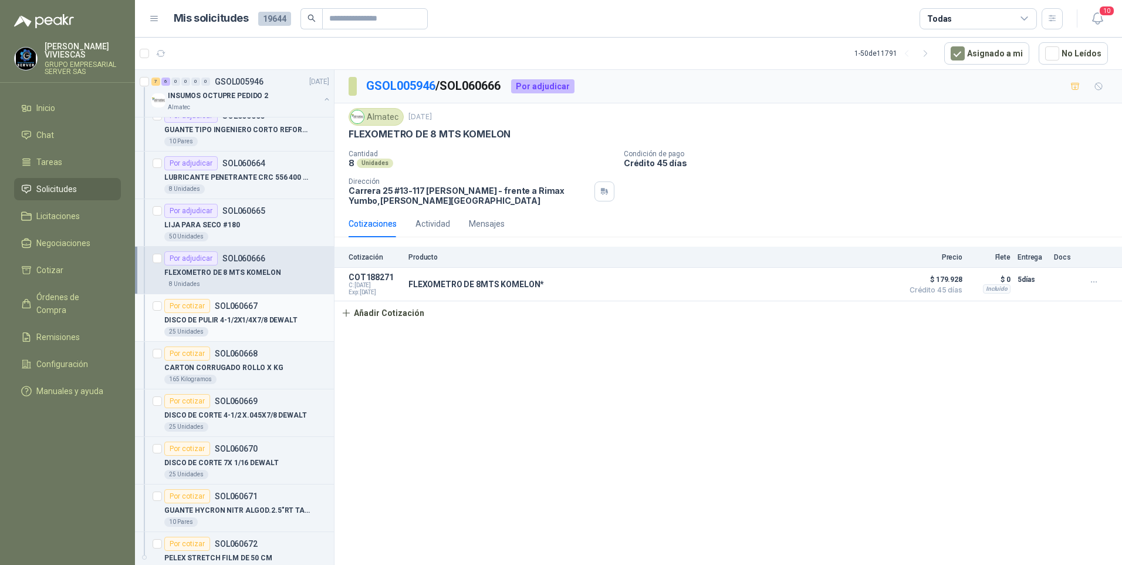
click at [217, 313] on div "Por cotizar SOL060667 DISCO DE PULIR 4-1/2X1/4X7/8 DEWALT 25 Unidades" at bounding box center [246, 318] width 165 height 38
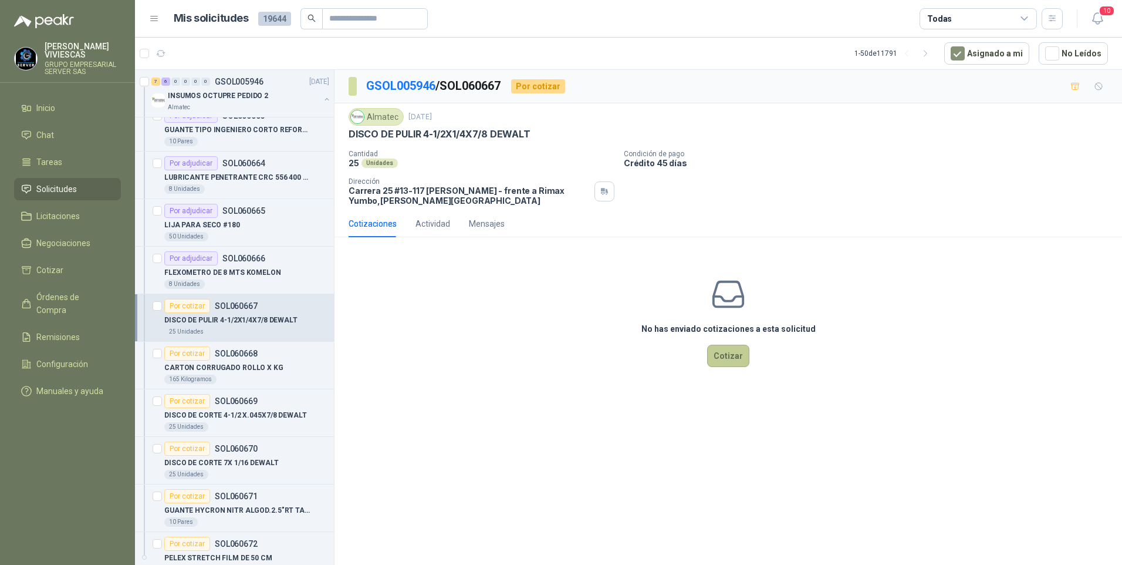
click at [742, 355] on button "Cotizar" at bounding box center [728, 356] width 42 height 22
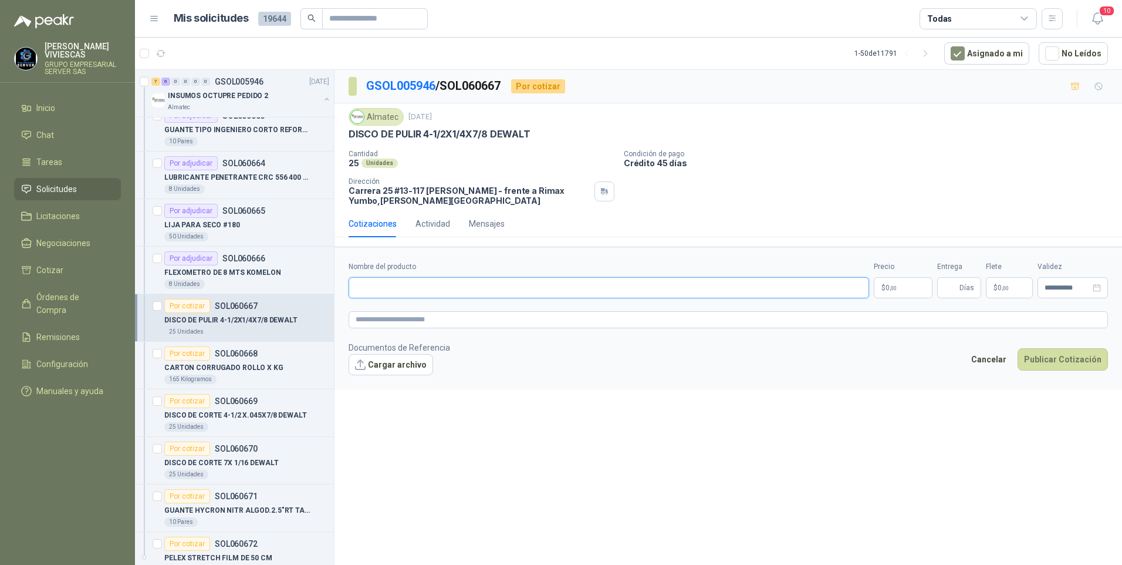
click at [374, 285] on input "Nombre del producto" at bounding box center [609, 287] width 521 height 21
type input "**********"
click at [892, 285] on span ",00" at bounding box center [893, 288] width 7 height 6
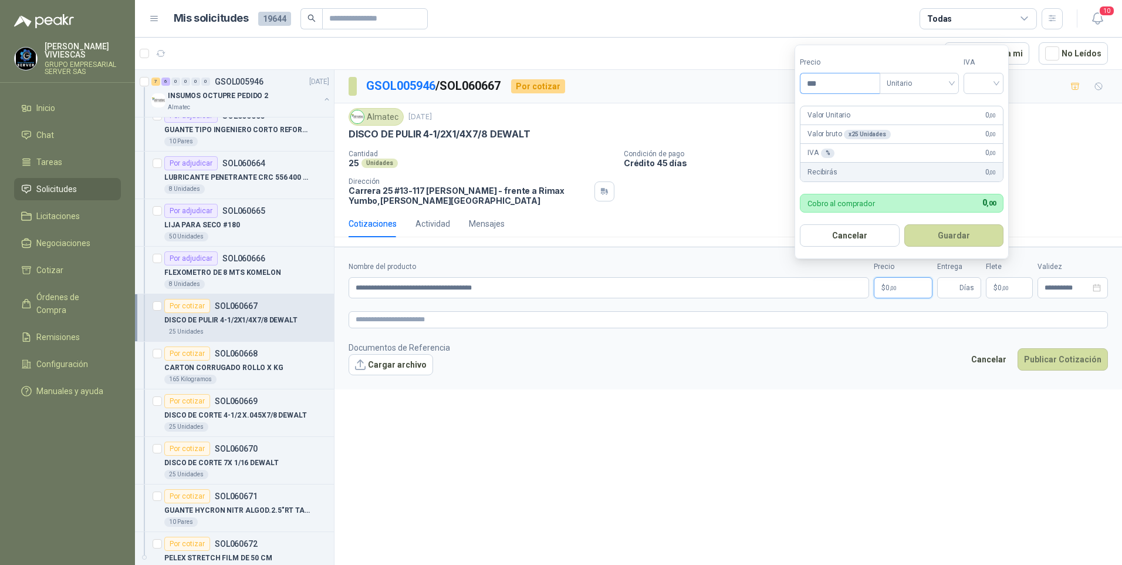
click at [845, 86] on input "***" at bounding box center [840, 83] width 79 height 20
click at [1004, 83] on div at bounding box center [984, 83] width 40 height 21
type input "*******"
click at [990, 107] on div "19%" at bounding box center [986, 107] width 22 height 13
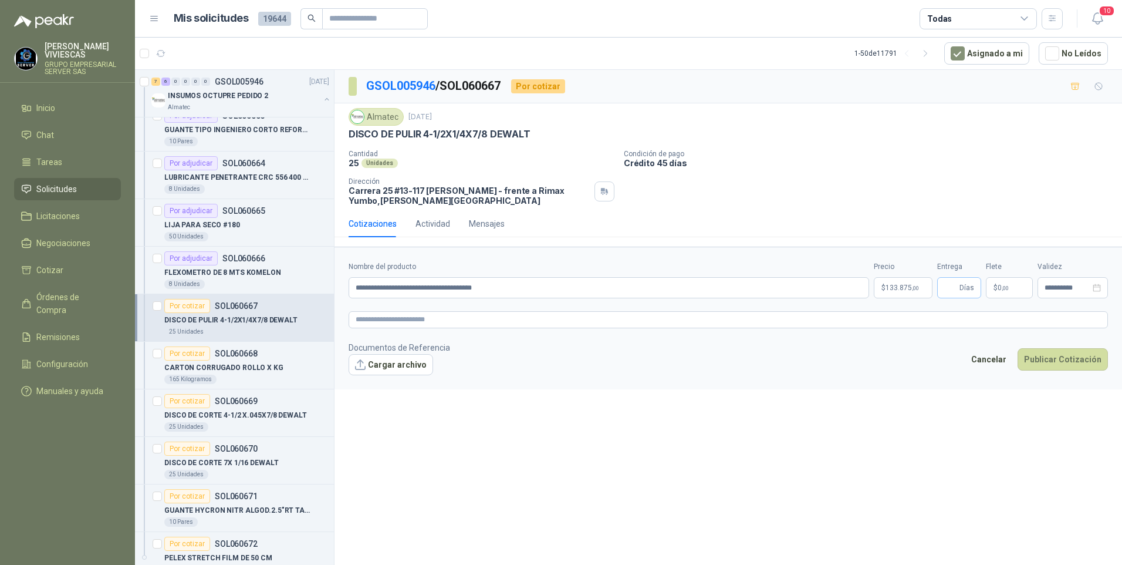
click at [960, 284] on span "Días" at bounding box center [967, 288] width 15 height 20
type input "*"
click at [1047, 361] on button "Publicar Cotización" at bounding box center [1063, 359] width 90 height 22
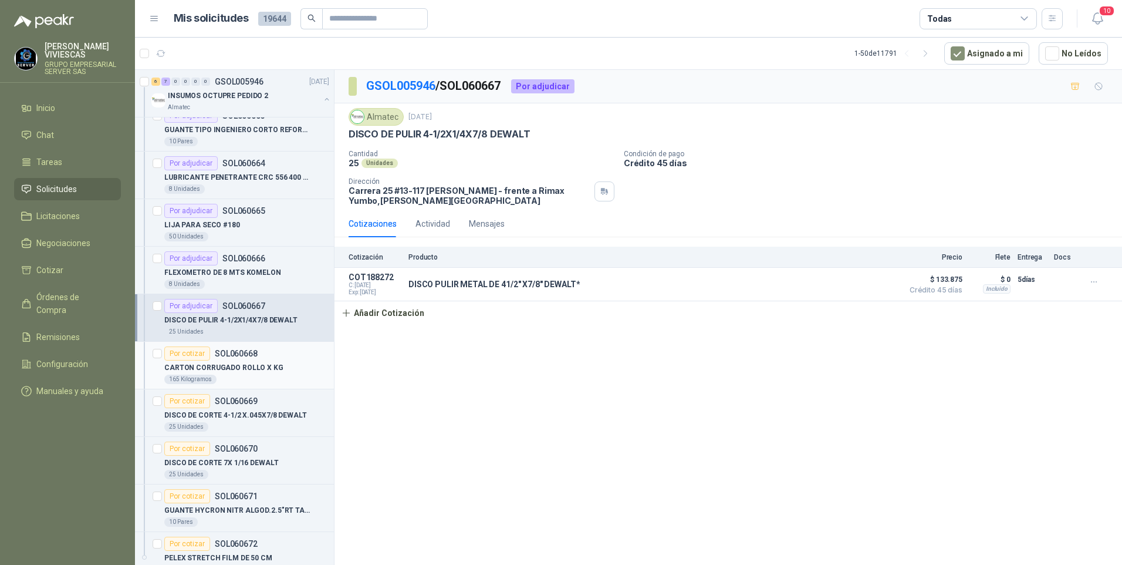
click at [231, 372] on p "CARTON CORRUGADO ROLLO X KG" at bounding box center [223, 367] width 119 height 11
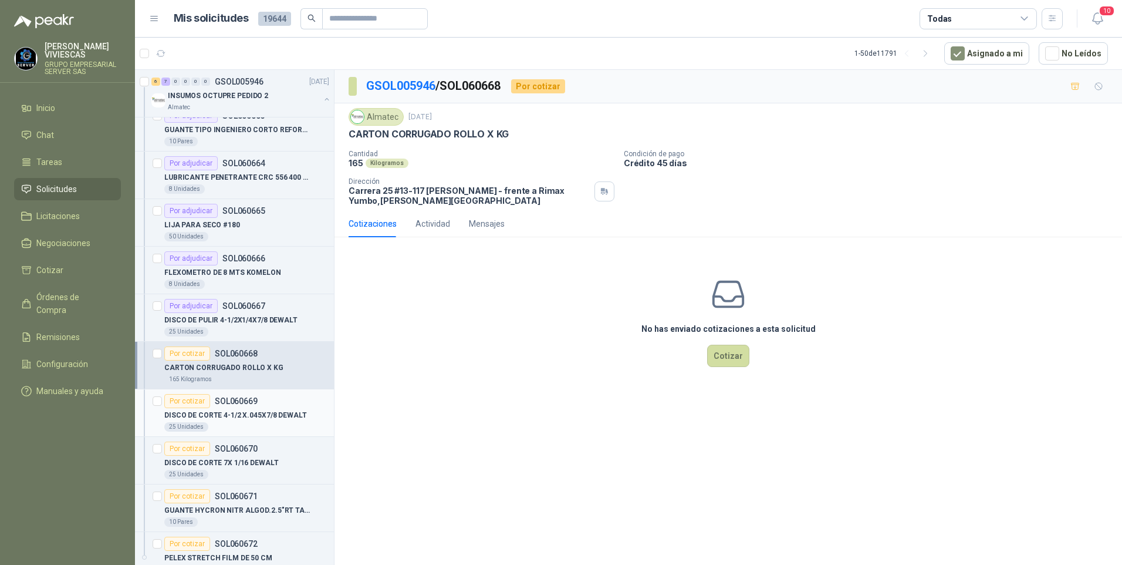
click at [237, 418] on p "DISCO DE CORTE 4-1/2 X.045X7/8 DEWALT" at bounding box center [235, 415] width 143 height 11
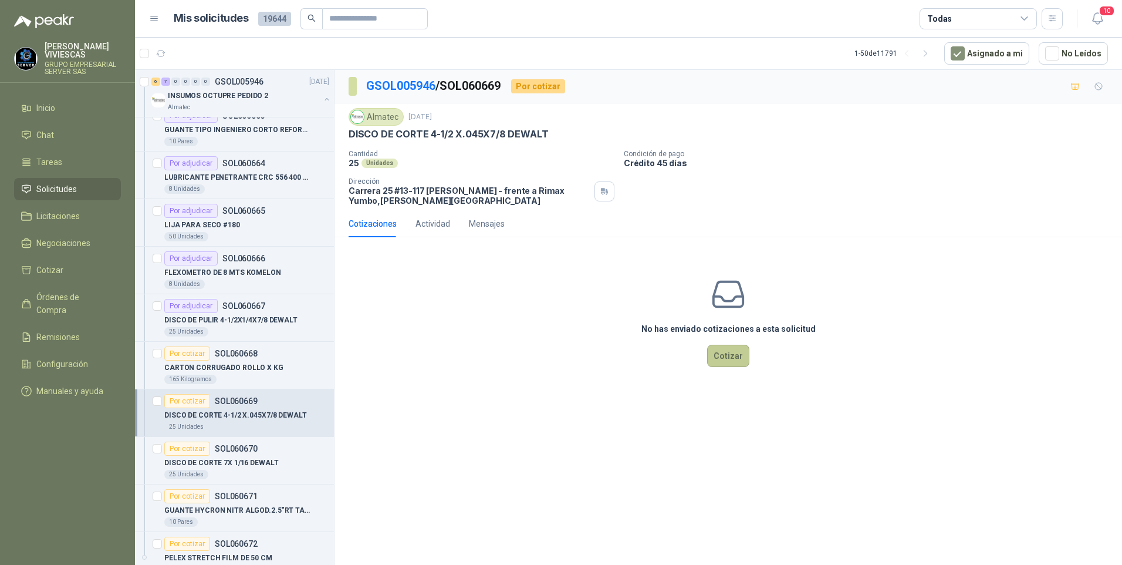
click at [729, 354] on button "Cotizar" at bounding box center [728, 356] width 42 height 22
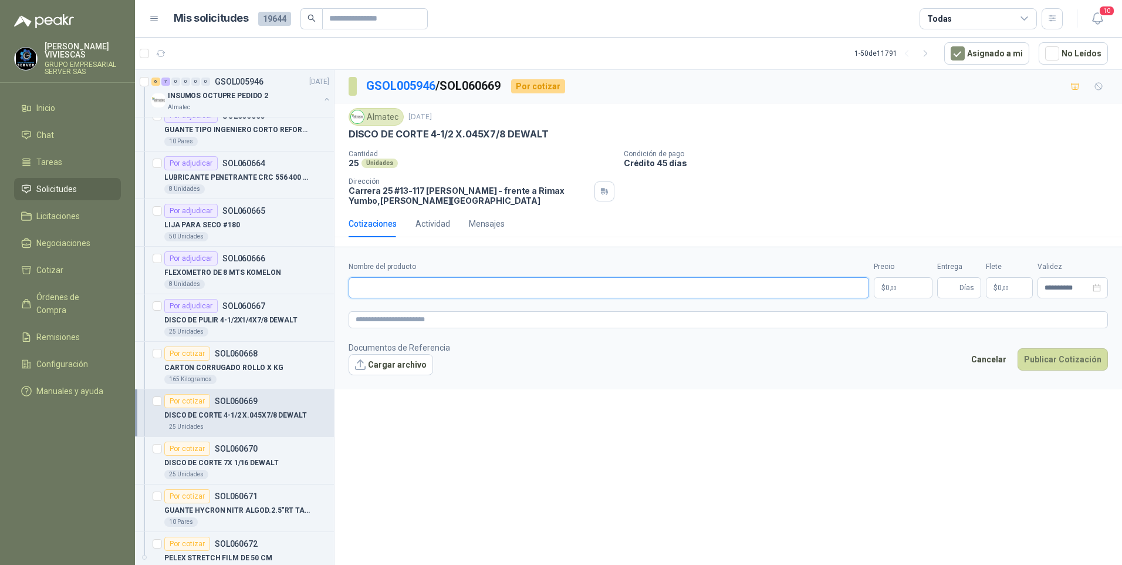
click at [395, 296] on input "Nombre del producto" at bounding box center [609, 287] width 521 height 21
type input "**********"
click at [897, 289] on span ",00" at bounding box center [893, 288] width 7 height 6
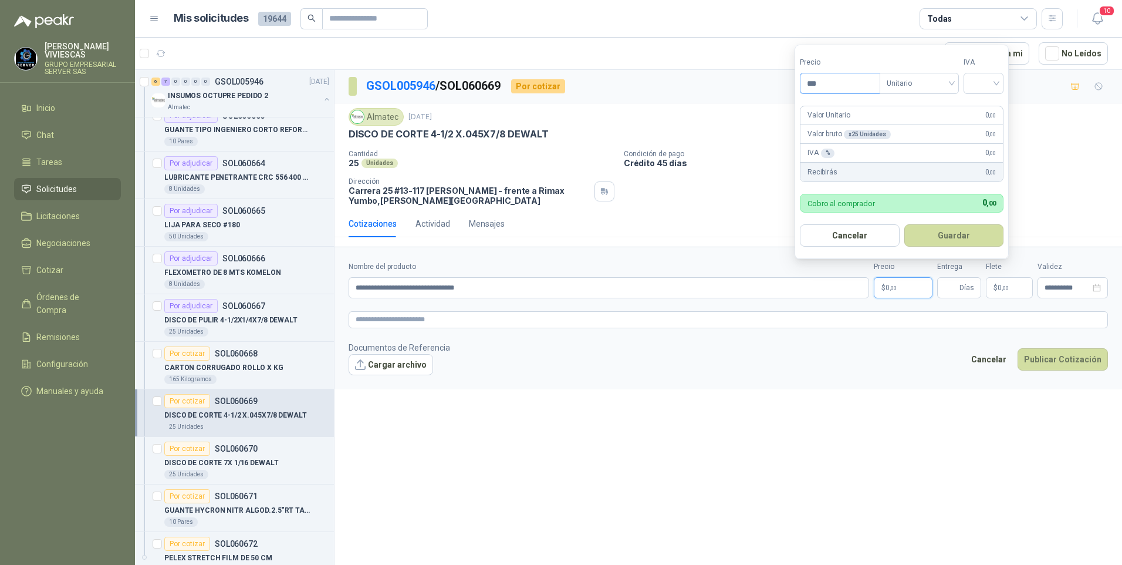
click at [822, 85] on input "***" at bounding box center [840, 83] width 79 height 20
type input "*******"
click at [989, 83] on input "search" at bounding box center [984, 82] width 26 height 18
drag, startPoint x: 984, startPoint y: 104, endPoint x: 930, endPoint y: 262, distance: 167.1
click at [984, 105] on div "19%" at bounding box center [986, 107] width 22 height 13
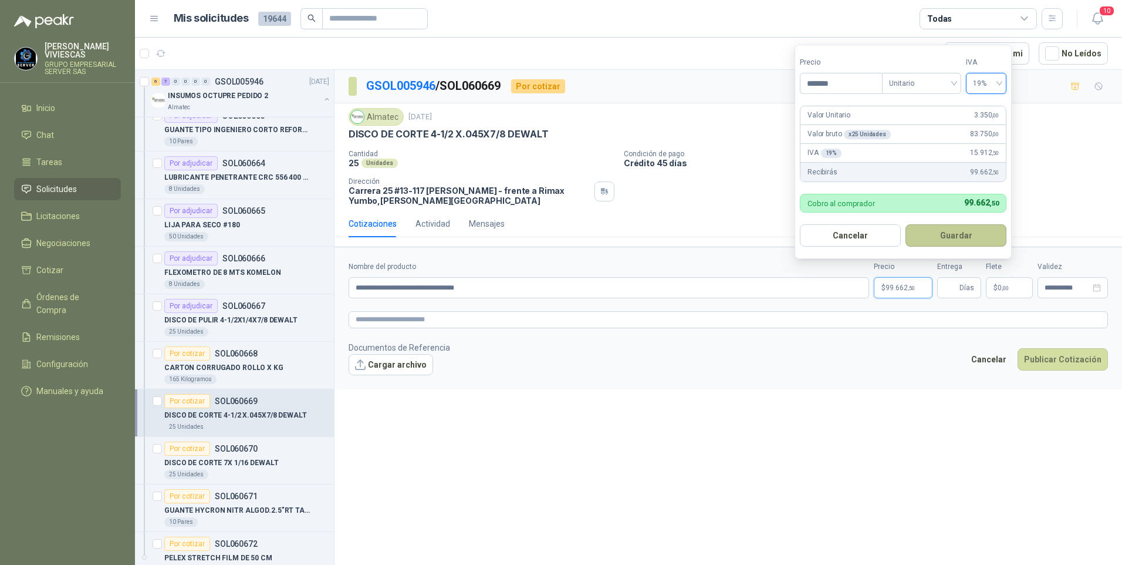
click at [944, 231] on button "Guardar" at bounding box center [956, 235] width 101 height 22
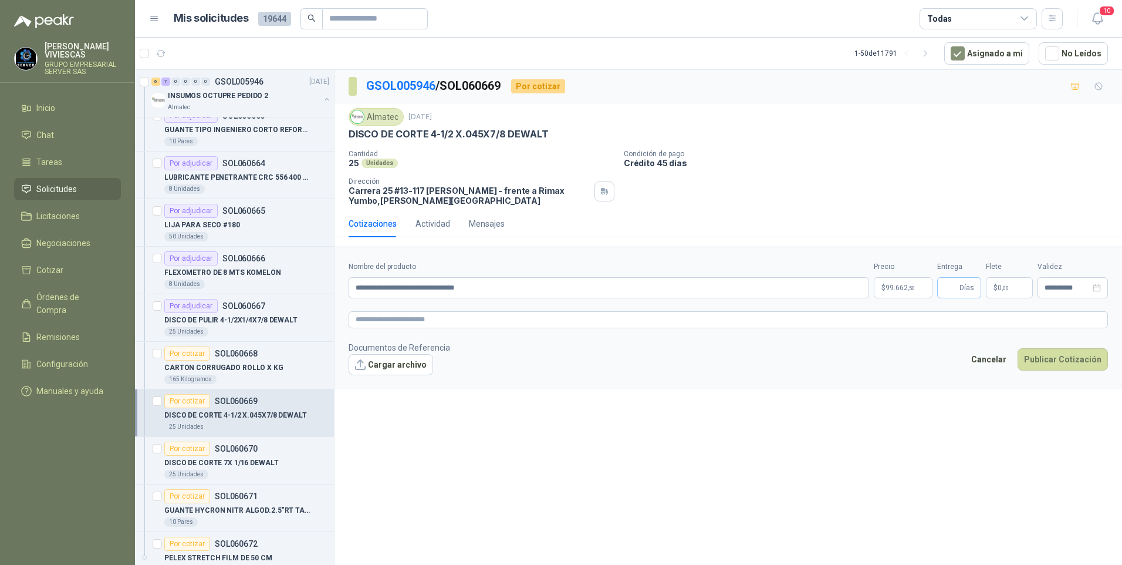
click at [962, 277] on span "Días" at bounding box center [959, 287] width 44 height 21
drag, startPoint x: 950, startPoint y: 283, endPoint x: 956, endPoint y: 288, distance: 7.7
click at [950, 284] on input "Entrega" at bounding box center [950, 288] width 13 height 20
type input "*"
click at [1056, 356] on button "Publicar Cotización" at bounding box center [1063, 359] width 90 height 22
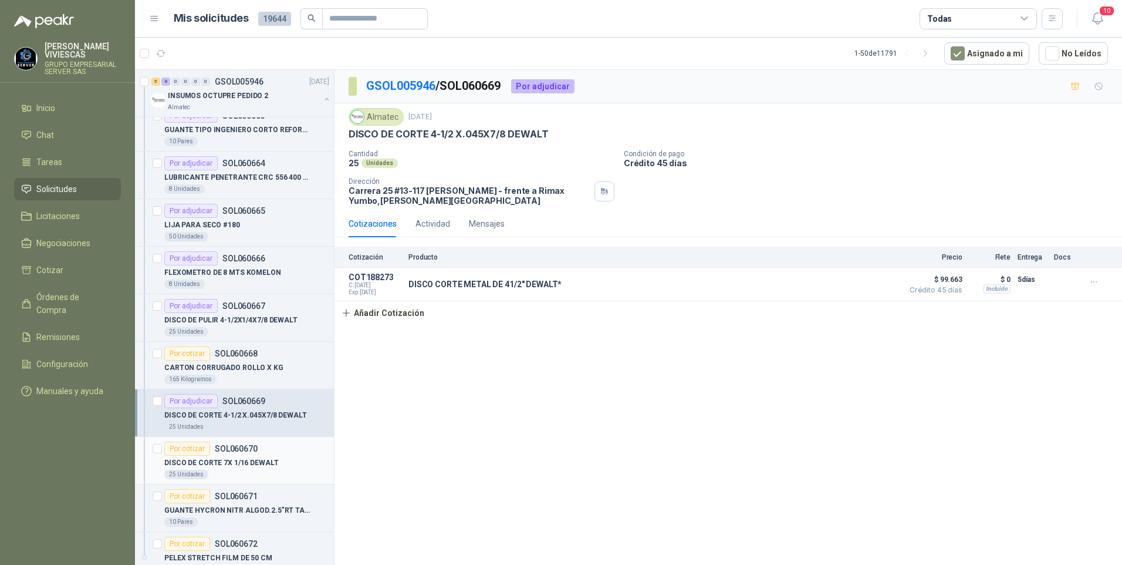
click at [228, 472] on div "25 Unidades" at bounding box center [246, 474] width 165 height 9
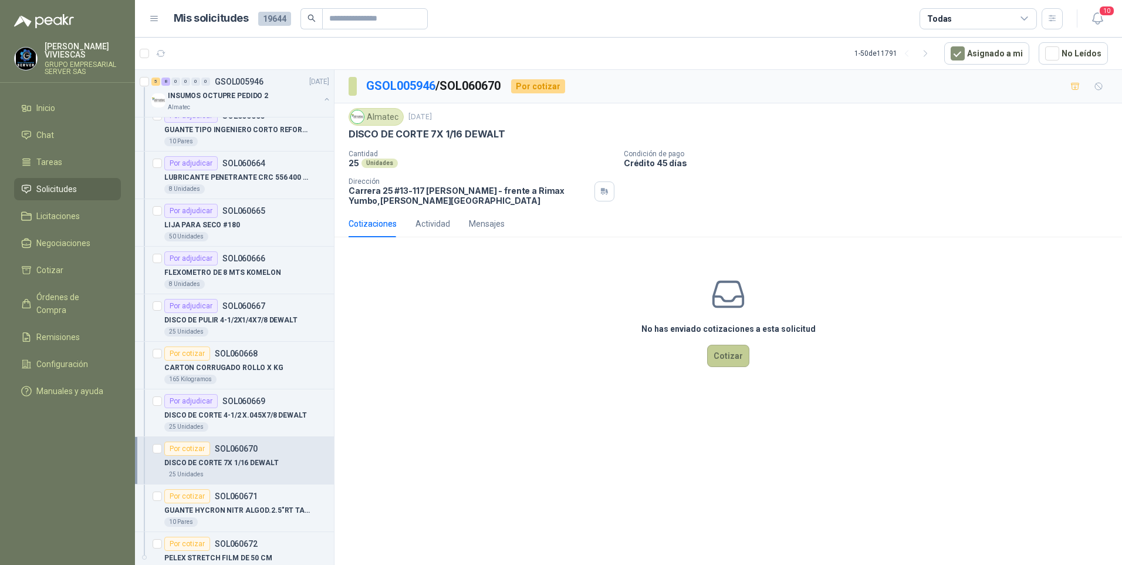
click at [735, 346] on button "Cotizar" at bounding box center [728, 356] width 42 height 22
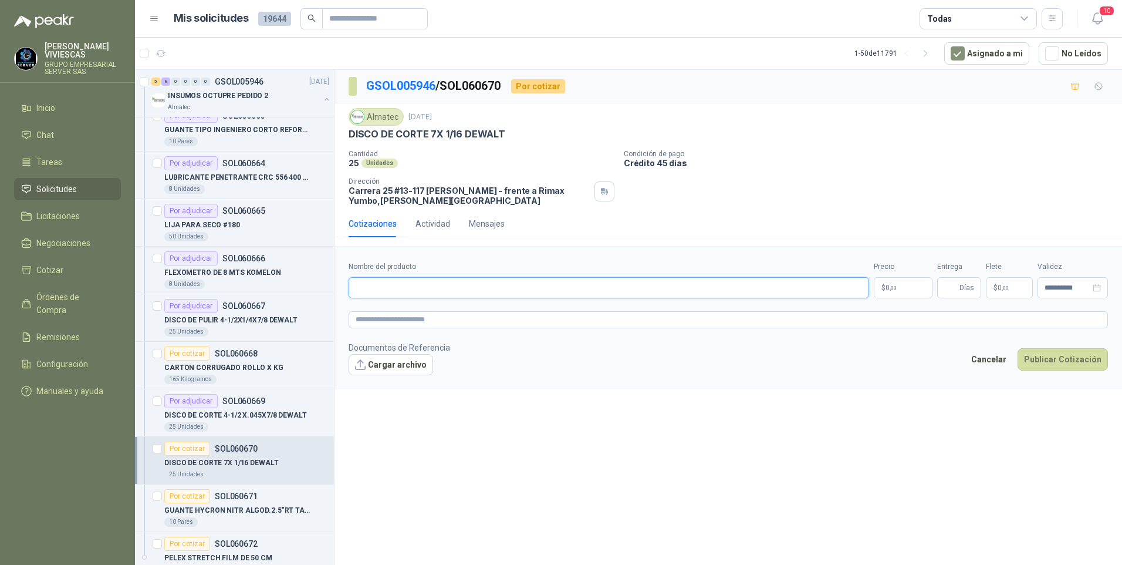
click at [369, 289] on input "Nombre del producto" at bounding box center [609, 287] width 521 height 21
type input "**********"
click at [893, 291] on span ",00" at bounding box center [893, 288] width 7 height 6
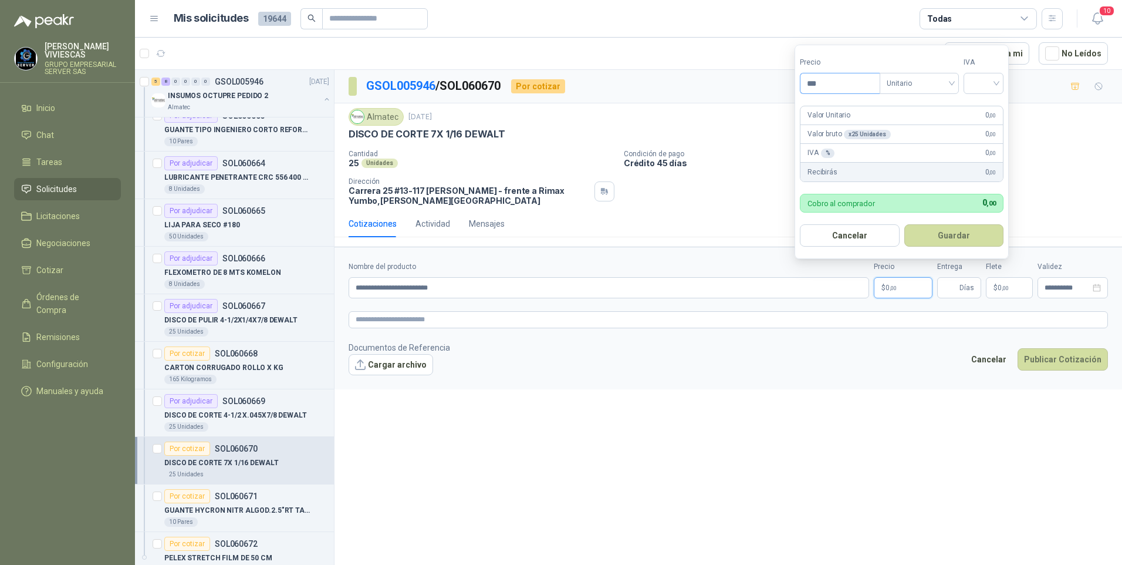
click at [830, 89] on input "***" at bounding box center [840, 83] width 79 height 20
type input "*******"
click at [991, 85] on input "search" at bounding box center [984, 82] width 26 height 18
click at [985, 107] on div "19%" at bounding box center [986, 107] width 22 height 13
click at [964, 234] on button "Guardar" at bounding box center [956, 235] width 101 height 22
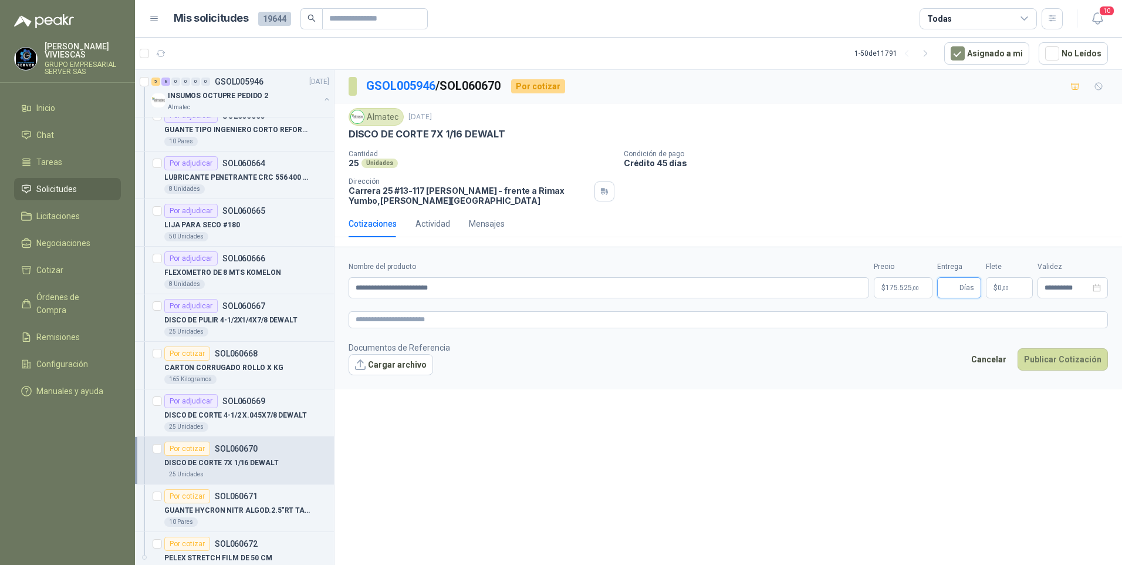
click at [956, 289] on input "Entrega" at bounding box center [950, 288] width 13 height 20
type input "*"
click at [1052, 364] on button "Publicar Cotización" at bounding box center [1063, 359] width 90 height 22
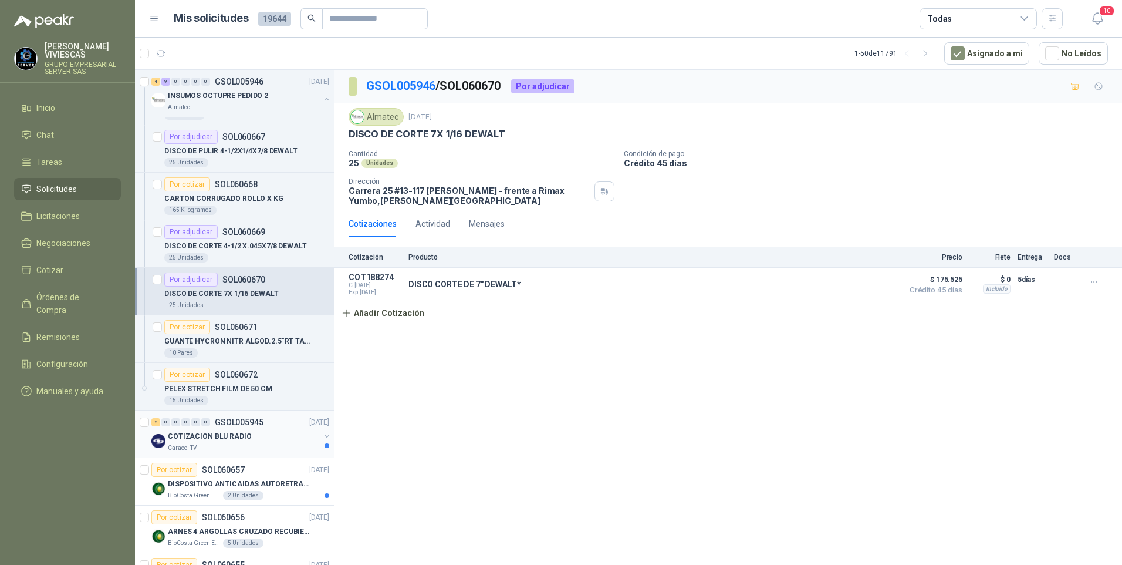
scroll to position [998, 0]
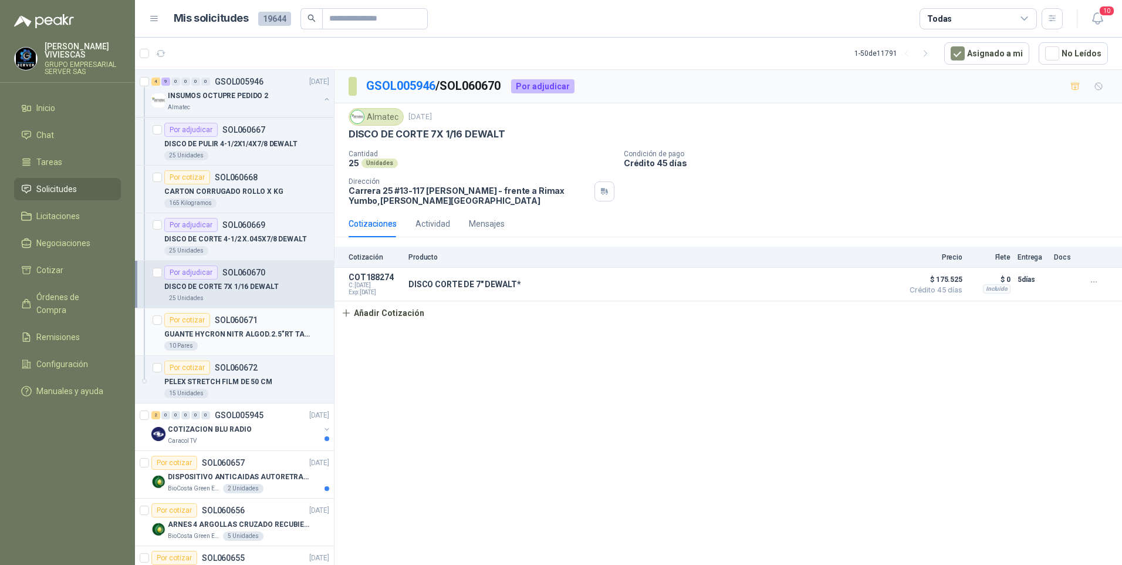
click at [222, 335] on p "GUANTE HYCRON NITR ALGOD.2.5"RT TALLA 10" at bounding box center [237, 334] width 146 height 11
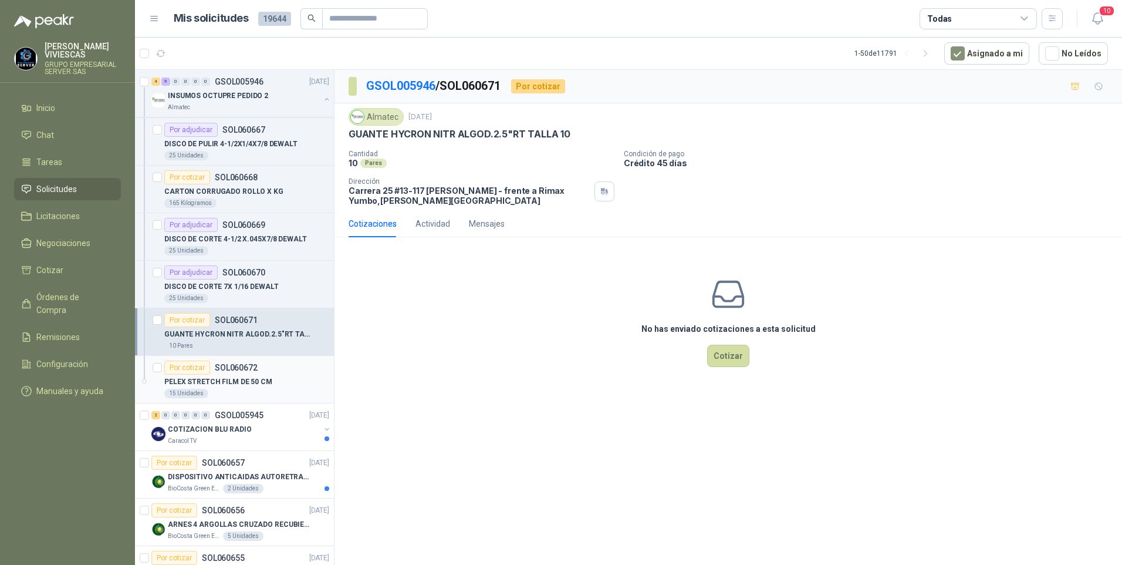
click at [228, 385] on p "PELEX STRETCH FILM DE 50 CM" at bounding box center [218, 381] width 108 height 11
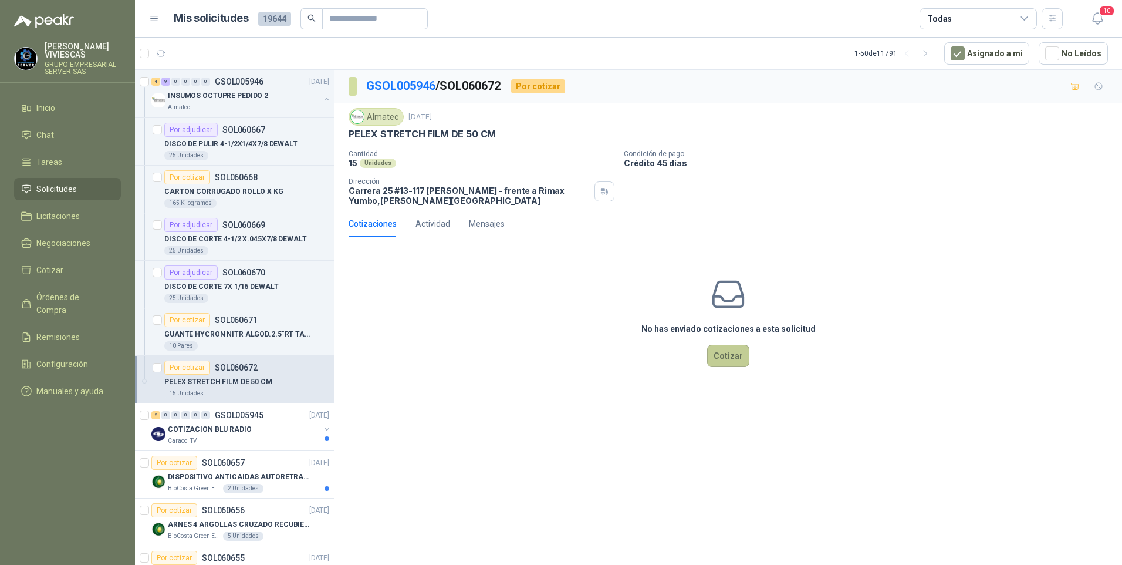
click at [725, 356] on button "Cotizar" at bounding box center [728, 356] width 42 height 22
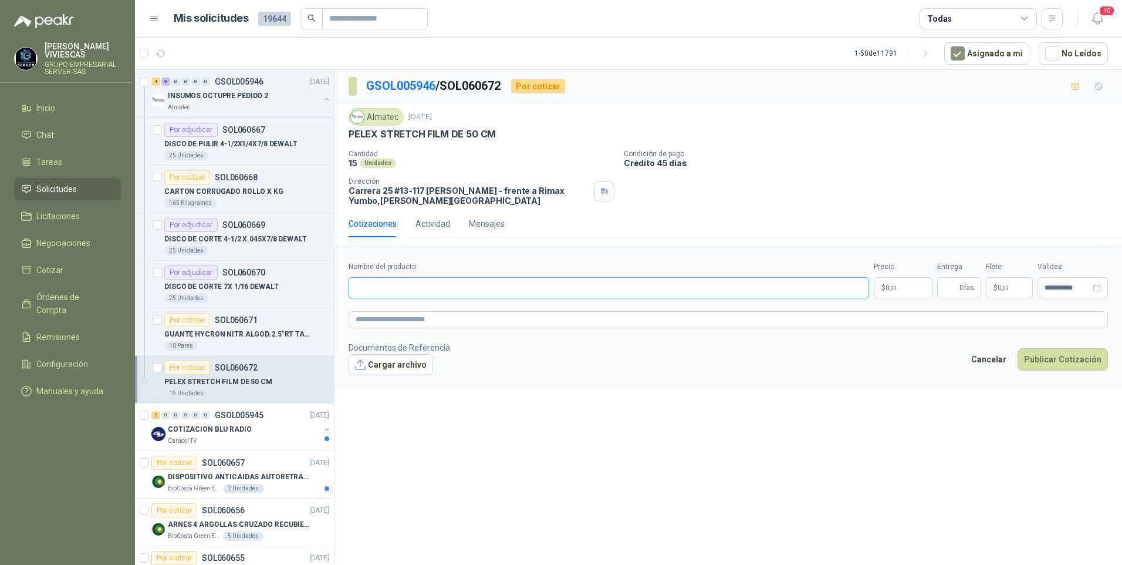
click at [369, 291] on input "Nombre del producto" at bounding box center [609, 287] width 521 height 21
type input "**********"
click at [888, 293] on p "$ 0 ,00" at bounding box center [903, 287] width 59 height 21
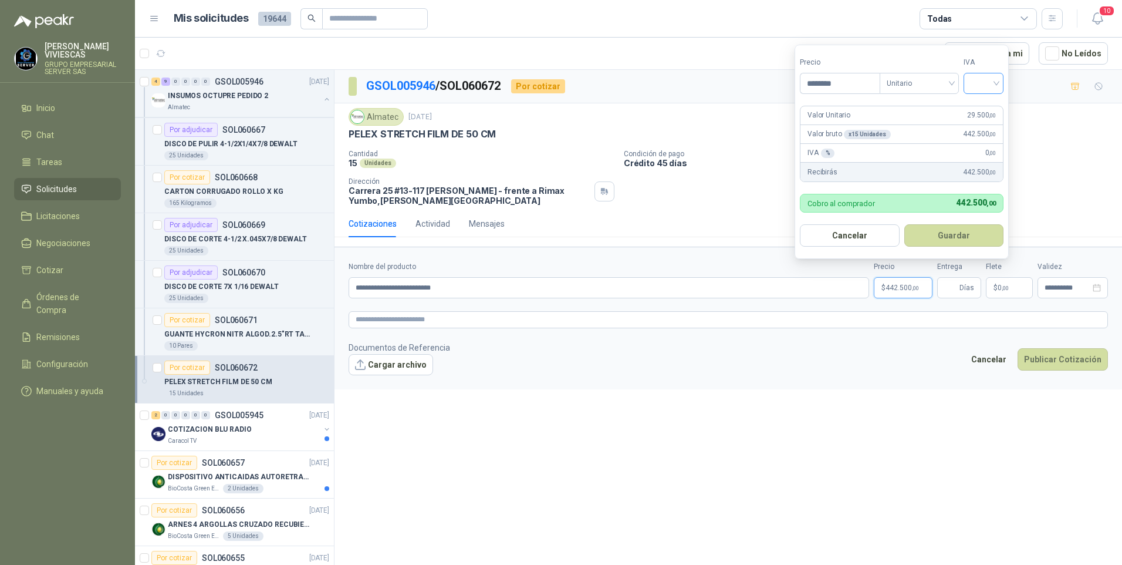
type input "********"
click at [996, 85] on input "search" at bounding box center [984, 82] width 26 height 18
click at [983, 99] on div "19%" at bounding box center [986, 107] width 36 height 19
drag, startPoint x: 950, startPoint y: 228, endPoint x: 944, endPoint y: 224, distance: 6.3
click at [950, 227] on button "Guardar" at bounding box center [956, 235] width 101 height 22
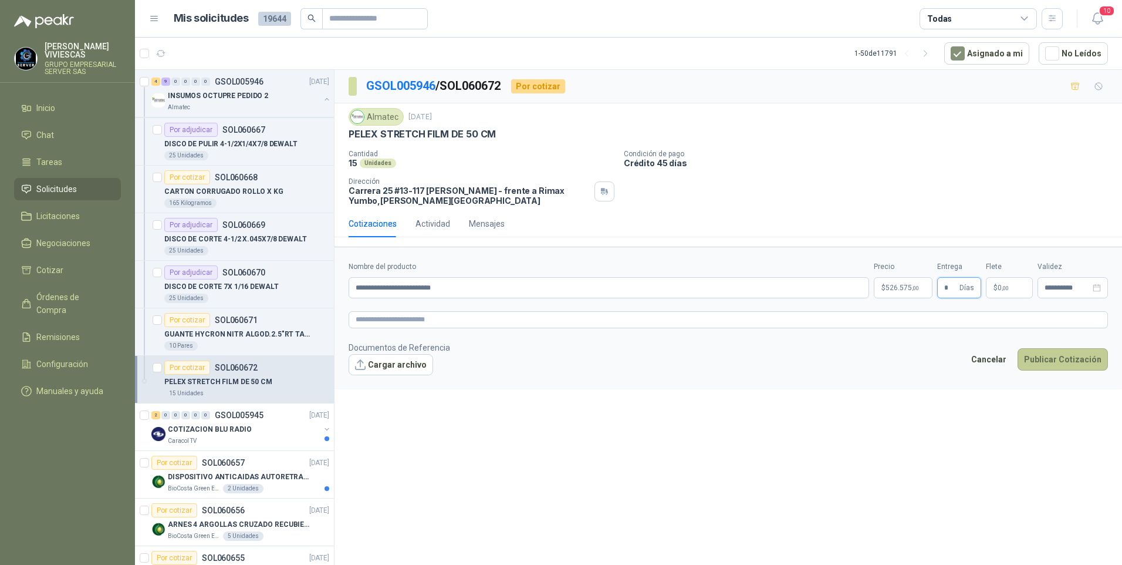
type input "*"
click at [1058, 356] on button "Publicar Cotización" at bounding box center [1063, 359] width 90 height 22
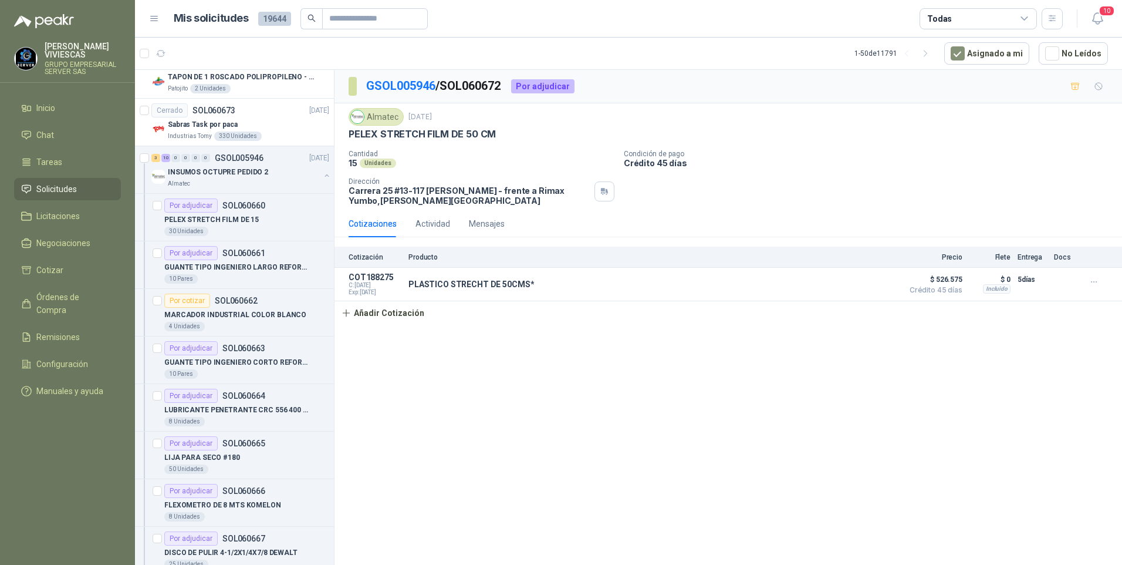
scroll to position [763, 0]
